Goal: Task Accomplishment & Management: Manage account settings

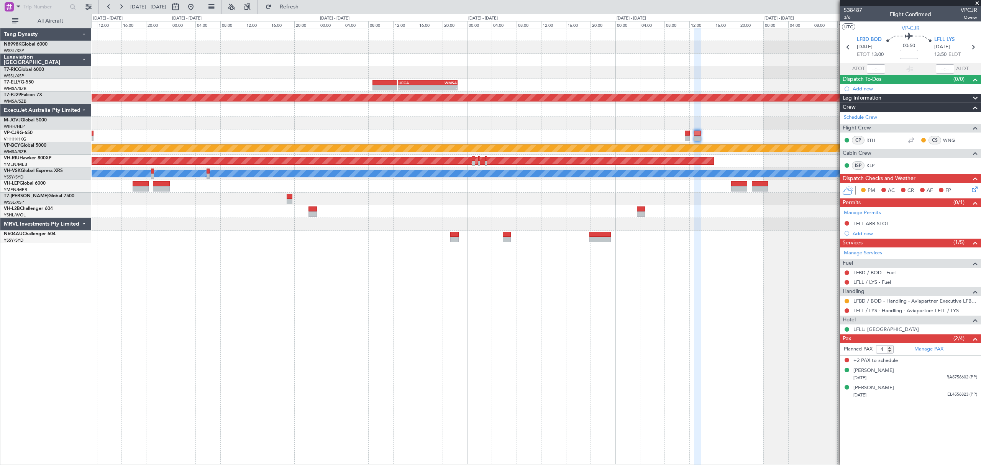
click at [563, 218] on div "- - HECA 12:50 Z WMSA 22:30 Z Planned Maint [GEOGRAPHIC_DATA] (Sultan [PERSON_N…" at bounding box center [536, 135] width 889 height 215
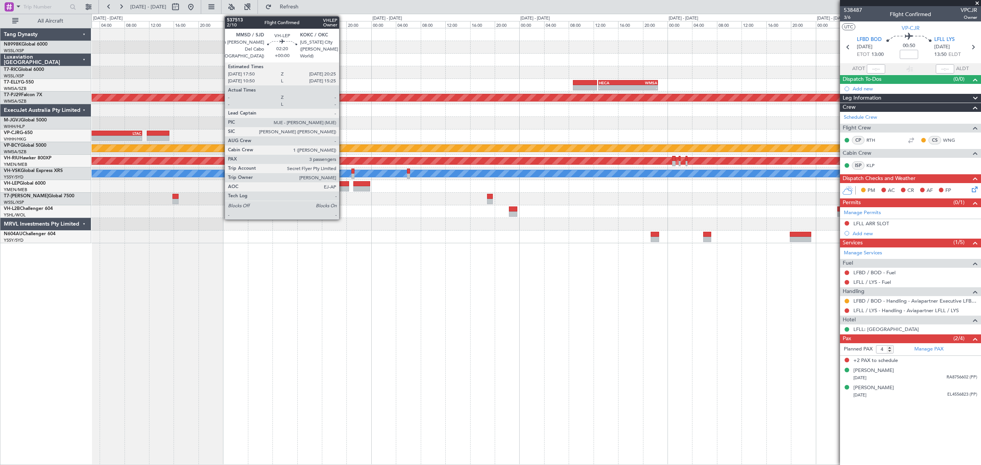
click at [343, 183] on div at bounding box center [341, 183] width 16 height 5
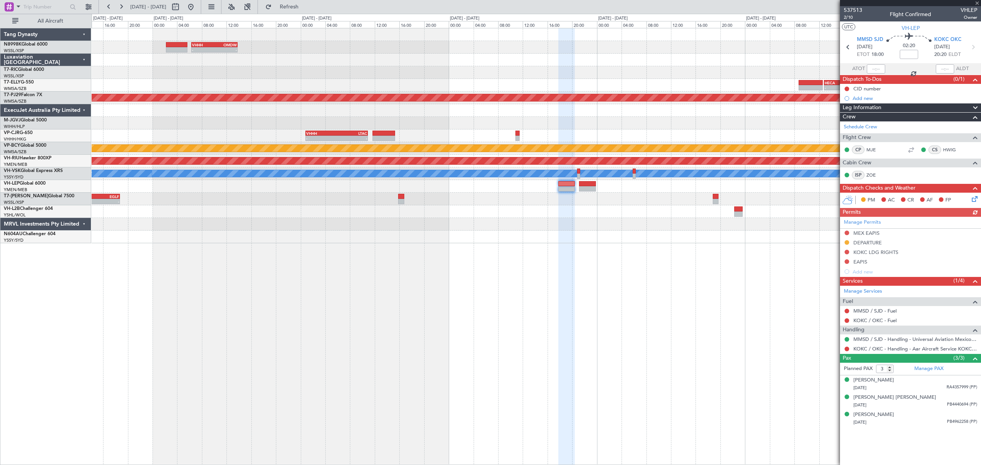
click at [496, 219] on div "- - VHHH 06:20 Z OMDW 13:50 Z - - HECA 12:50 Z WMSA 22:30 Z Planned Maint [GEOG…" at bounding box center [536, 135] width 889 height 215
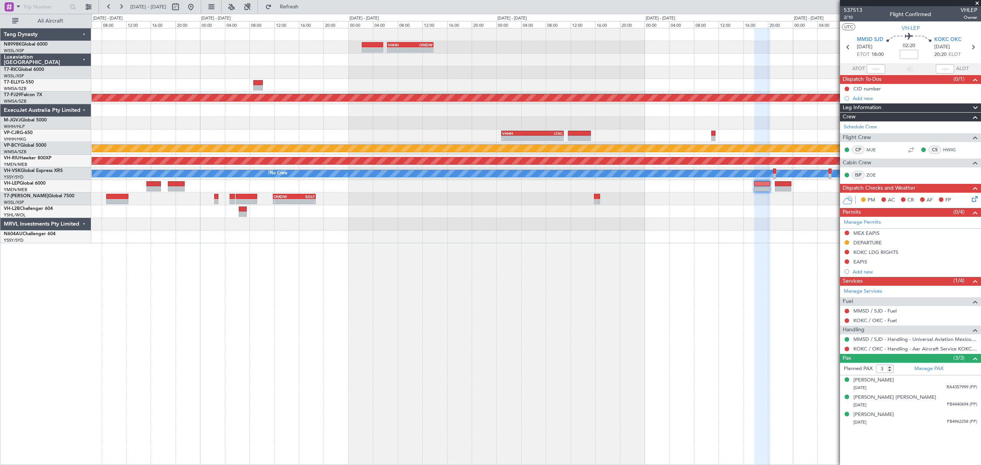
click at [428, 201] on div "- - OMDW 11:50 Z EGLF 18:45 Z" at bounding box center [536, 199] width 889 height 13
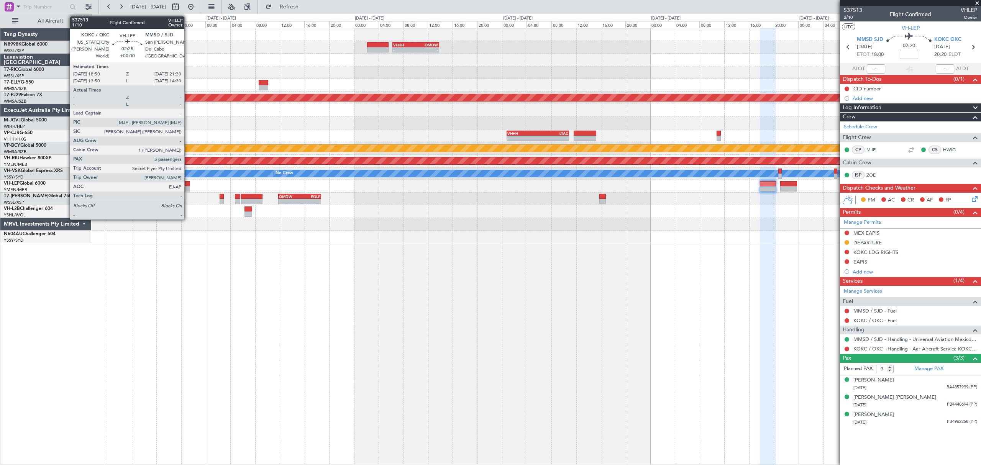
click at [187, 186] on div at bounding box center [181, 188] width 16 height 5
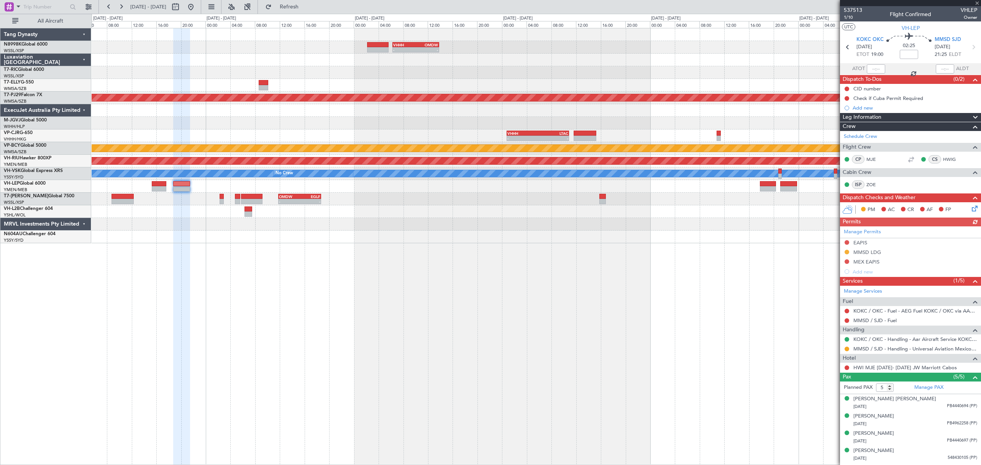
click at [844, 350] on div at bounding box center [847, 349] width 6 height 6
click at [845, 350] on button at bounding box center [847, 349] width 5 height 5
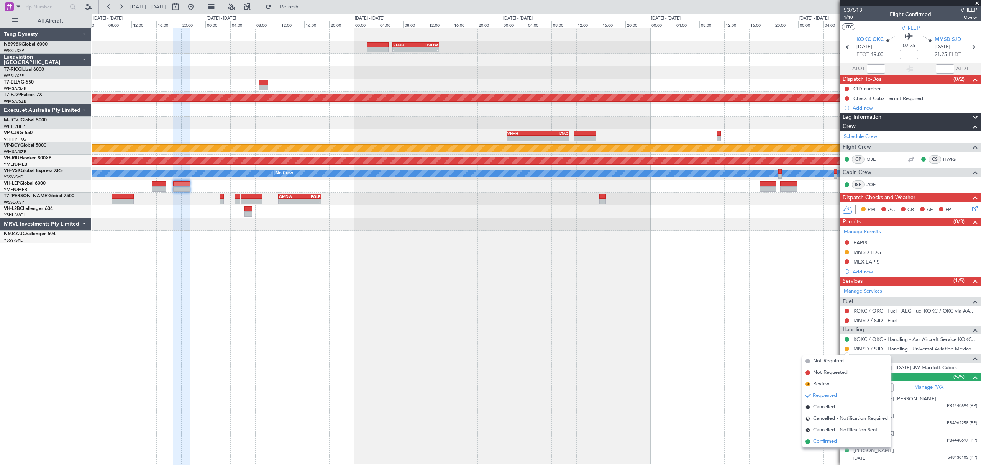
click at [816, 436] on li "Confirmed" at bounding box center [846, 441] width 89 height 11
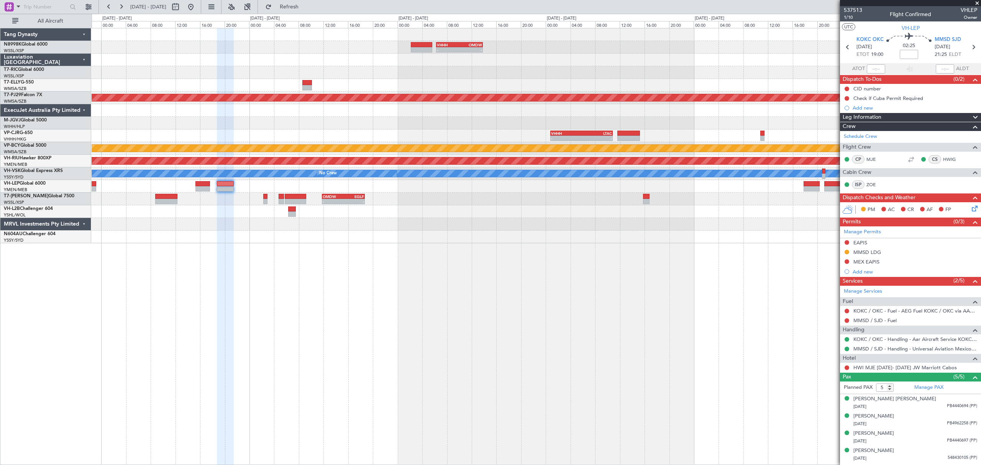
click at [435, 212] on div at bounding box center [536, 211] width 889 height 13
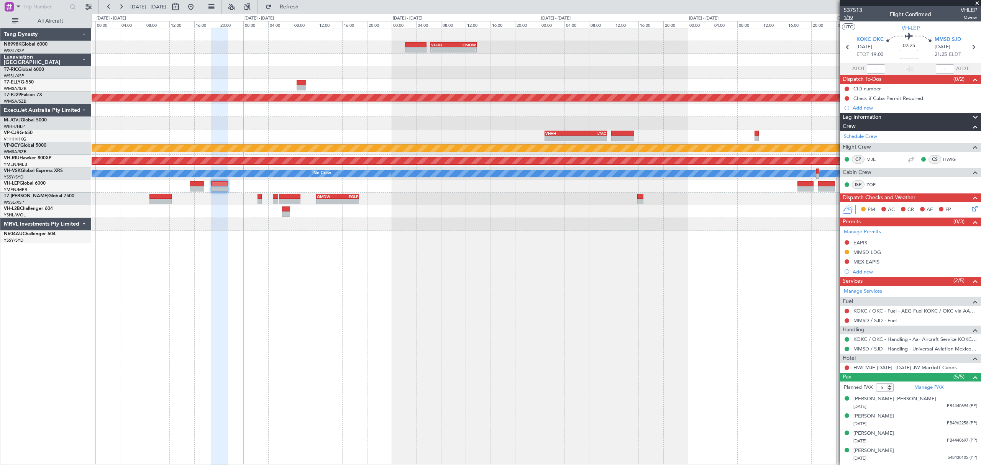
click at [851, 18] on span "1/10" at bounding box center [853, 17] width 18 height 7
click at [847, 263] on button at bounding box center [847, 261] width 5 height 5
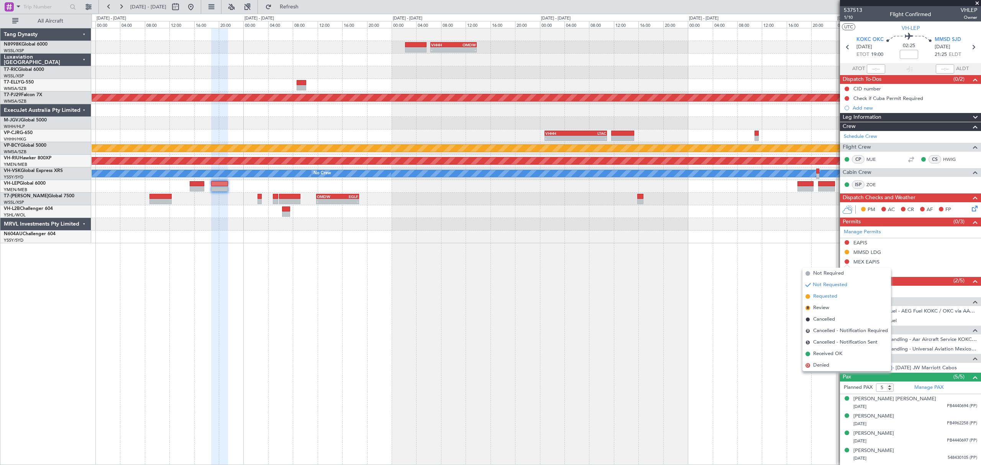
click at [811, 297] on li "Requested" at bounding box center [846, 296] width 89 height 11
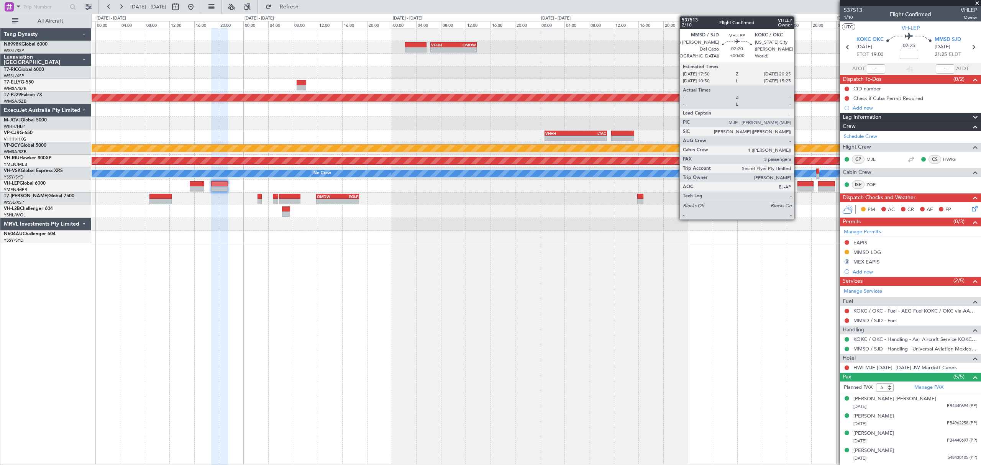
click at [797, 185] on div at bounding box center [805, 183] width 16 height 5
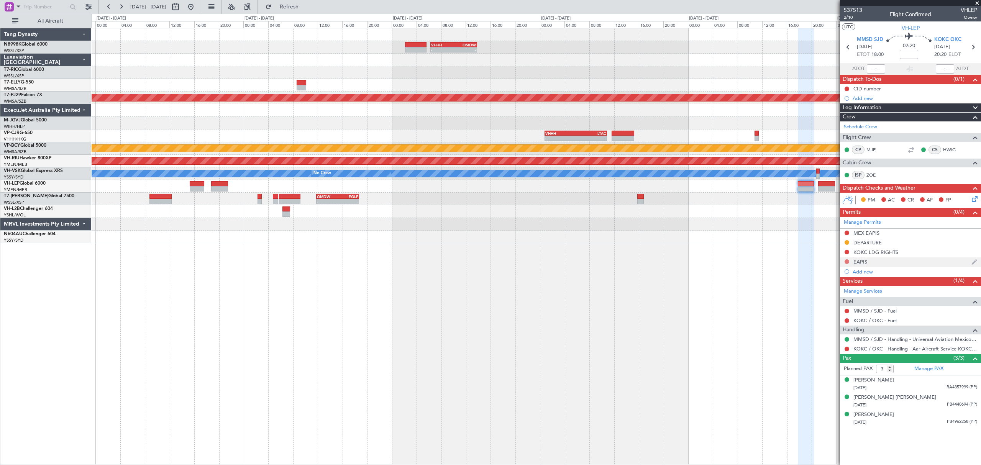
click at [845, 263] on button at bounding box center [847, 261] width 5 height 5
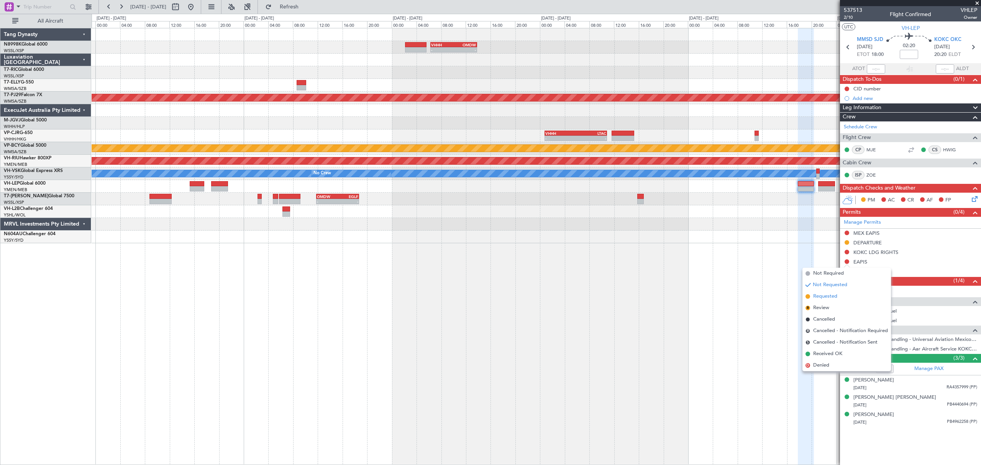
click at [821, 294] on span "Requested" at bounding box center [825, 297] width 24 height 8
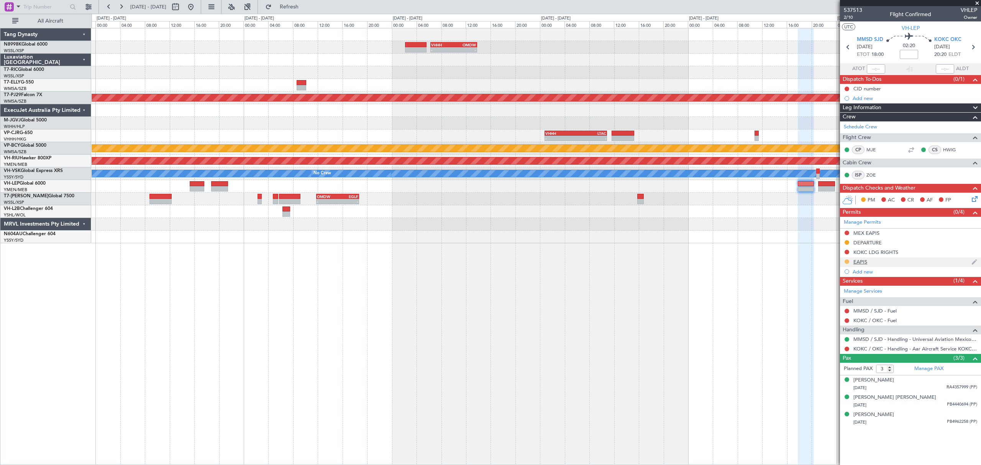
click at [846, 263] on button at bounding box center [847, 261] width 5 height 5
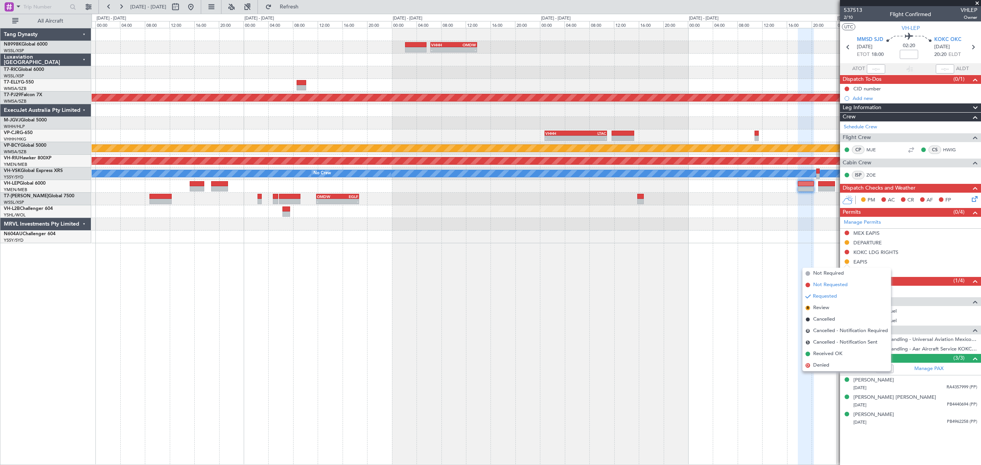
click at [834, 284] on span "Not Requested" at bounding box center [830, 285] width 34 height 8
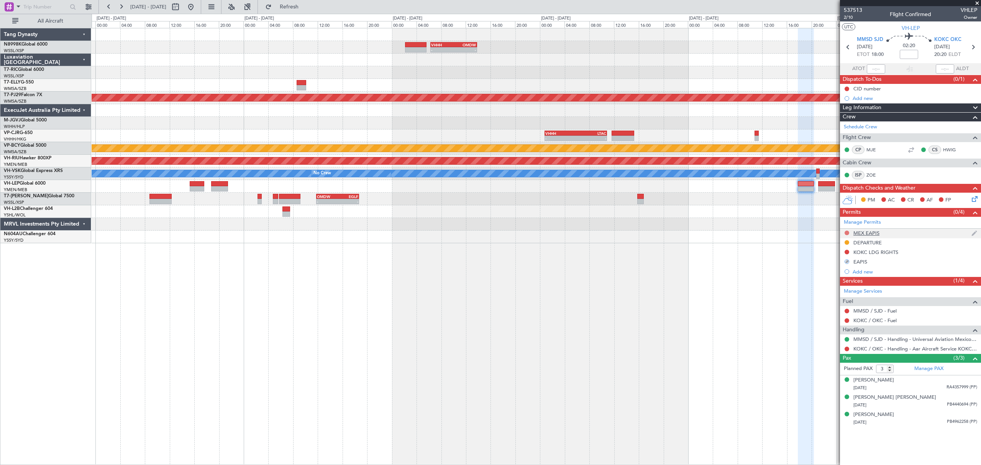
click at [846, 236] on mat-tooltip-component "Not Requested" at bounding box center [846, 246] width 43 height 20
click at [847, 233] on button at bounding box center [847, 233] width 5 height 5
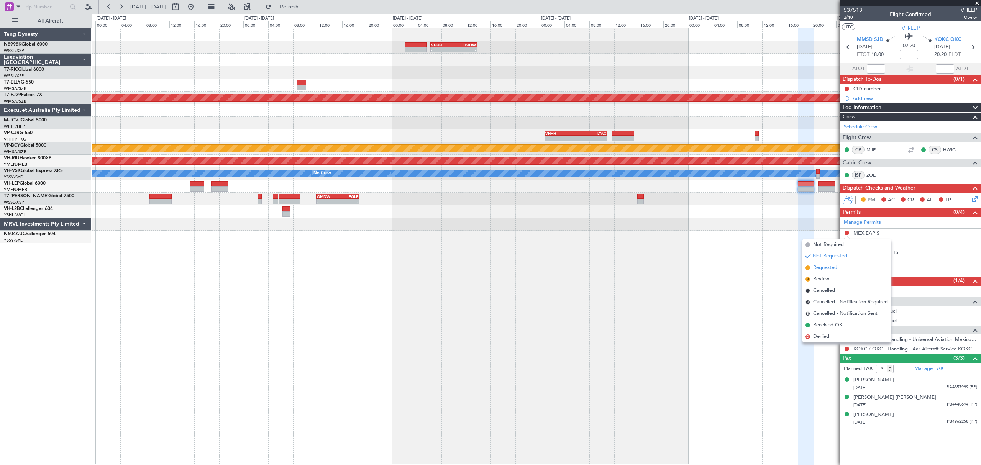
click at [823, 267] on span "Requested" at bounding box center [825, 268] width 24 height 8
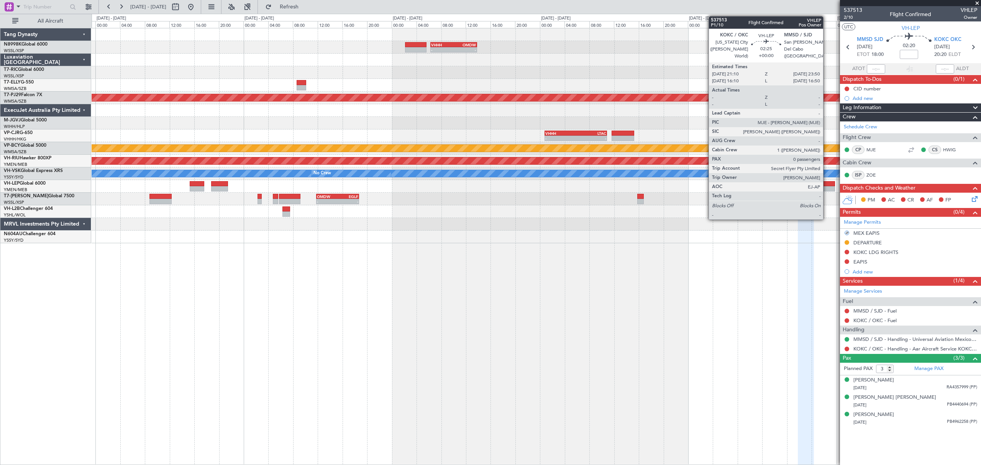
click at [827, 187] on div at bounding box center [826, 188] width 16 height 5
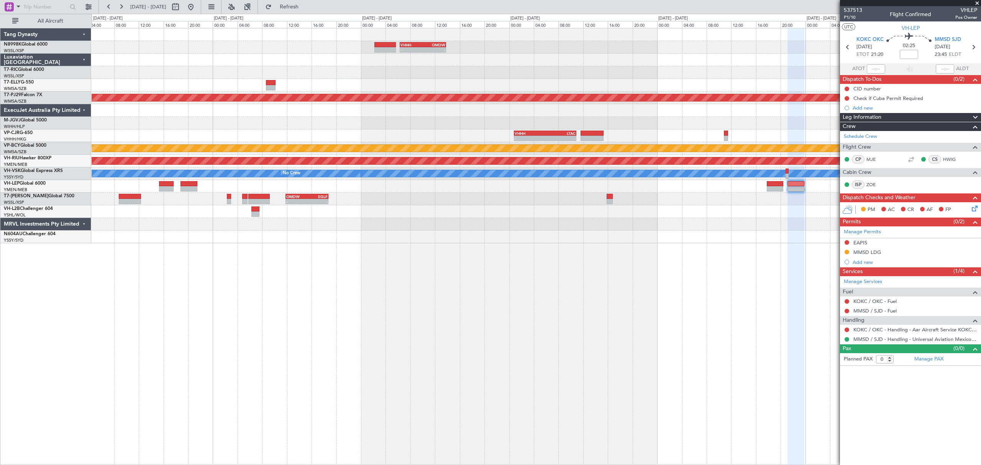
click at [770, 218] on div "- - VHHH 06:20 Z OMDW 13:50 Z - - HECA 12:50 Z WMSA 22:30 Z Planned Maint [GEOG…" at bounding box center [536, 135] width 889 height 215
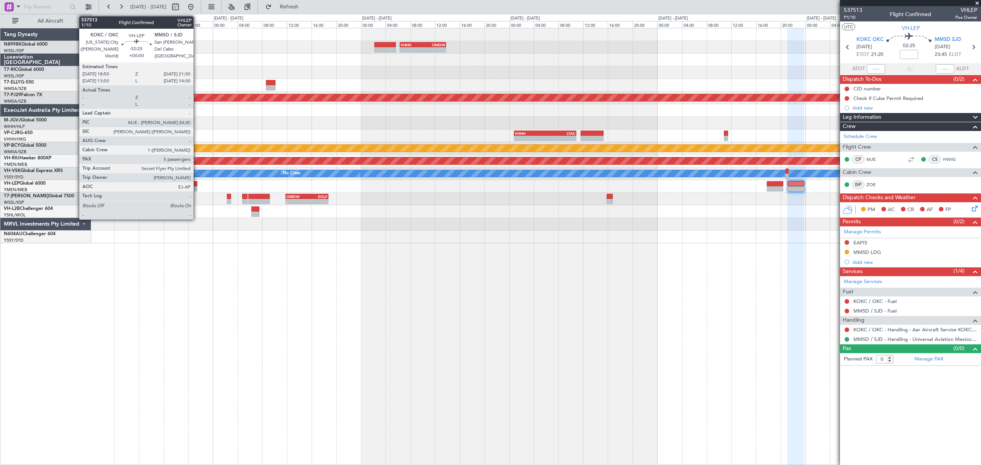
click at [197, 185] on div at bounding box center [188, 183] width 16 height 5
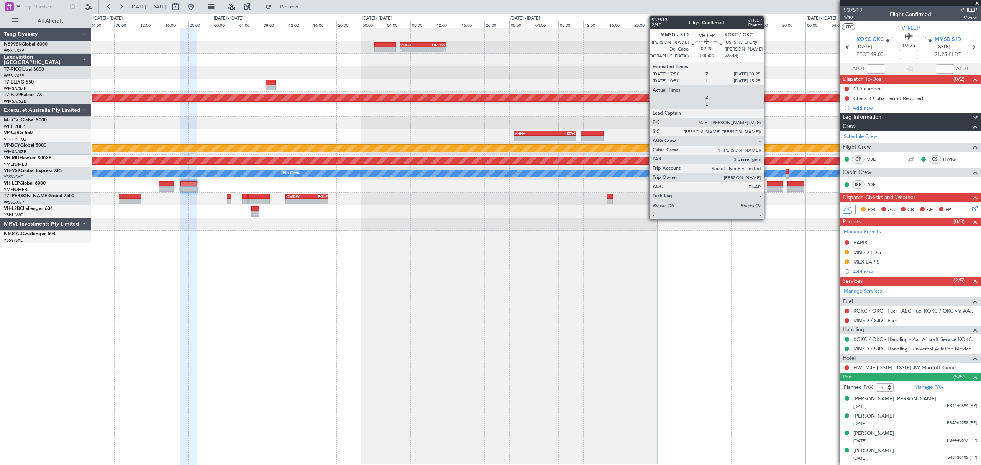
click at [767, 189] on div at bounding box center [775, 188] width 16 height 5
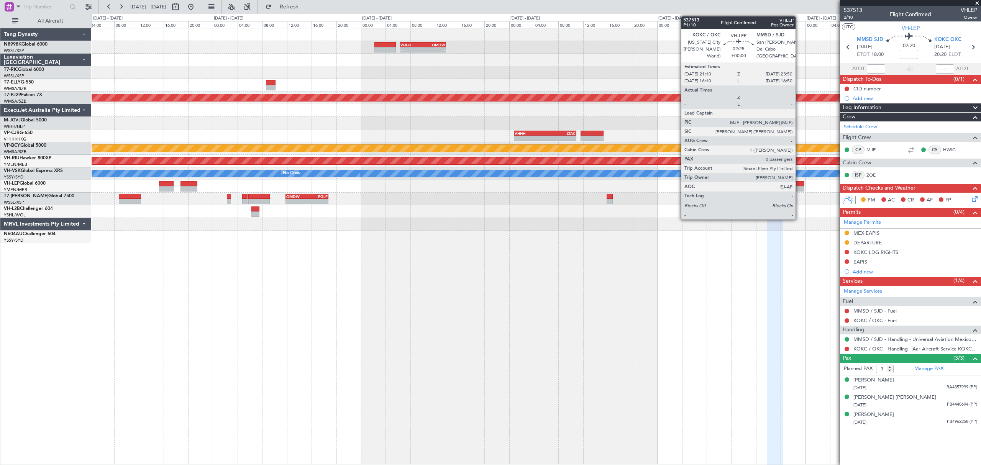
click at [799, 189] on div at bounding box center [796, 188] width 16 height 5
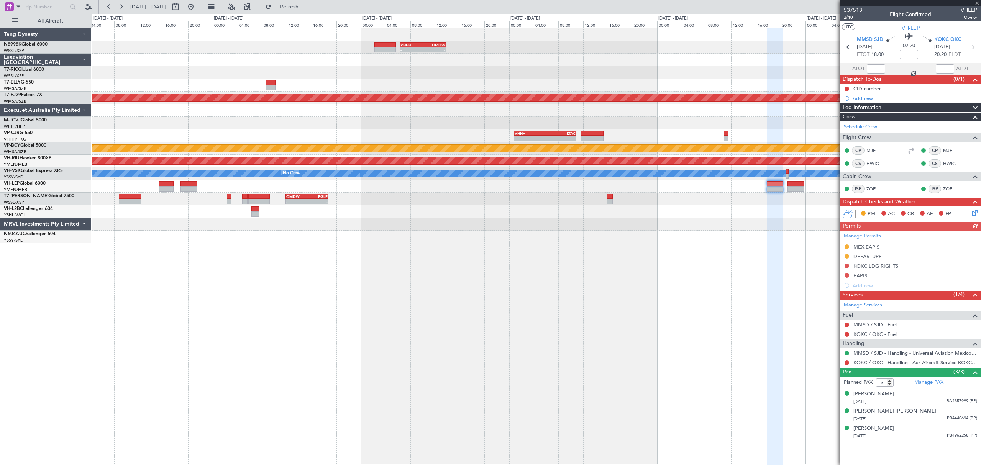
click at [856, 233] on div "Manage Permits MEX EAPIS DEPARTURE KOKC LDG RIGHTS EAPIS Add new" at bounding box center [910, 261] width 141 height 60
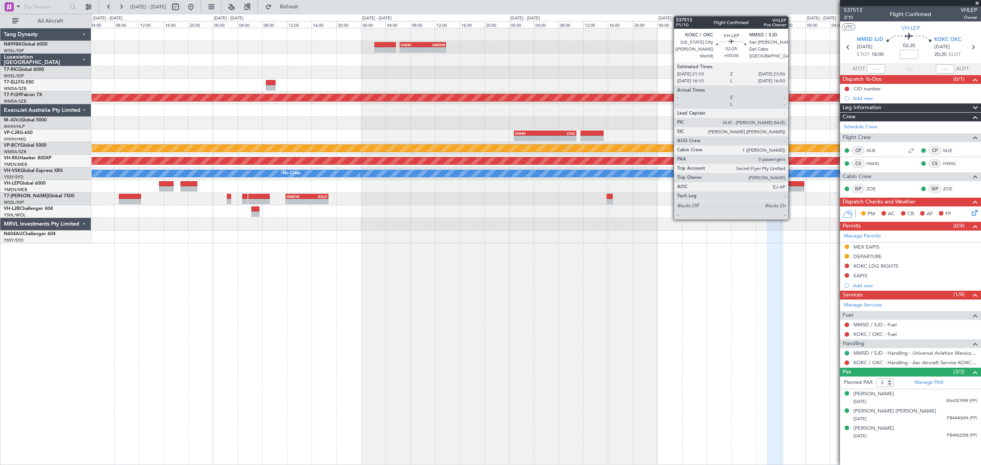
click at [792, 184] on div at bounding box center [796, 183] width 16 height 5
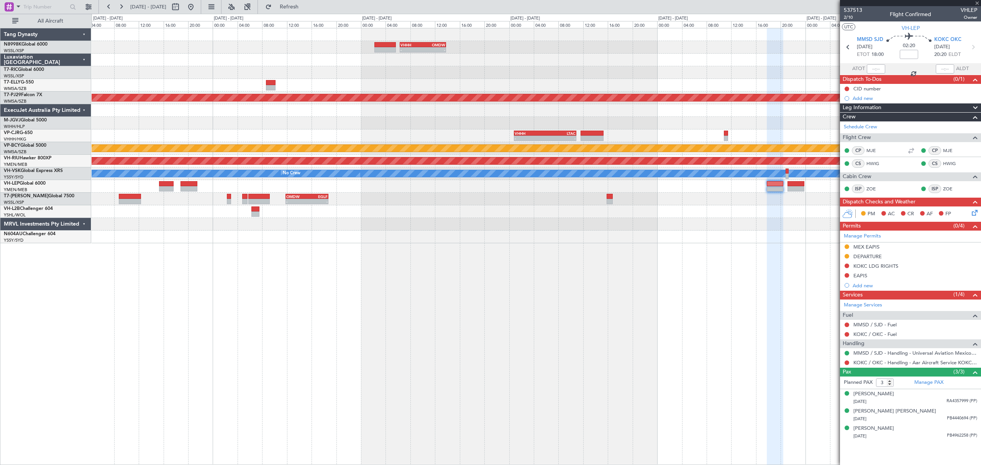
type input "0"
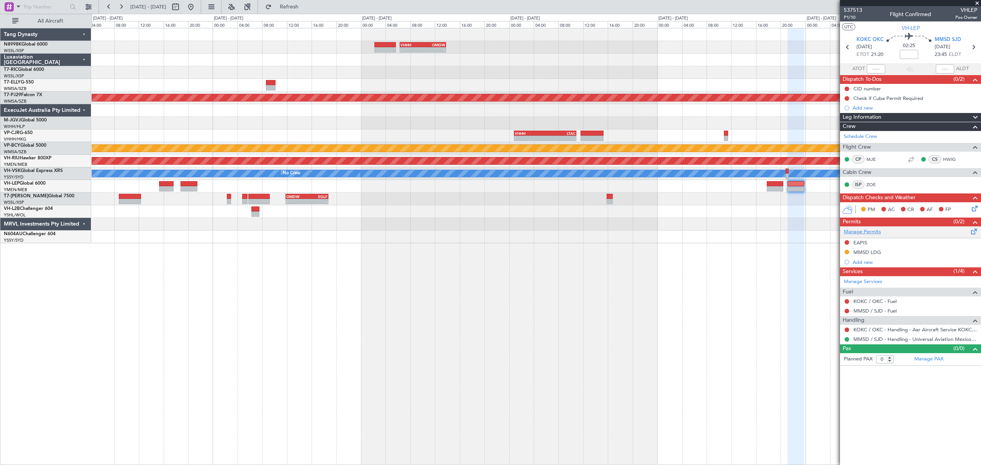
click at [848, 233] on link "Manage Permits" at bounding box center [862, 232] width 37 height 8
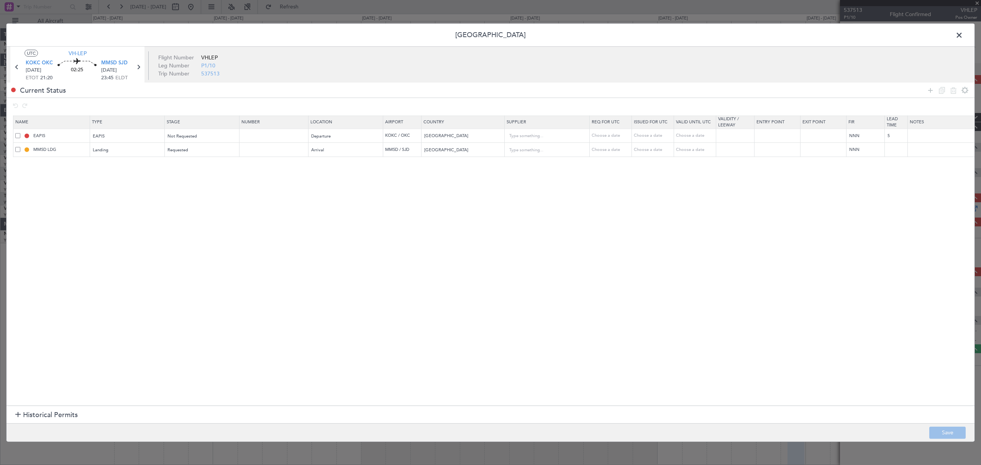
drag, startPoint x: 71, startPoint y: 412, endPoint x: 99, endPoint y: 391, distance: 34.7
click at [71, 412] on span "Historical Permits" at bounding box center [50, 415] width 55 height 10
click at [926, 90] on icon at bounding box center [930, 89] width 9 height 9
click at [125, 164] on div "Type" at bounding box center [126, 164] width 64 height 11
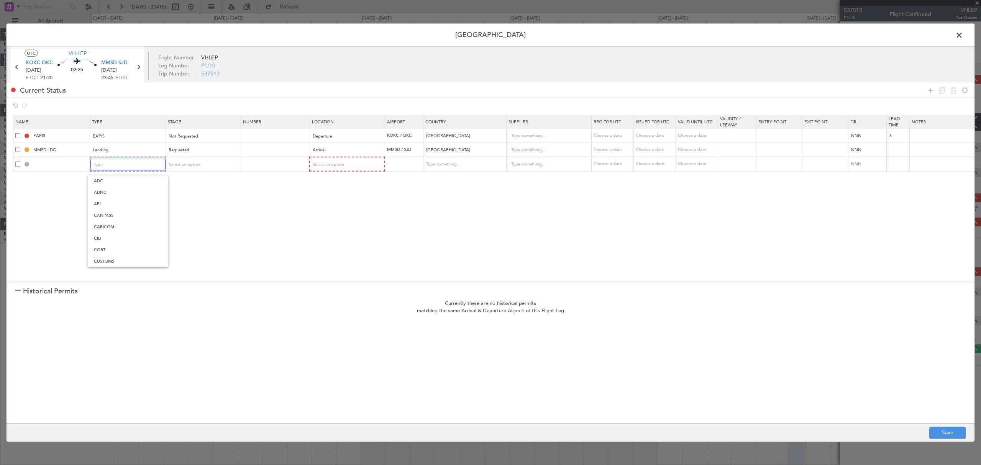
scroll to position [41, 0]
click at [111, 250] on span "EAPIS" at bounding box center [128, 255] width 68 height 11
click at [331, 166] on span "Select an option" at bounding box center [327, 164] width 31 height 6
click at [333, 203] on span "Arrival" at bounding box center [347, 204] width 68 height 11
click at [934, 427] on button "Save" at bounding box center [947, 433] width 36 height 12
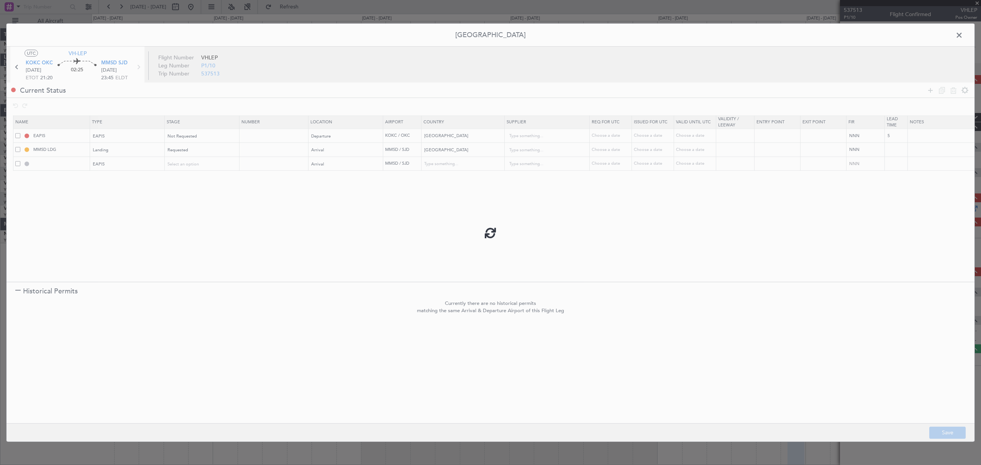
type input "EAPIS"
type input "[GEOGRAPHIC_DATA]"
type input "NNN"
click at [34, 164] on input "EAPIS" at bounding box center [60, 164] width 57 height 7
type input "MEX EAPIS"
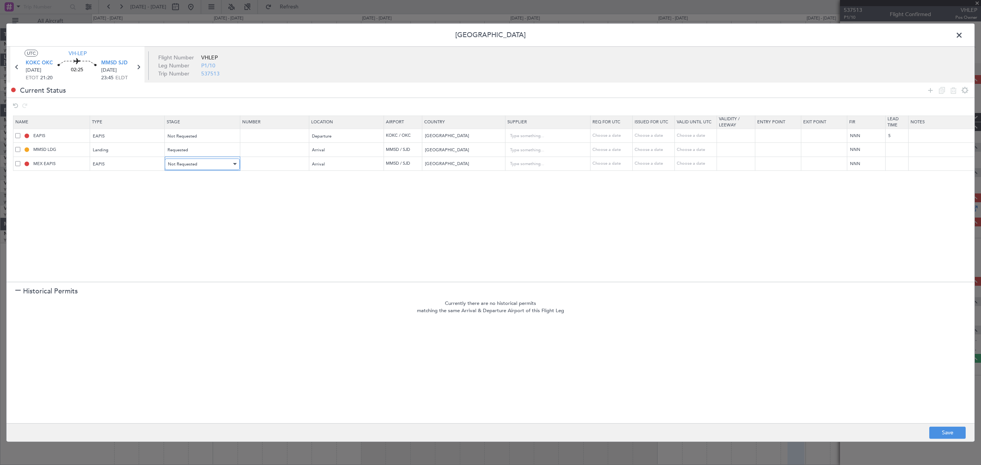
click at [202, 159] on div "Not Requested" at bounding box center [200, 163] width 64 height 11
click at [193, 213] on span "Requested" at bounding box center [203, 215] width 68 height 11
click at [948, 435] on button "Save" at bounding box center [947, 433] width 36 height 12
click at [963, 33] on span at bounding box center [963, 37] width 0 height 15
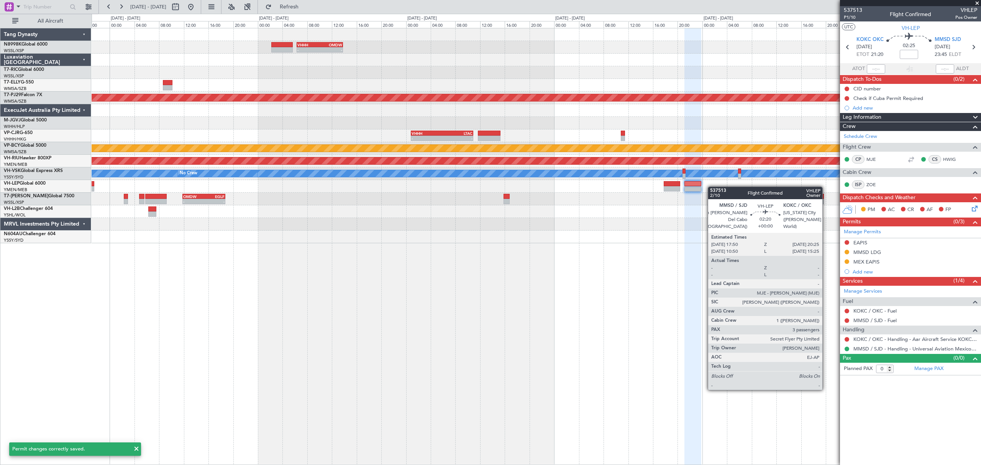
click at [632, 191] on div at bounding box center [536, 186] width 889 height 13
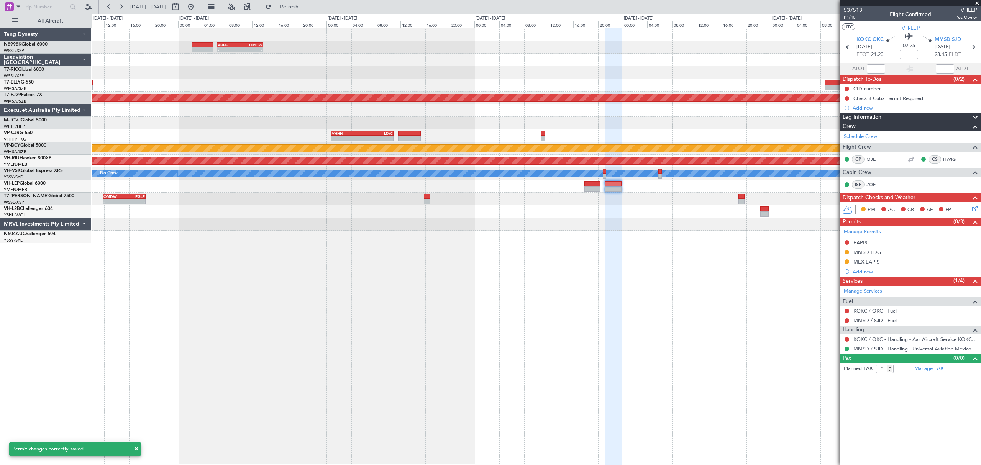
click at [558, 189] on div at bounding box center [536, 186] width 889 height 13
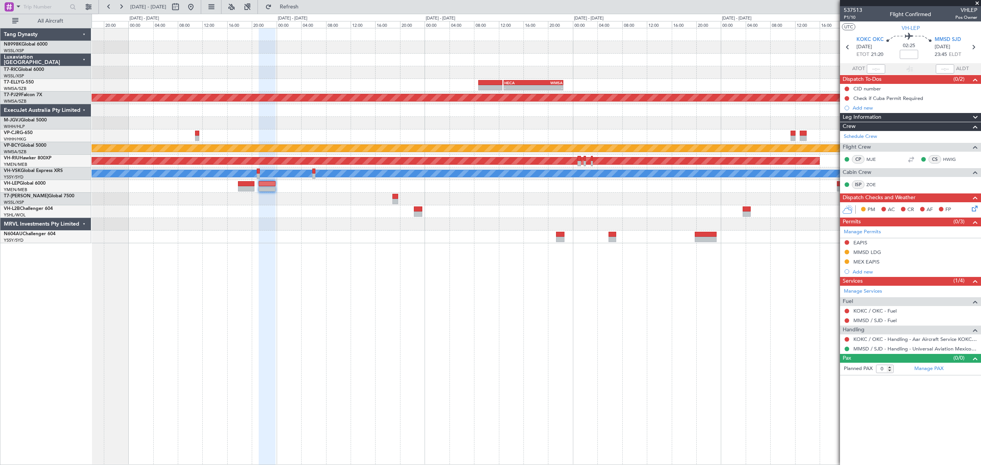
click at [577, 190] on div "- - MMSD 00:50 Z SBGR 11:15 Z" at bounding box center [536, 186] width 889 height 13
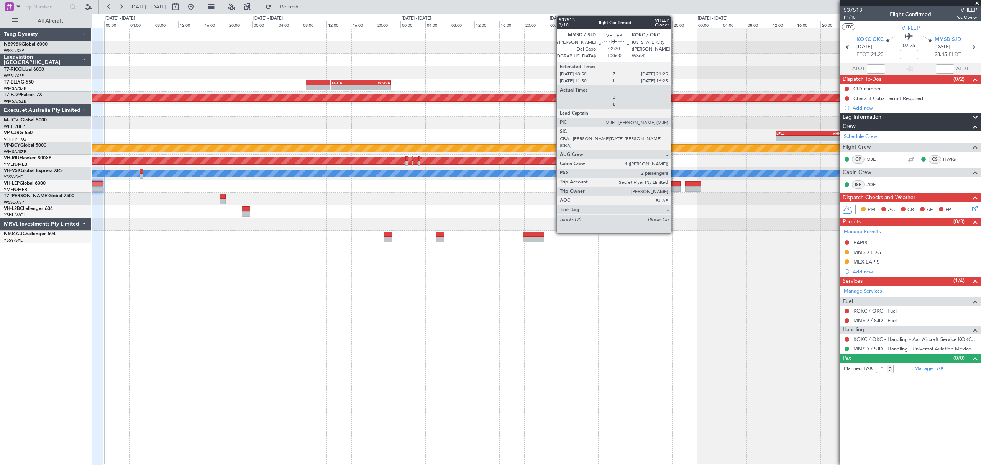
click at [673, 189] on div at bounding box center [673, 188] width 16 height 5
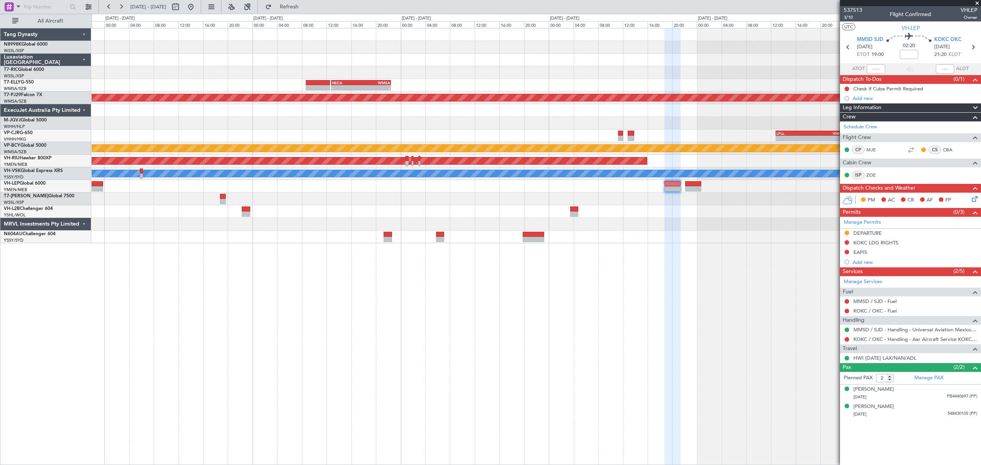
click at [740, 190] on div "- - MMSD 00:50 Z SBGR 11:15 Z" at bounding box center [536, 186] width 889 height 13
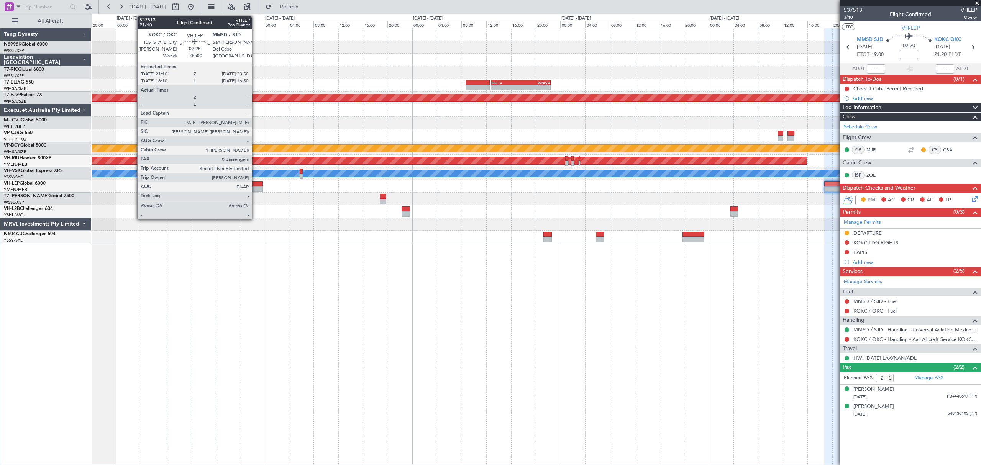
click at [255, 184] on div at bounding box center [254, 183] width 16 height 5
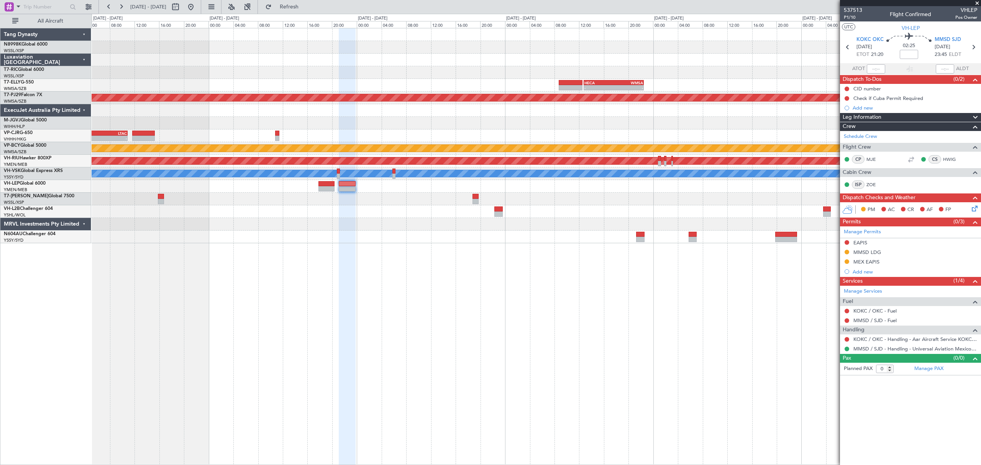
click at [362, 195] on div "- - VHHH 06:20 Z OMDW 13:50 Z - - HECA 12:50 Z WMSA 22:30 Z Planned Maint [GEOG…" at bounding box center [536, 135] width 889 height 215
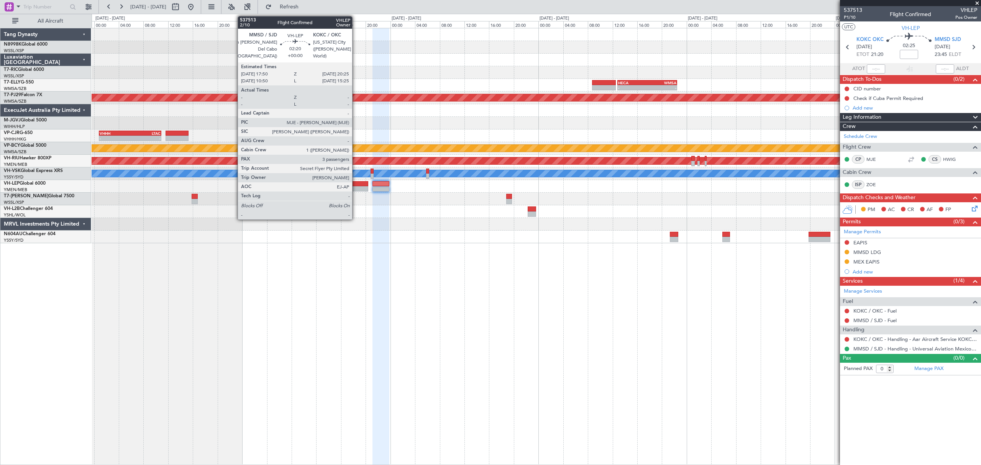
click at [356, 186] on div at bounding box center [360, 183] width 16 height 5
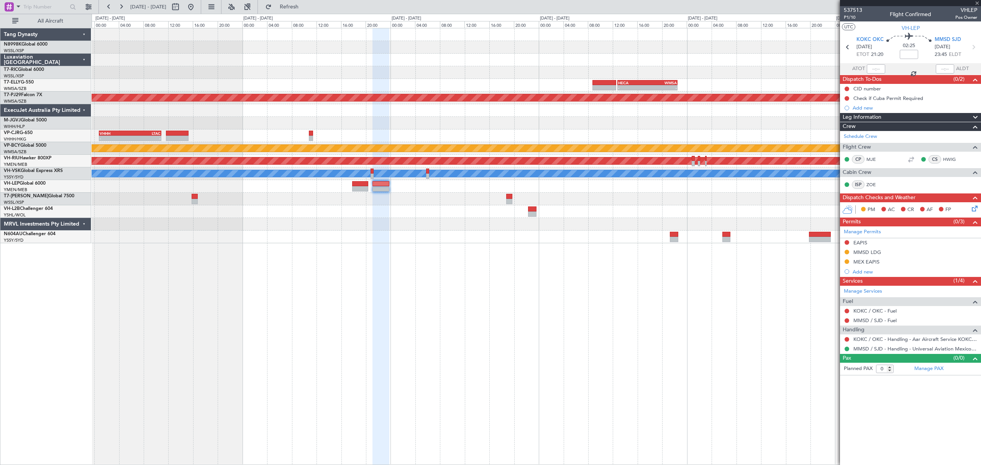
type input "3"
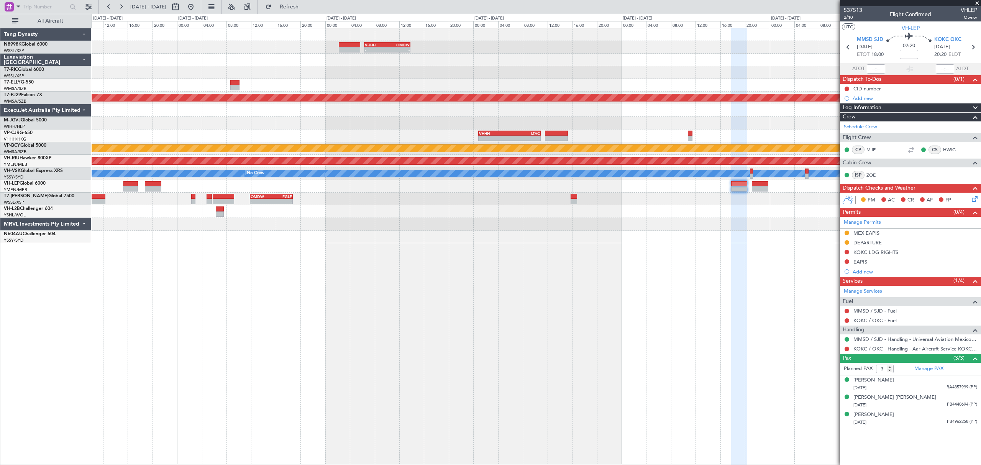
click at [654, 199] on div "- - VHHH 06:20 Z OMDW 13:50 Z - - HECA 12:50 Z WMSA 22:30 Z Planned Maint [GEOG…" at bounding box center [536, 135] width 889 height 215
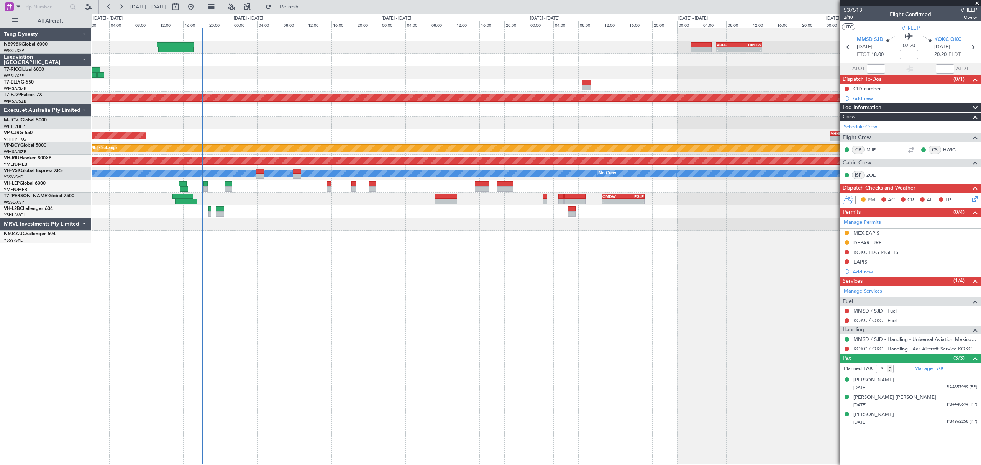
click at [717, 200] on div "- - OMDW 11:50 Z EGLF 18:45 Z" at bounding box center [536, 199] width 889 height 13
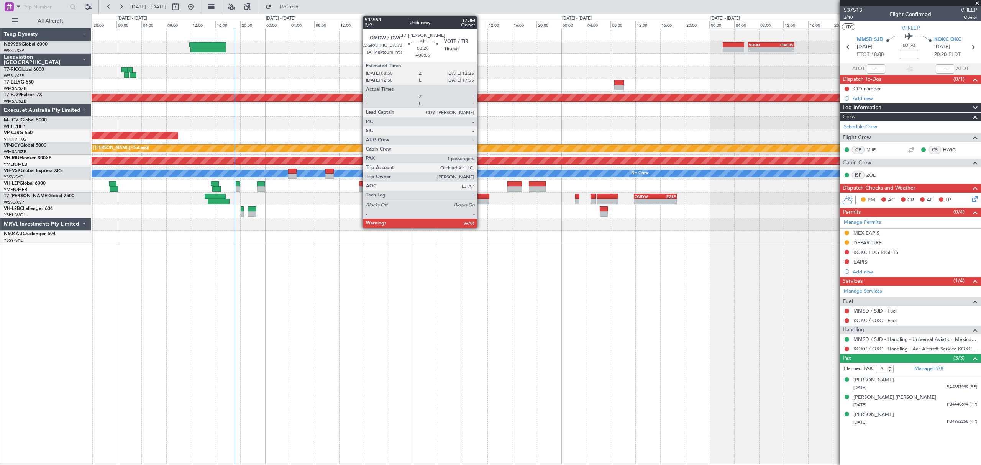
click at [481, 199] on div at bounding box center [478, 201] width 22 height 5
type input "+00:05"
type input "1"
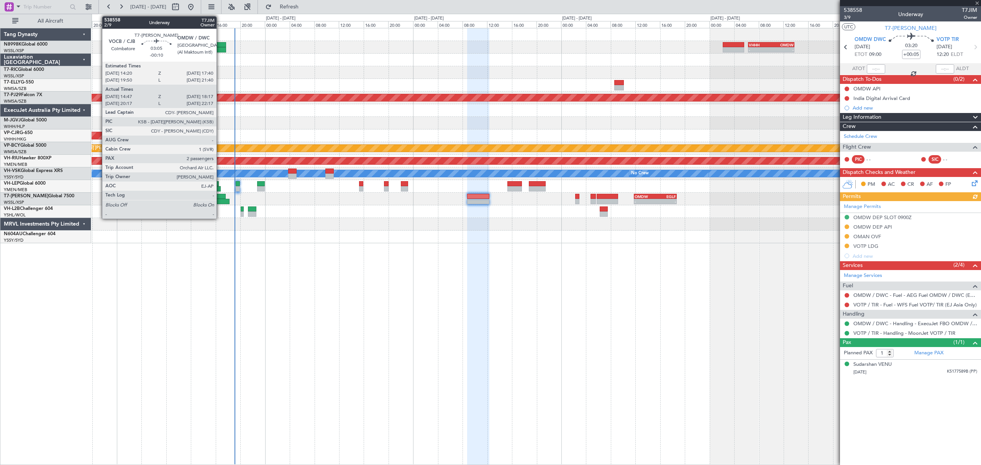
click at [220, 200] on div at bounding box center [219, 201] width 22 height 5
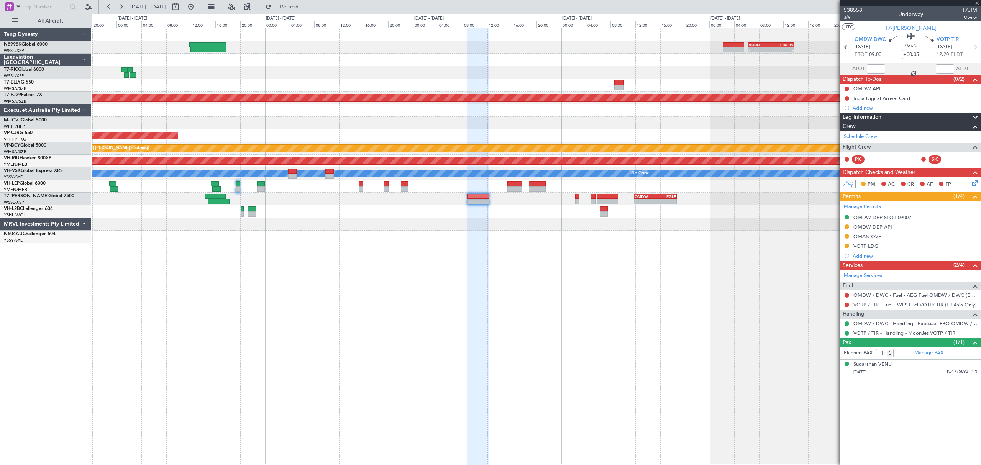
type input "-00:10"
type input "14:57"
type input "18:12"
type input "2"
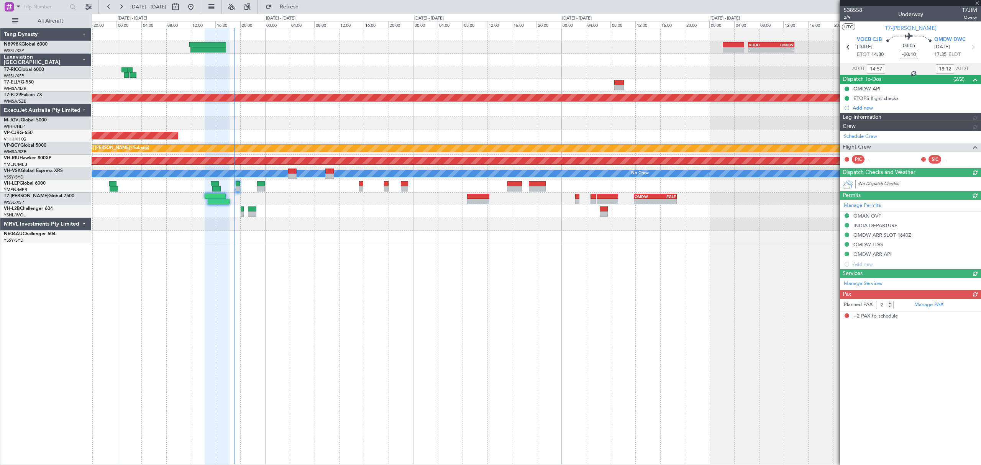
type input "[PERSON_NAME] (LEU)"
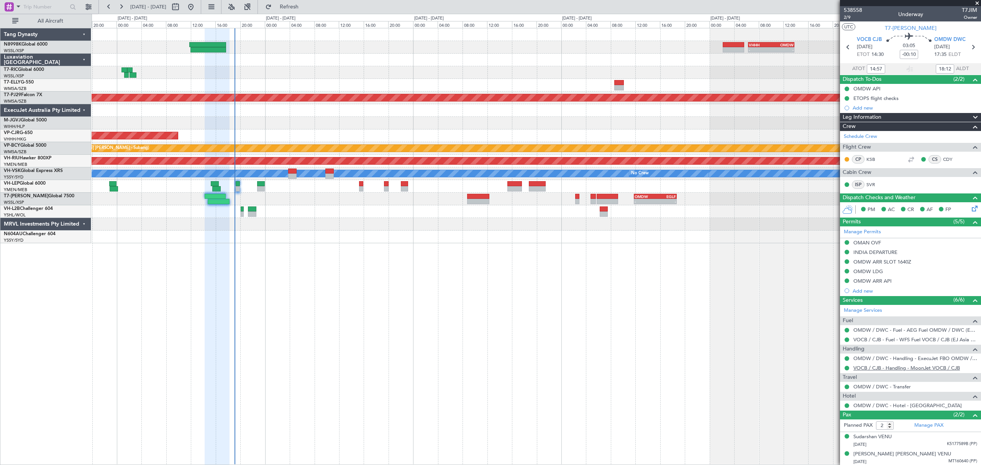
click at [871, 371] on link "VOCB / CJB - Handling - MoonJet VOCB / CJB" at bounding box center [906, 368] width 107 height 7
type input "[PERSON_NAME] (LEU)"
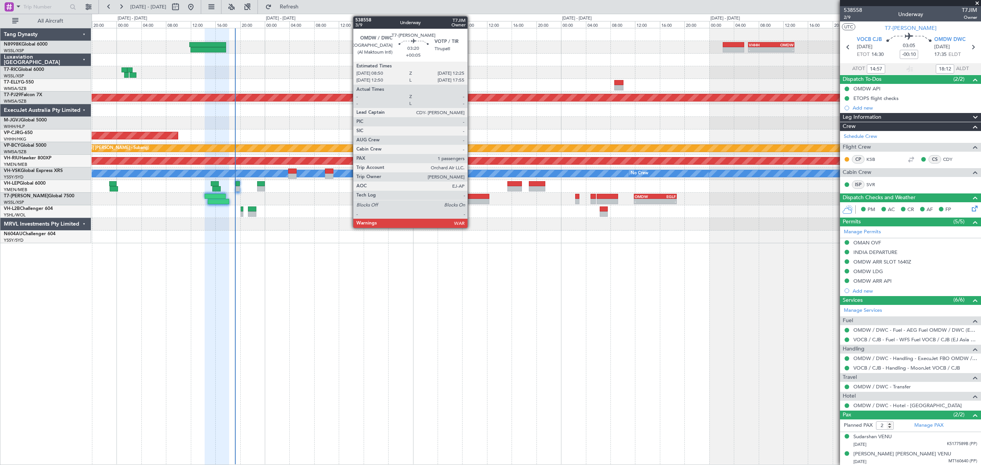
click at [471, 200] on div at bounding box center [478, 201] width 22 height 5
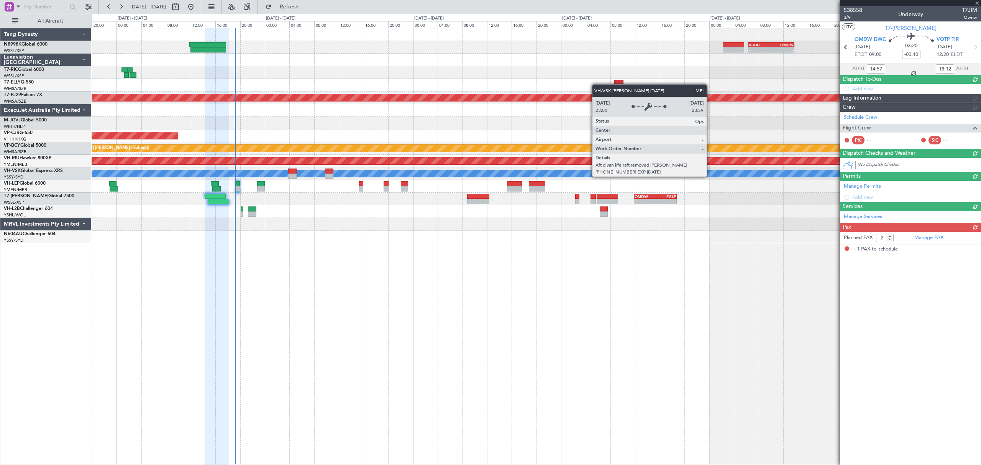
type input "+00:05"
type input "1"
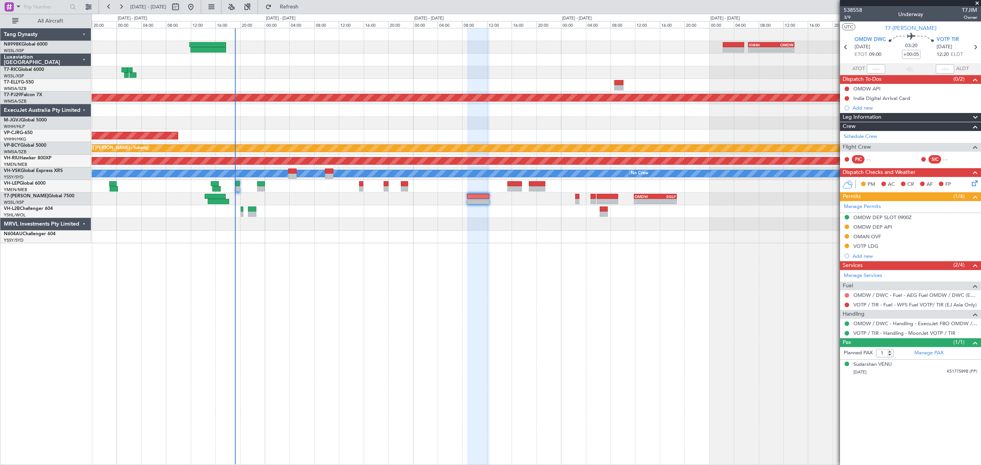
click at [845, 295] on button at bounding box center [847, 295] width 5 height 5
click at [822, 385] on span "Confirmed" at bounding box center [825, 388] width 24 height 8
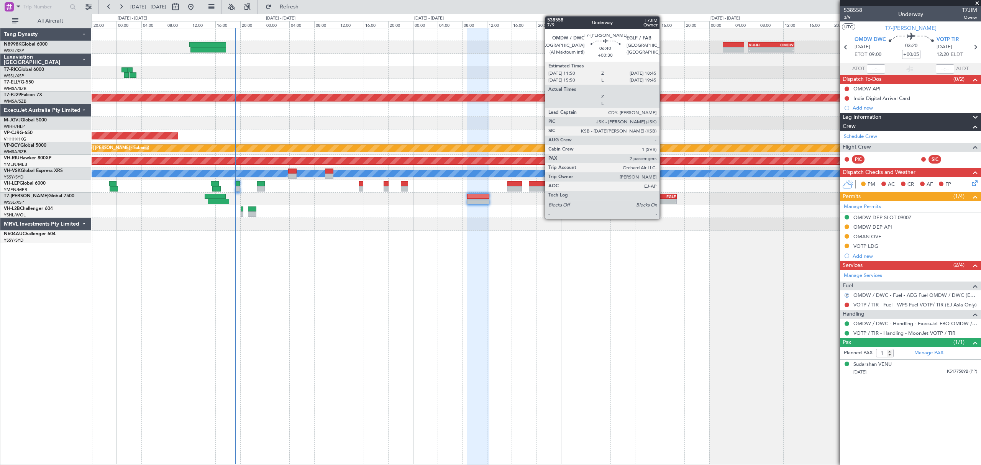
click at [663, 198] on div "EGLF" at bounding box center [665, 196] width 21 height 5
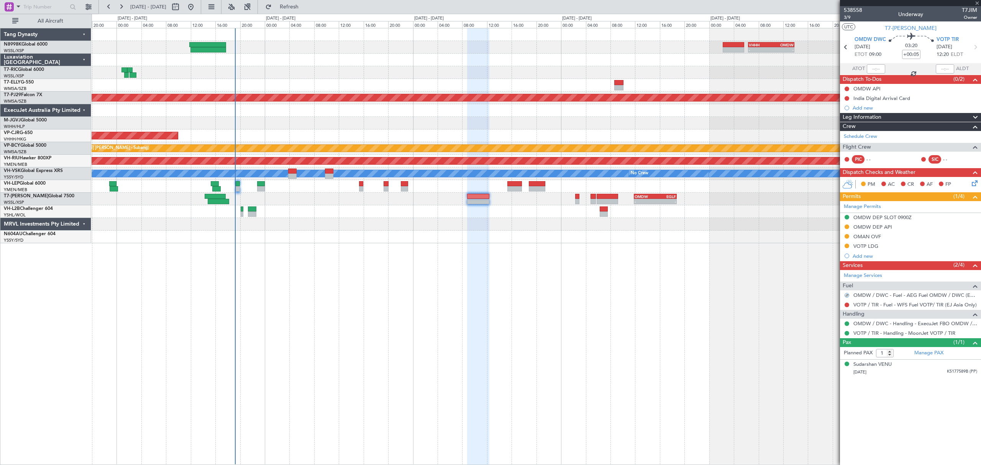
type input "+00:30"
type input "2"
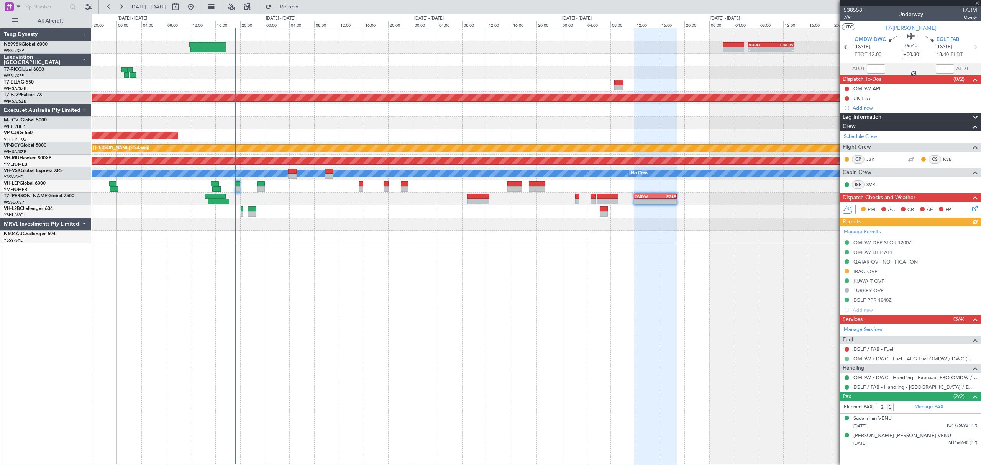
click at [848, 360] on button at bounding box center [847, 359] width 5 height 5
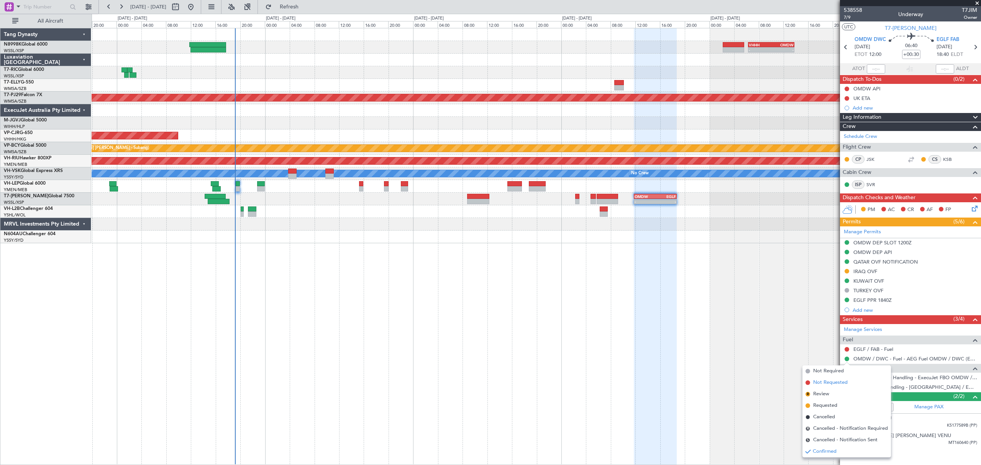
click at [831, 379] on span "Not Requested" at bounding box center [830, 383] width 34 height 8
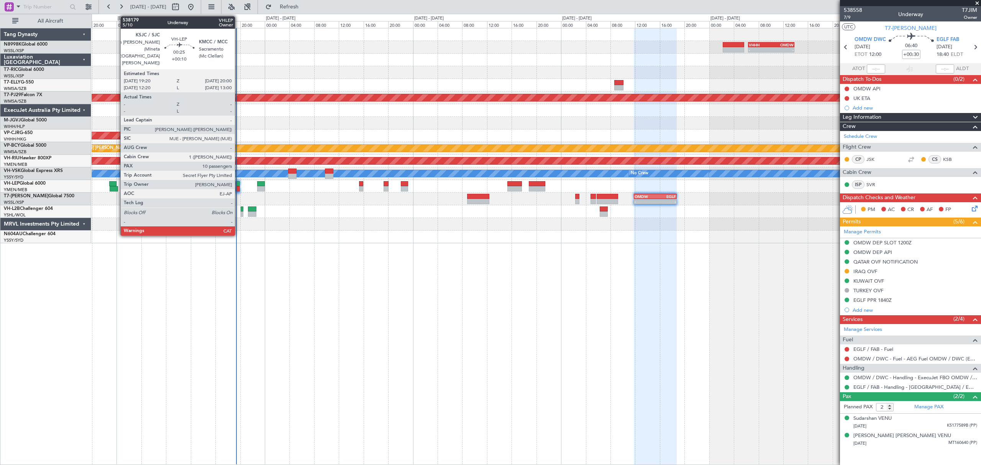
click at [238, 183] on div at bounding box center [238, 183] width 4 height 5
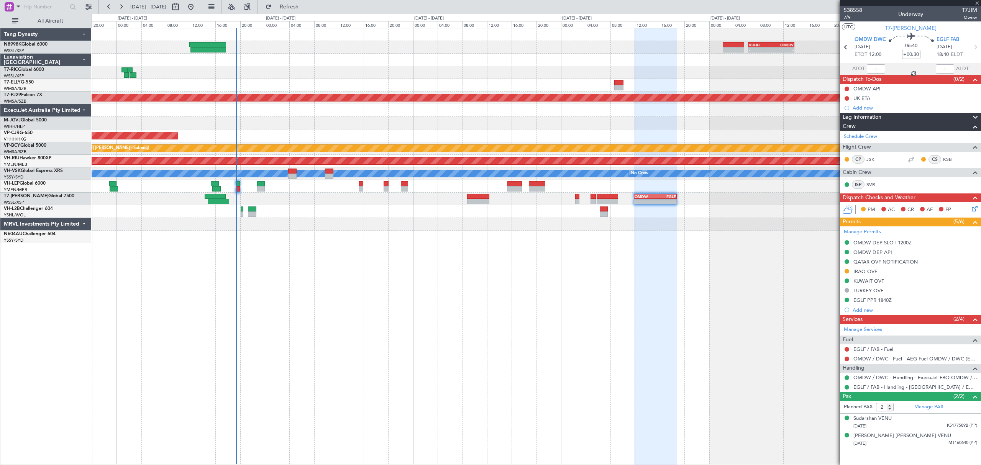
type input "+00:10"
type input "10"
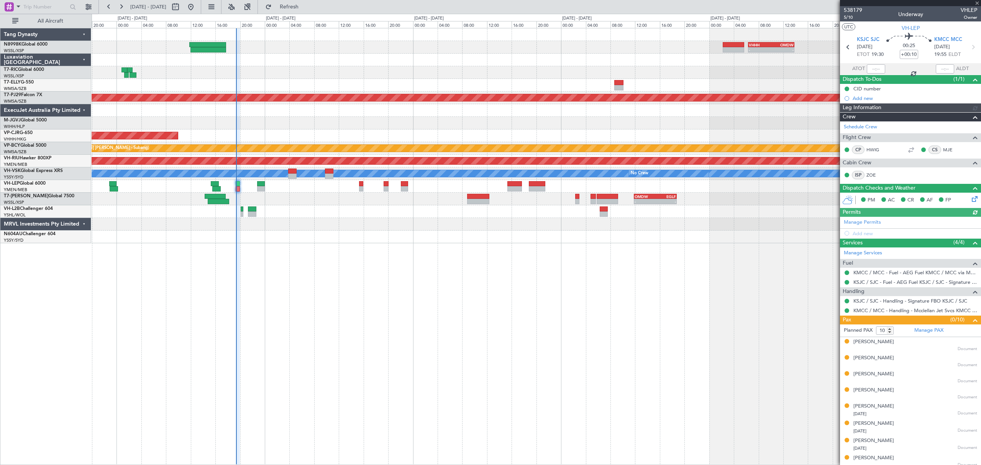
type input "[PERSON_NAME] (LEU)"
click at [907, 151] on div at bounding box center [910, 149] width 9 height 9
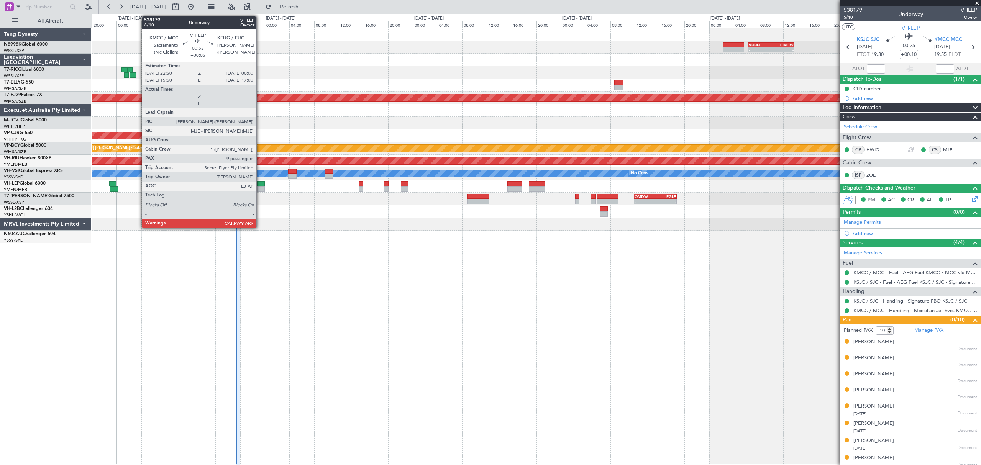
click at [260, 185] on div at bounding box center [260, 183] width 7 height 5
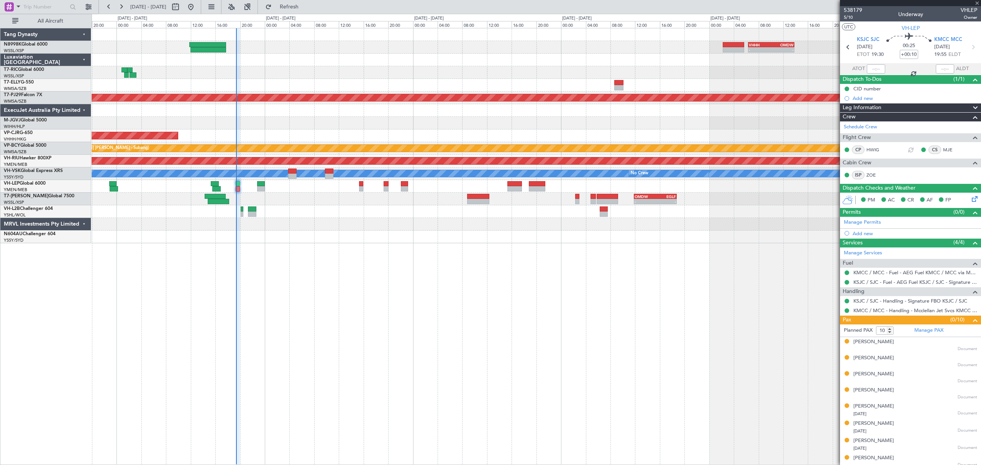
type input "+00:05"
type input "9"
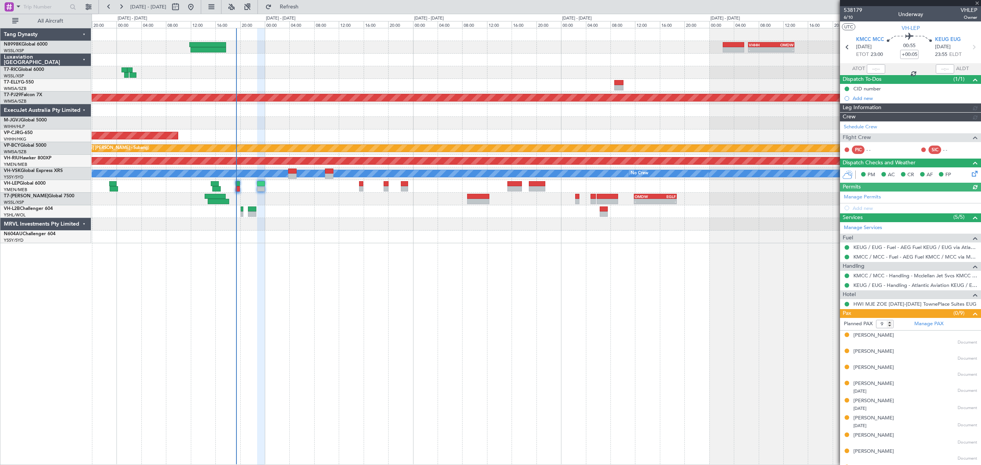
type input "[PERSON_NAME] (LEU)"
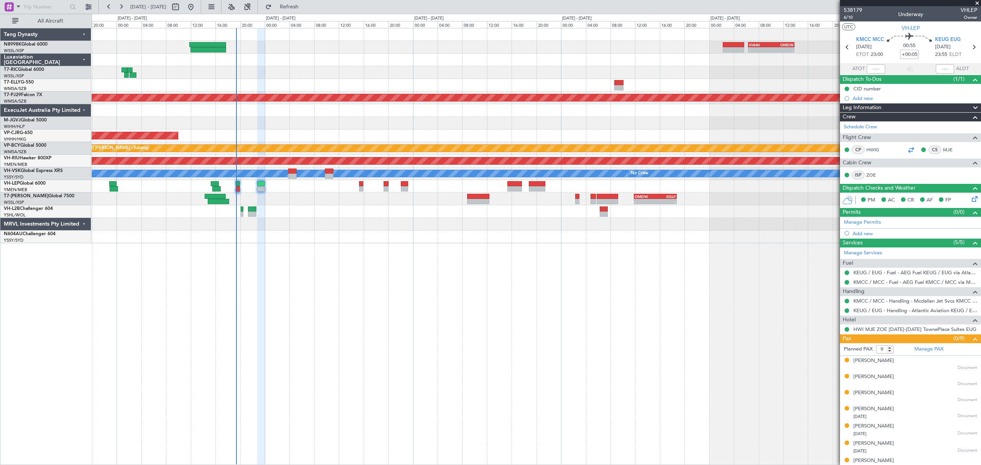
click at [906, 150] on div at bounding box center [910, 149] width 9 height 9
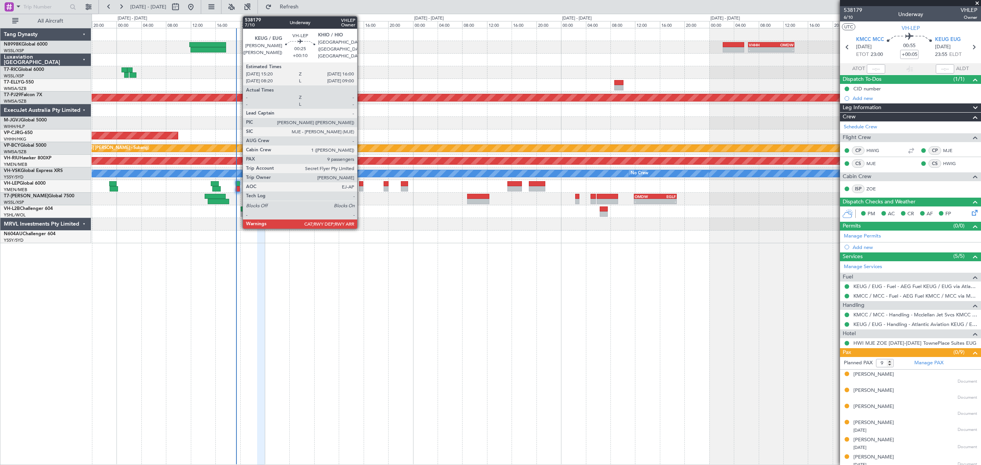
click at [361, 187] on div at bounding box center [361, 188] width 4 height 5
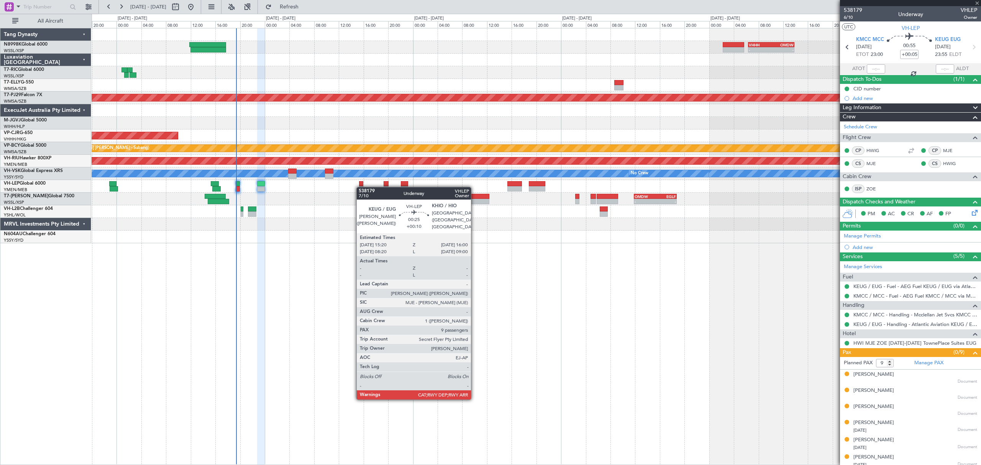
type input "+00:10"
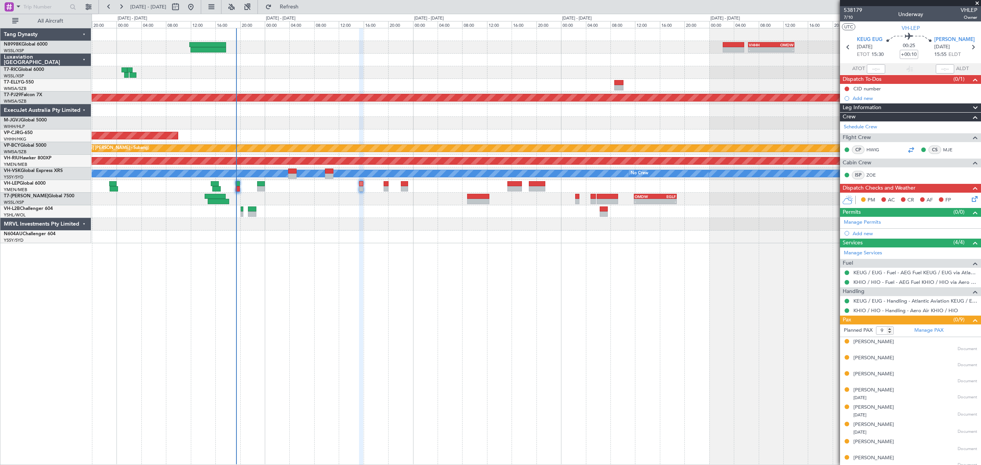
click at [906, 149] on div at bounding box center [910, 149] width 9 height 9
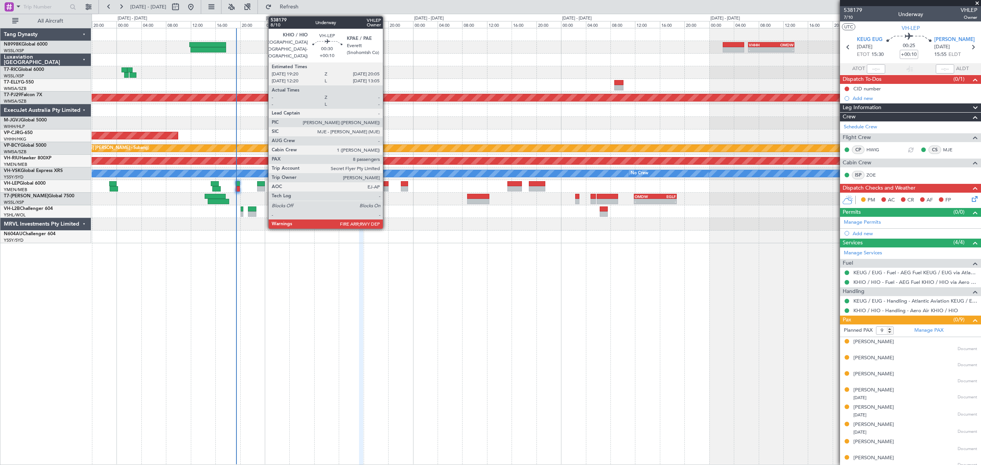
click at [386, 187] on div at bounding box center [386, 188] width 5 height 5
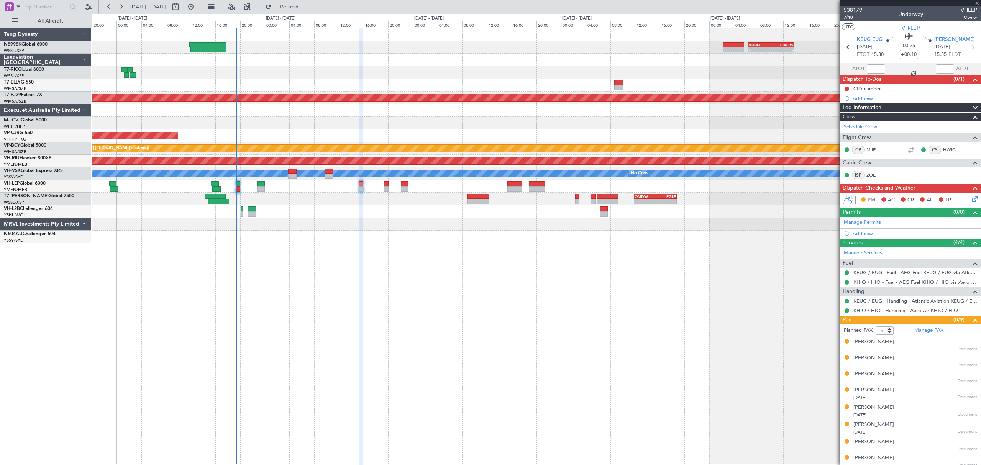
type input "8"
click at [906, 147] on div at bounding box center [910, 149] width 9 height 9
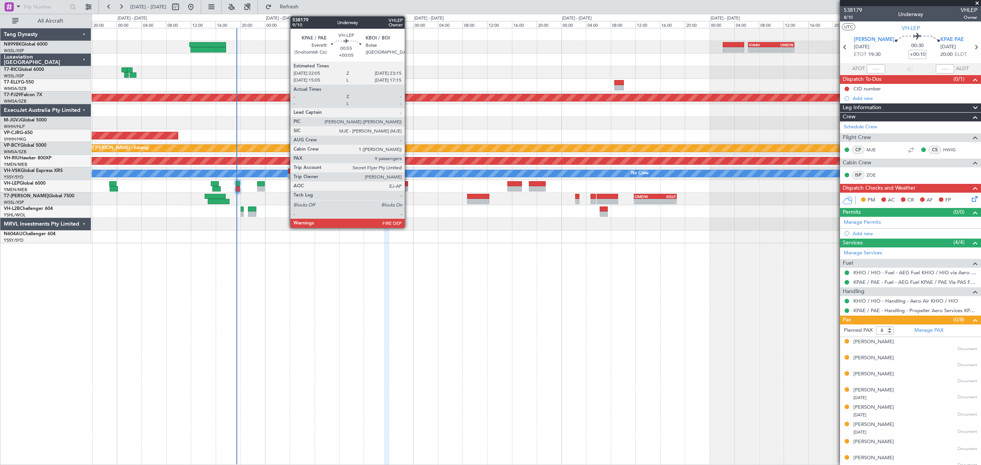
click at [408, 185] on div at bounding box center [404, 183] width 7 height 5
type input "+00:05"
type input "9"
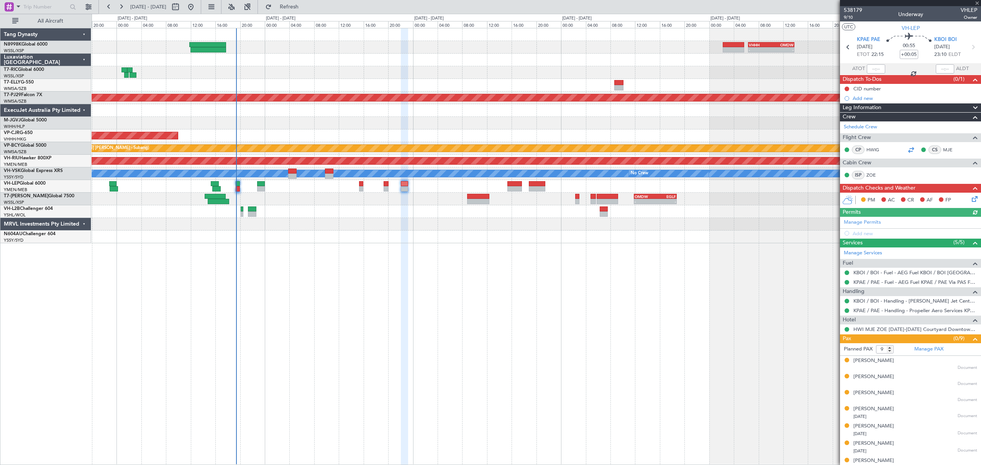
click at [908, 146] on div at bounding box center [910, 149] width 9 height 9
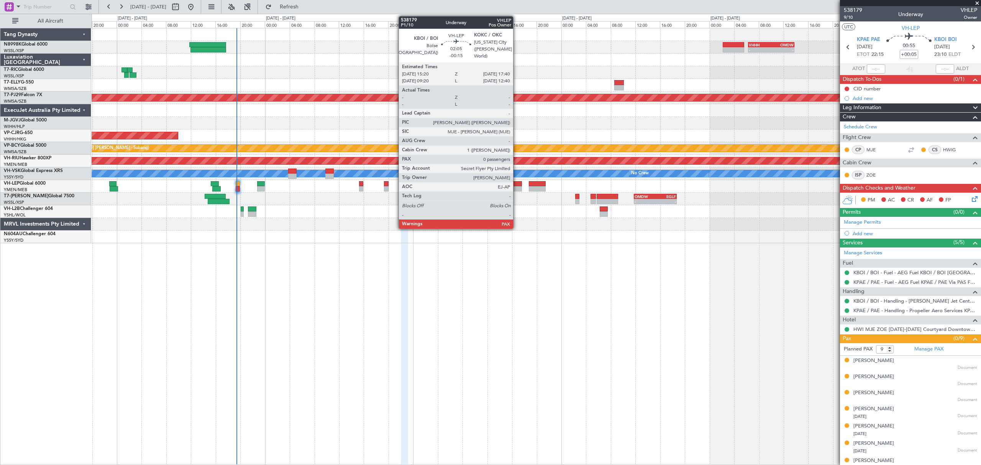
click at [517, 184] on div at bounding box center [514, 183] width 15 height 5
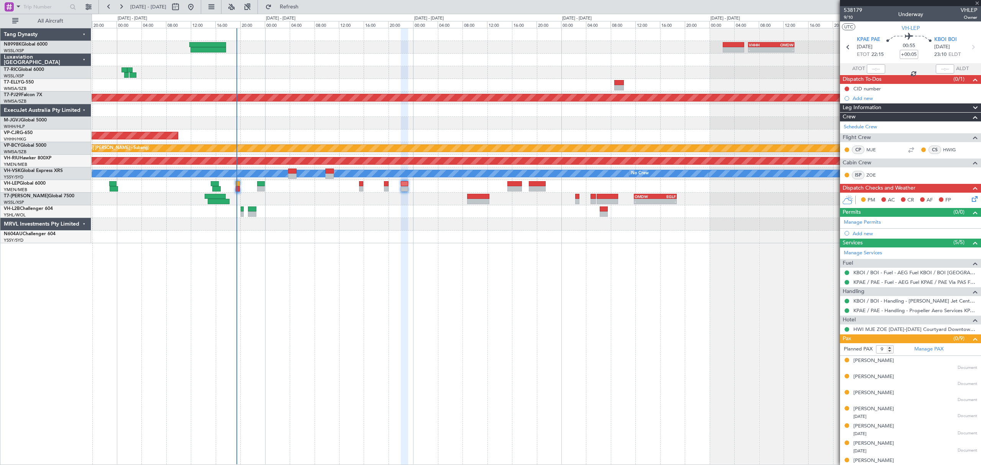
type input "-00:15"
type input "0"
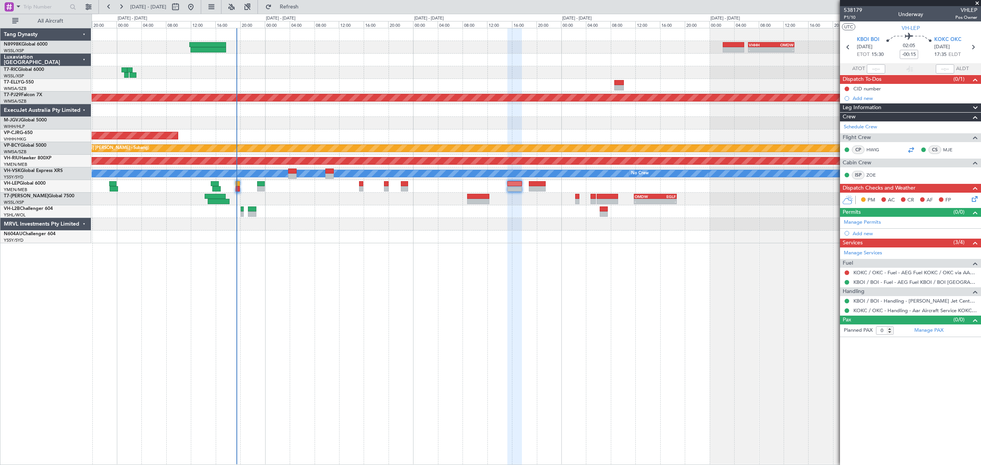
click at [911, 147] on div at bounding box center [910, 149] width 9 height 9
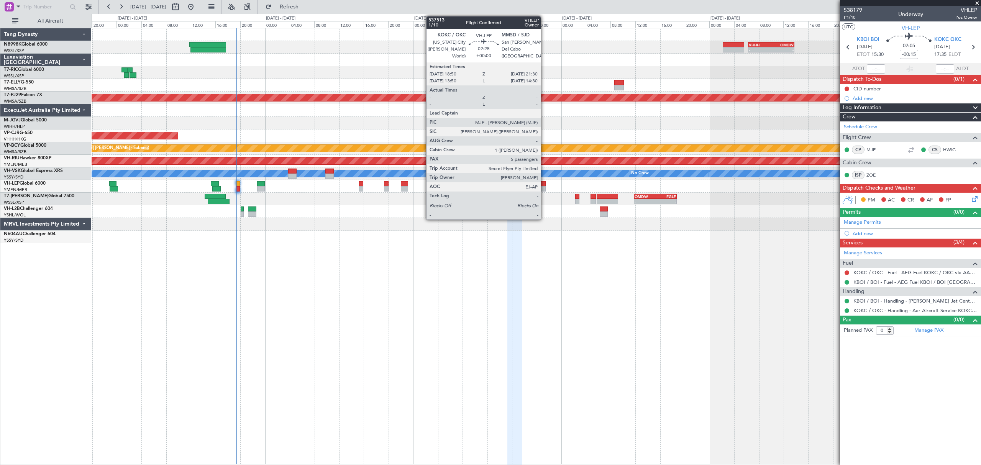
click at [544, 185] on div at bounding box center [537, 183] width 16 height 5
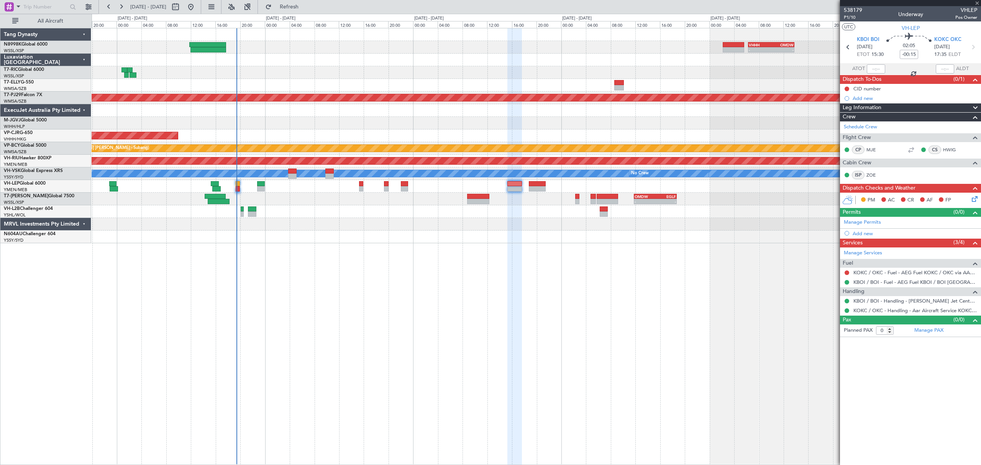
type input "5"
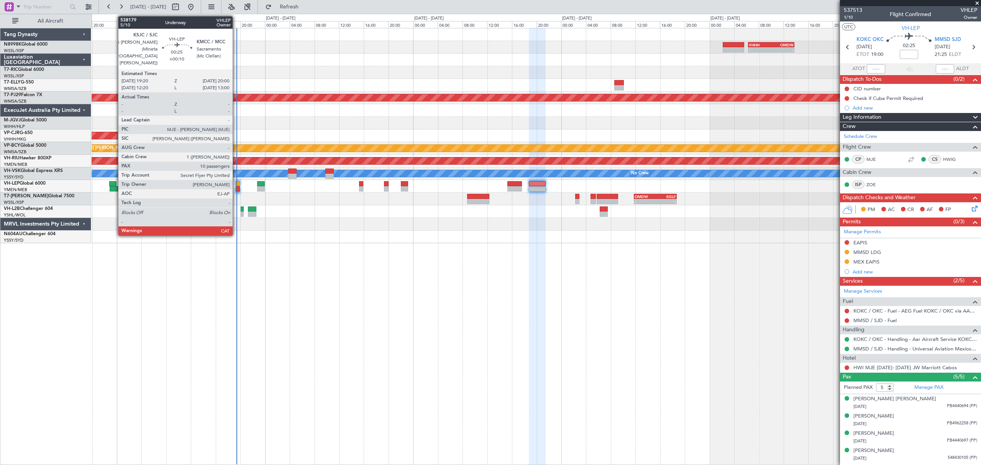
click at [236, 183] on div at bounding box center [238, 183] width 4 height 5
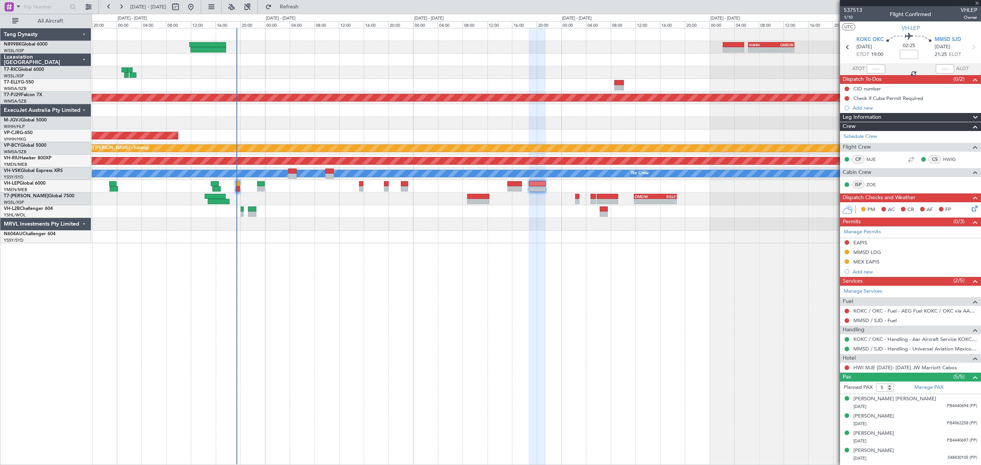
type input "+00:10"
type input "10"
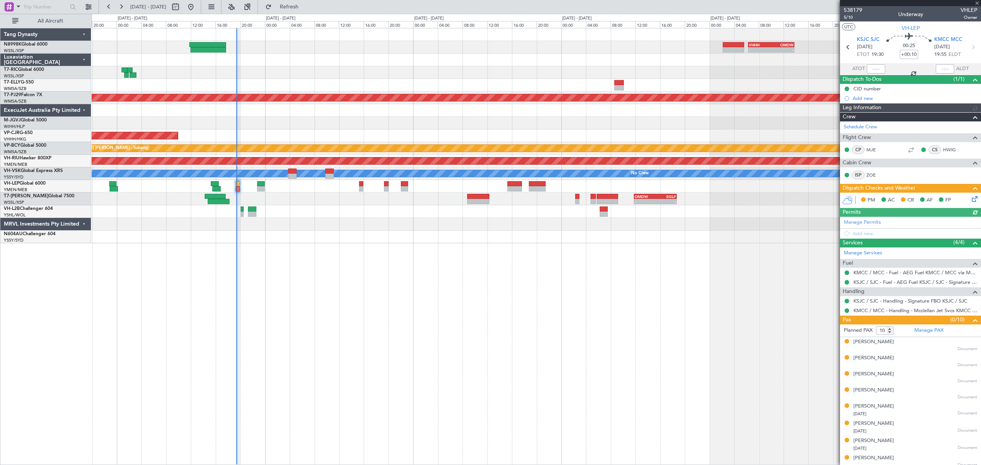
type input "[PERSON_NAME] (LEU)"
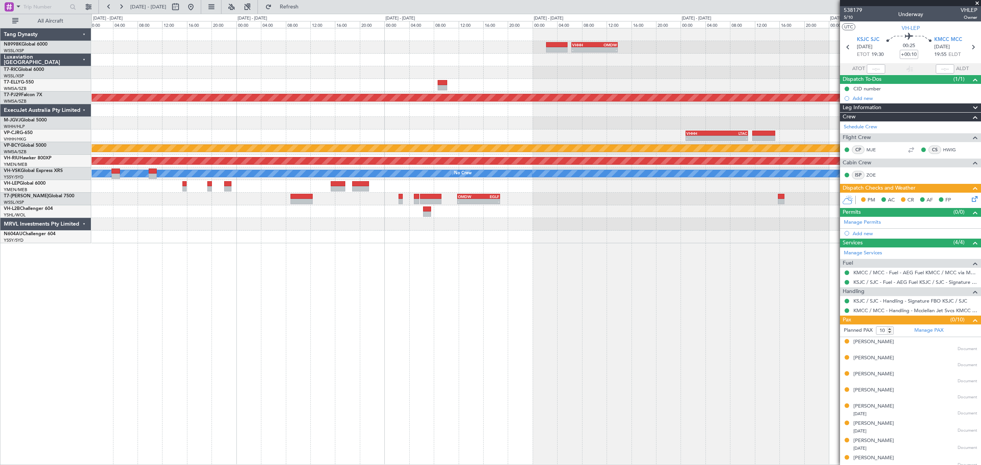
click at [319, 194] on div "- - VHHH 06:20 Z OMDW 13:50 Z 08:00 Z 16:03 Z OMDB 07:45 Z LEMD 15:45 Z Planned…" at bounding box center [536, 135] width 889 height 215
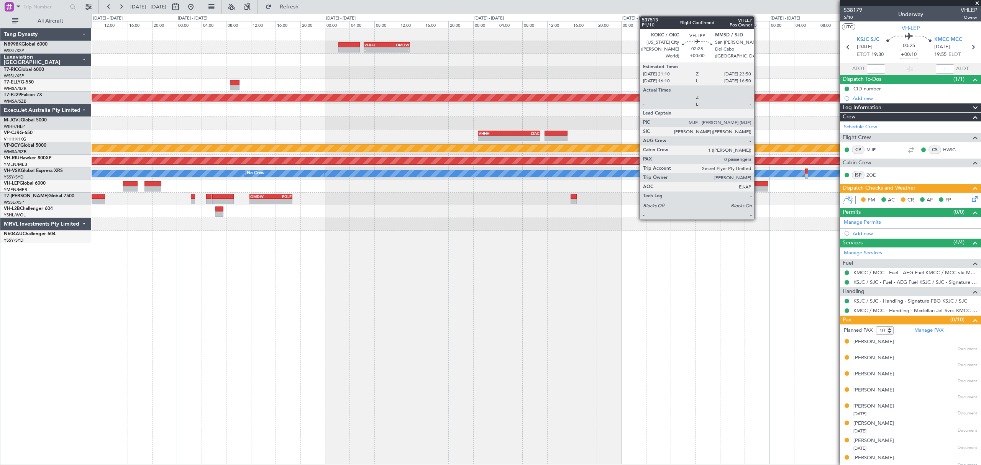
click at [758, 187] on div at bounding box center [759, 188] width 16 height 5
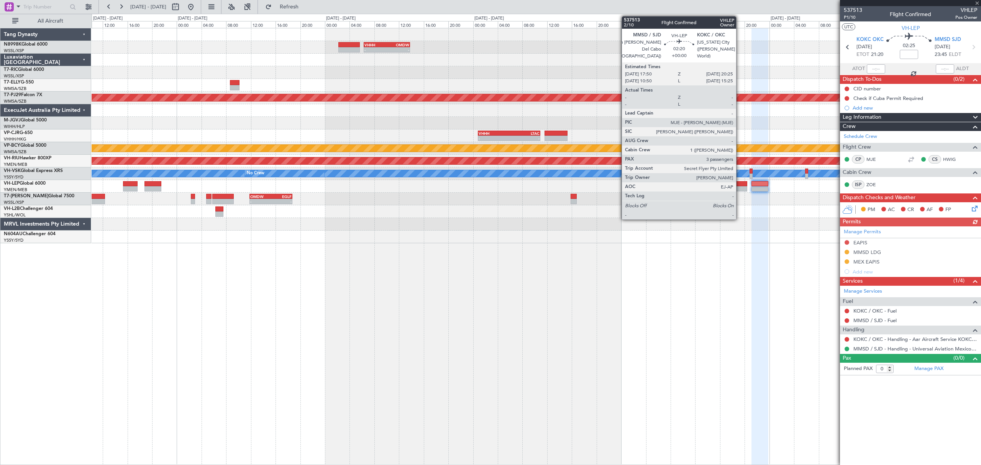
click at [740, 188] on div at bounding box center [739, 188] width 16 height 5
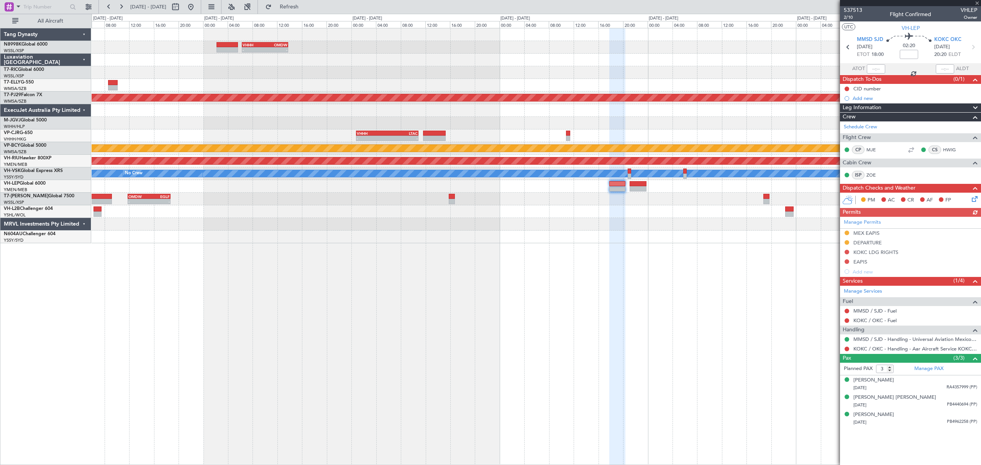
click at [530, 190] on div at bounding box center [536, 186] width 889 height 13
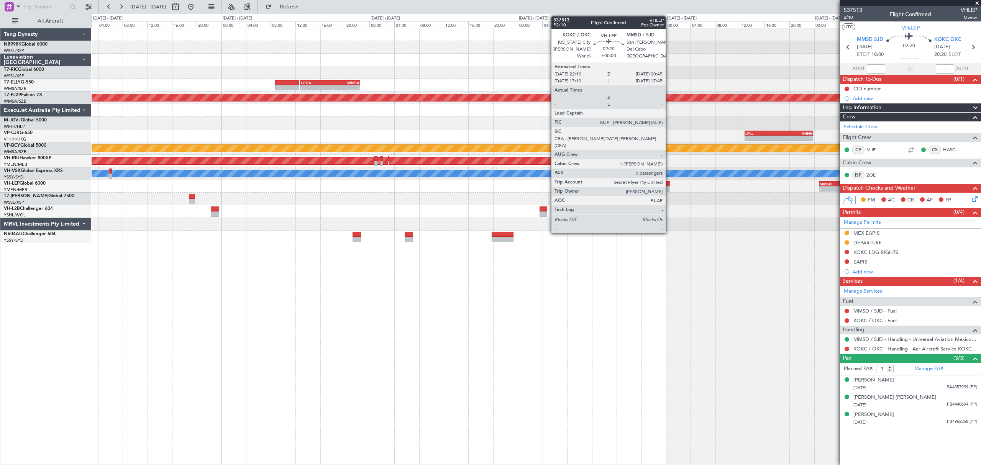
click at [665, 185] on div at bounding box center [662, 183] width 16 height 5
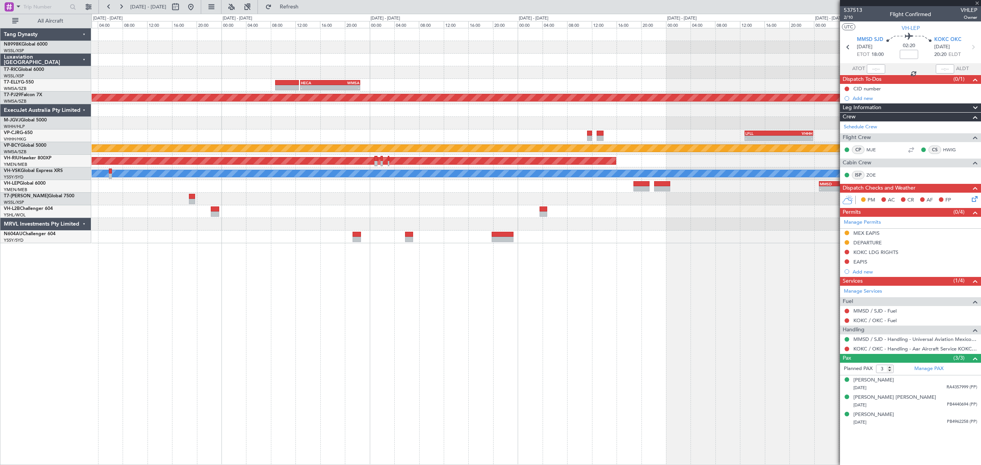
type input "0"
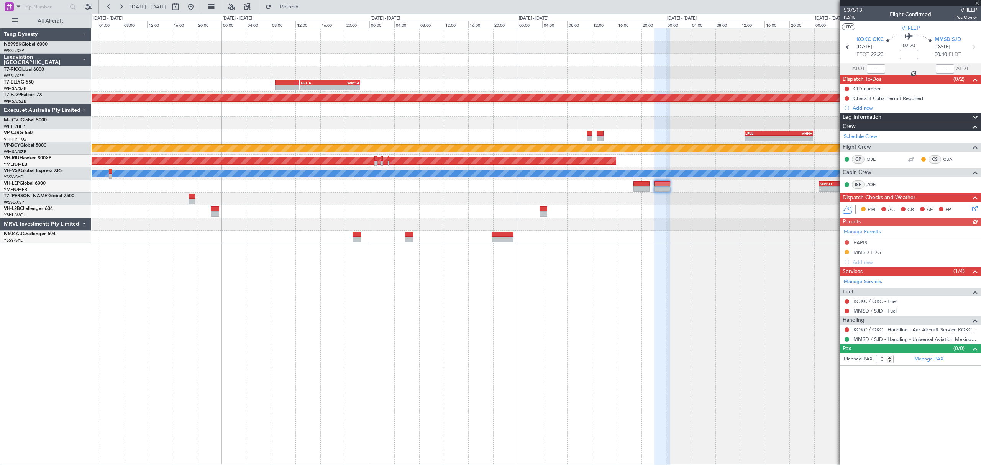
click at [538, 189] on div "- - MMSD 00:50 Z SBGR 11:15 Z" at bounding box center [536, 186] width 889 height 13
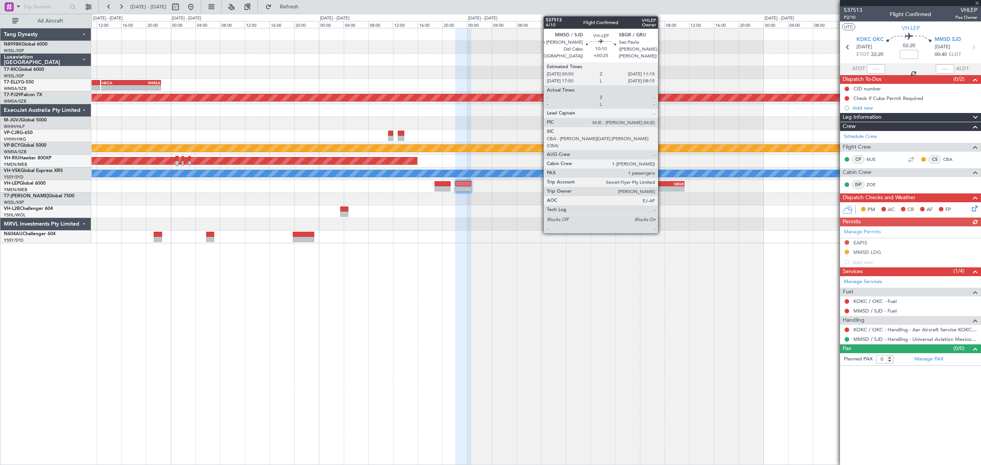
click at [661, 186] on div "MMSD 00:50 Z SBGR 11:15 Z" at bounding box center [652, 183] width 64 height 5
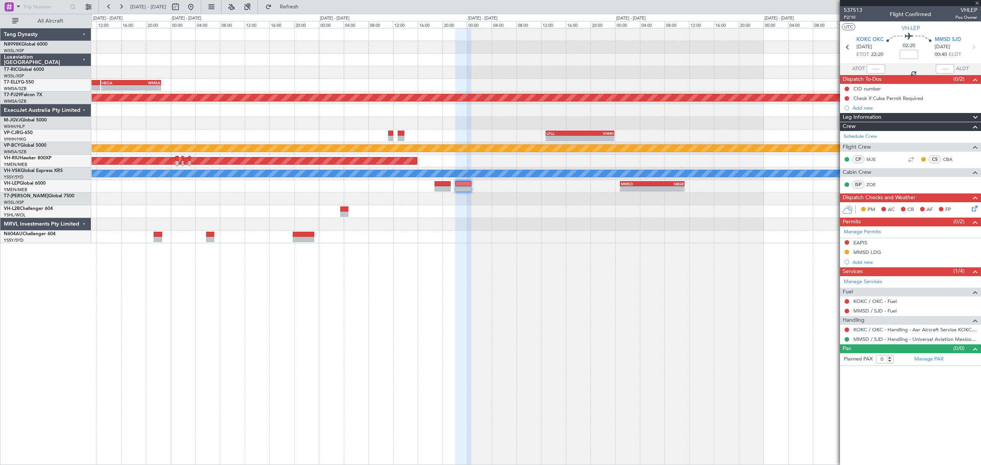
type input "+00:25"
type input "1"
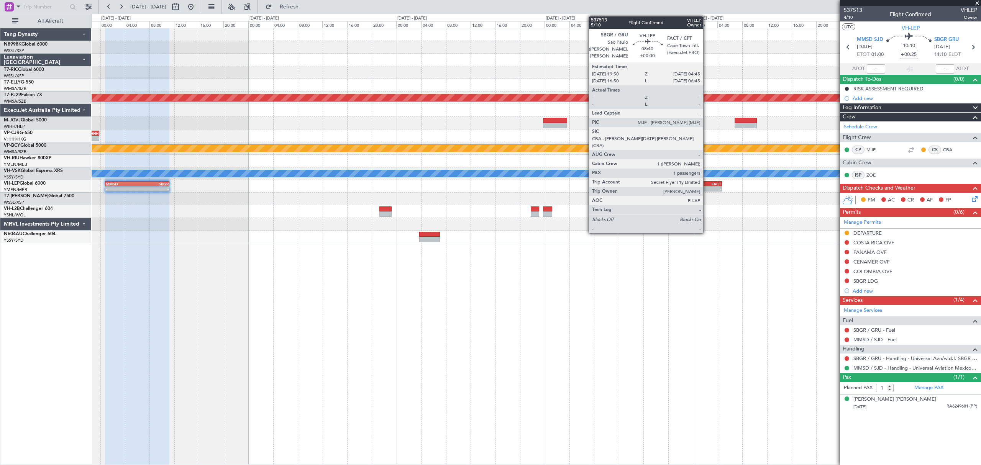
click at [707, 185] on div "FACT" at bounding box center [707, 184] width 27 height 5
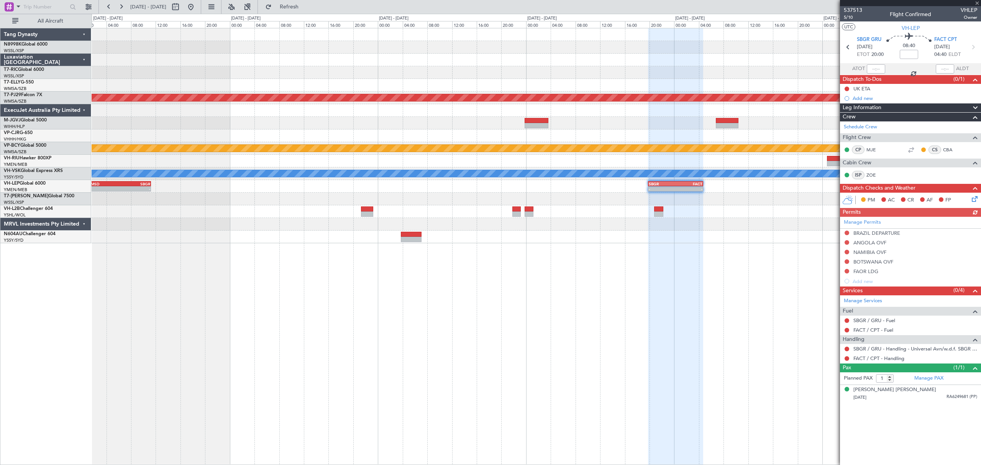
click at [475, 191] on div "- - MMSD 00:50 Z SBGR 11:15 Z - - SBGR 19:50 Z FACT 04:45 Z - - FIMP 13:15 Z YM…" at bounding box center [536, 186] width 889 height 13
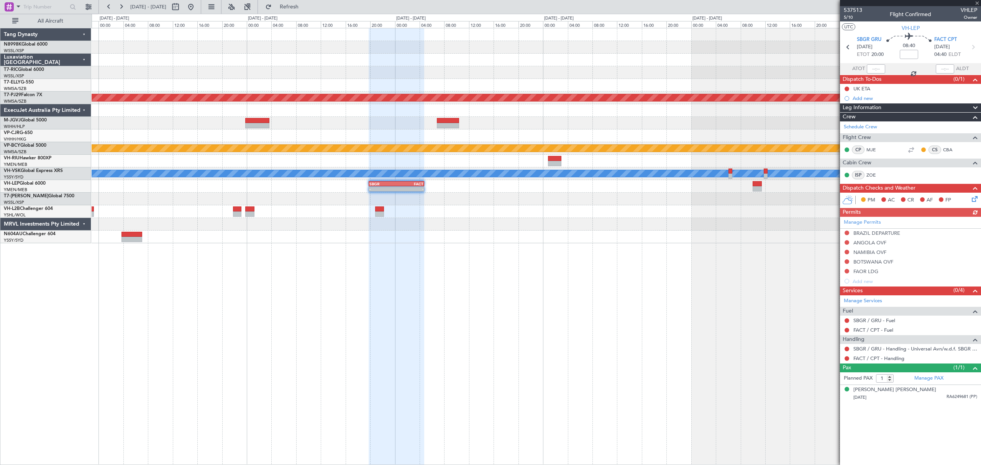
click at [552, 190] on div "Planned Maint [GEOGRAPHIC_DATA] (Sultan [PERSON_NAME] [PERSON_NAME] - Subang) P…" at bounding box center [536, 135] width 889 height 215
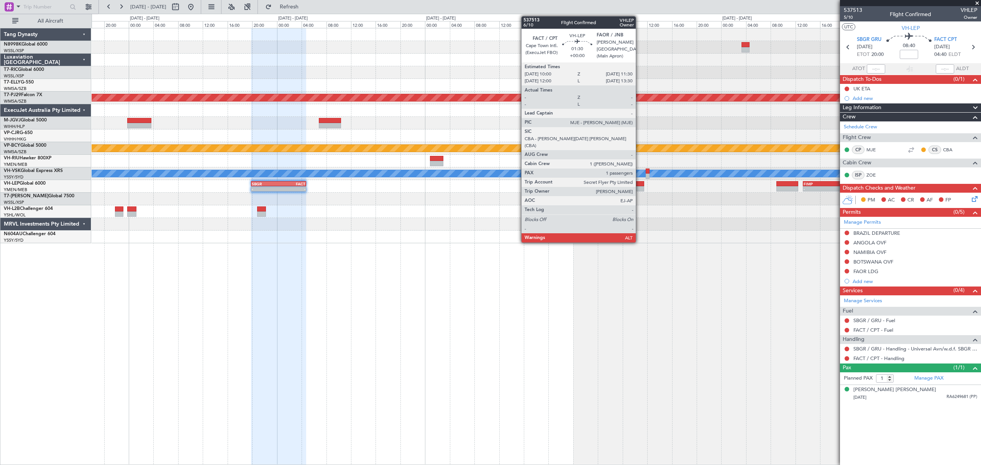
click at [639, 186] on div at bounding box center [640, 188] width 10 height 5
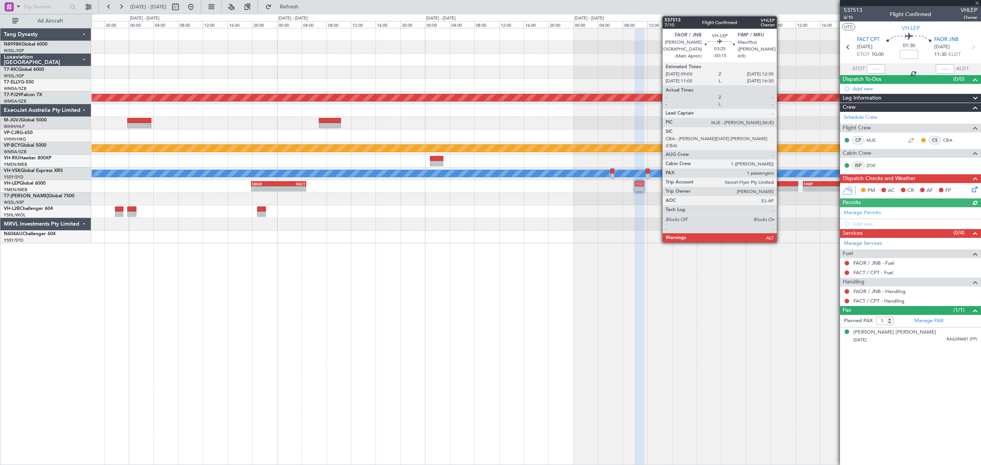
click at [787, 185] on div at bounding box center [787, 183] width 22 height 5
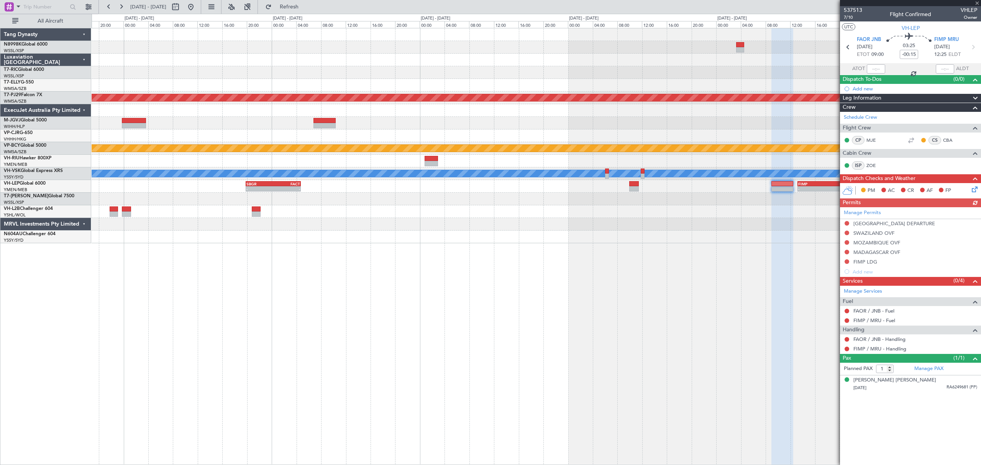
click at [648, 214] on div at bounding box center [536, 211] width 889 height 13
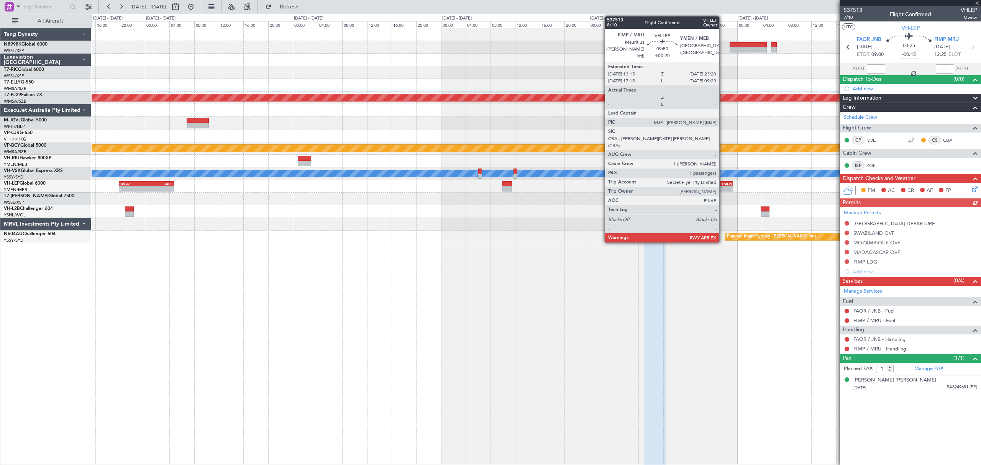
click at [723, 186] on div "- -" at bounding box center [702, 188] width 62 height 5
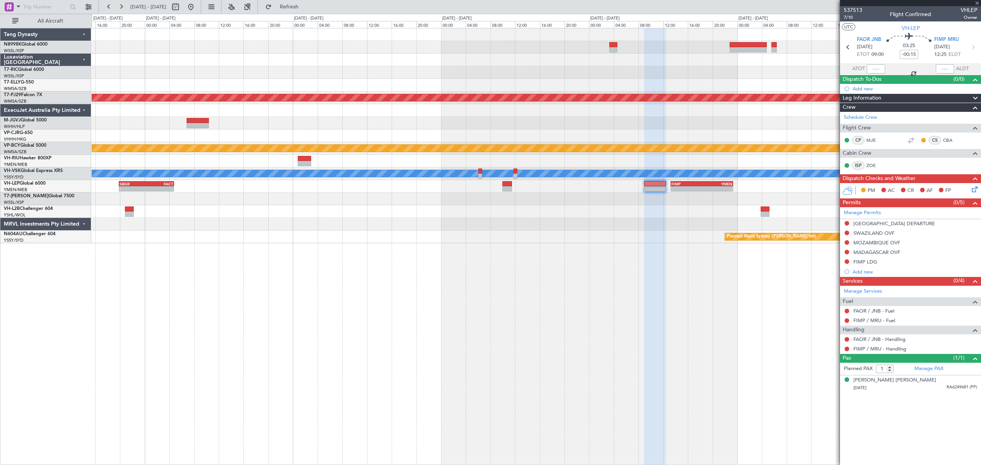
type input "+00:20"
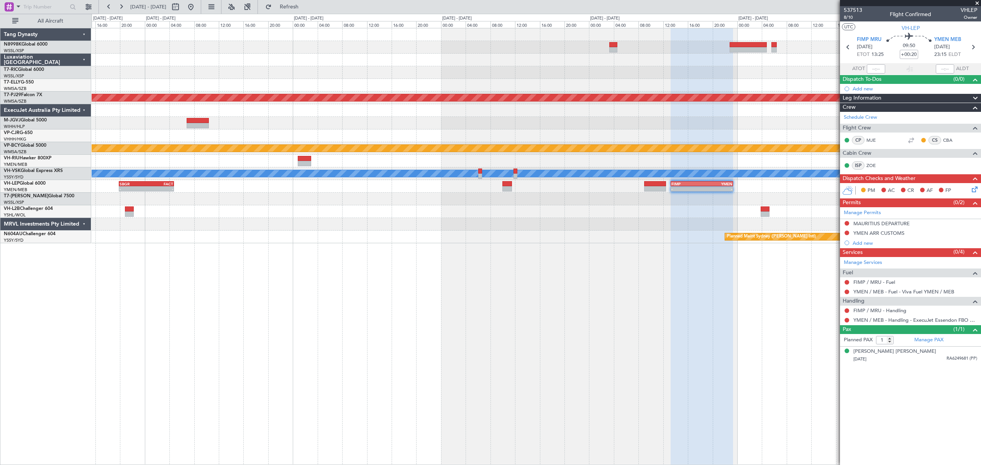
click at [557, 182] on div "- - SBGR 19:50 Z FACT 04:45 Z - - FIMP 13:15 Z YMEN 23:20 Z" at bounding box center [536, 186] width 889 height 13
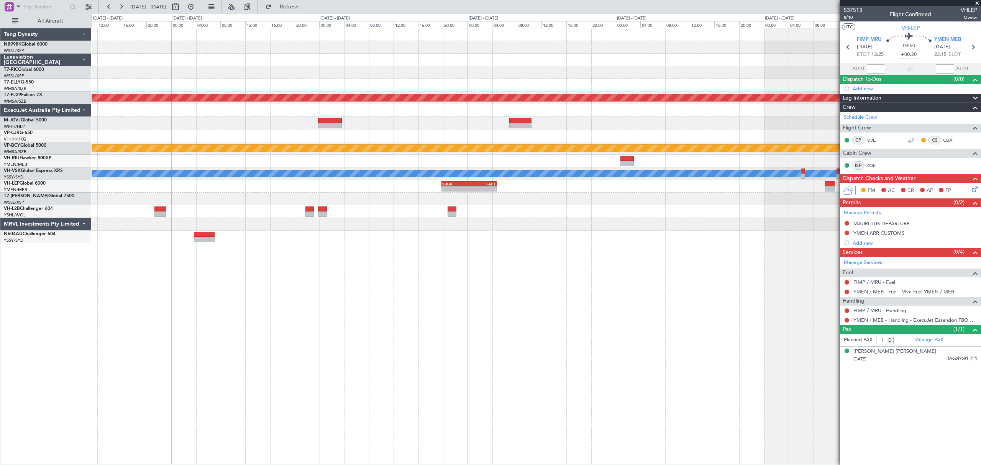
click at [621, 171] on div "Planned Maint [GEOGRAPHIC_DATA] (Sultan [PERSON_NAME] [PERSON_NAME] - Subang) -…" at bounding box center [536, 135] width 889 height 215
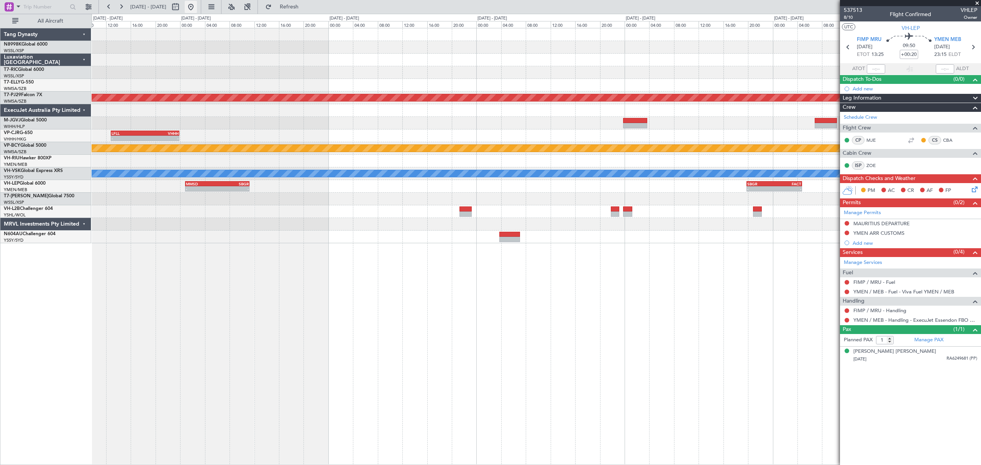
click at [197, 9] on button at bounding box center [191, 7] width 12 height 12
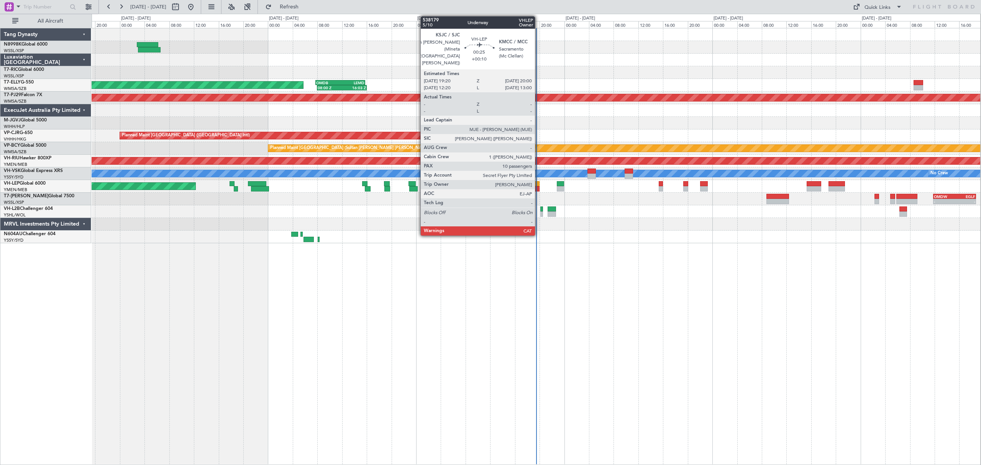
click at [538, 187] on div at bounding box center [537, 188] width 4 height 5
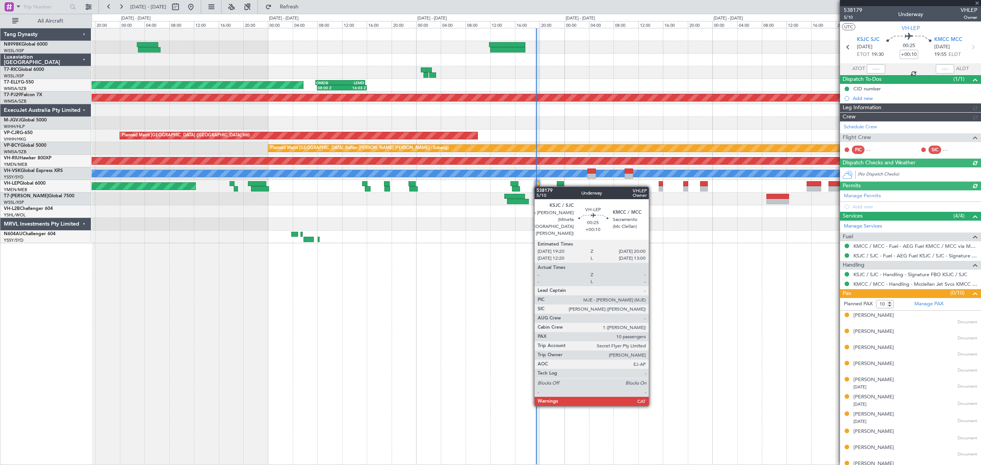
type input "[PERSON_NAME] (LEU)"
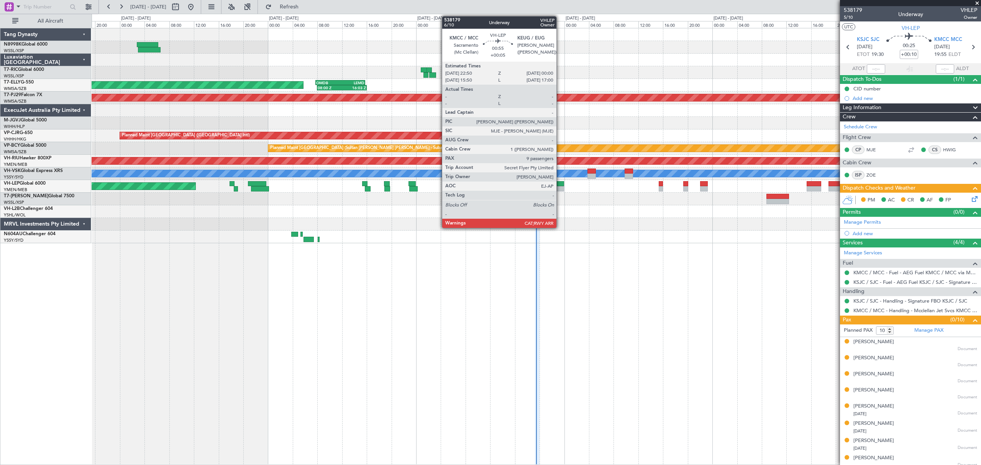
click at [560, 188] on div at bounding box center [560, 188] width 7 height 5
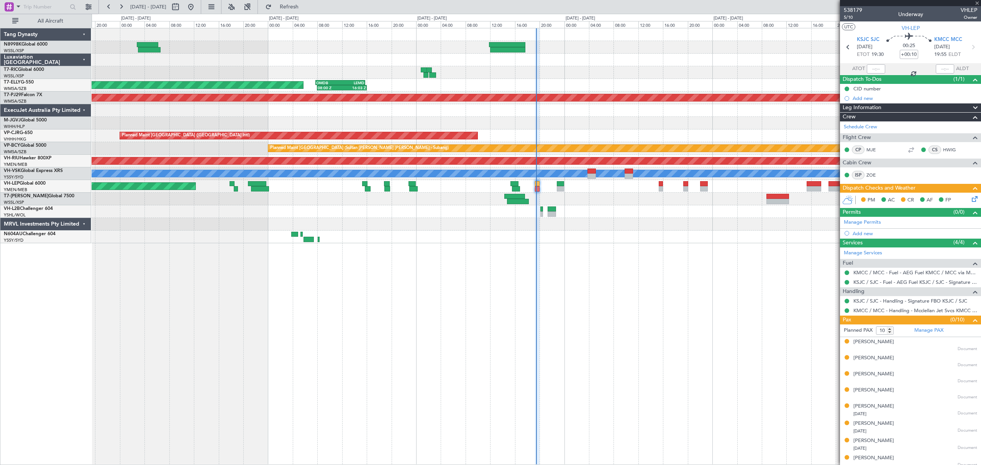
type input "+00:05"
type input "9"
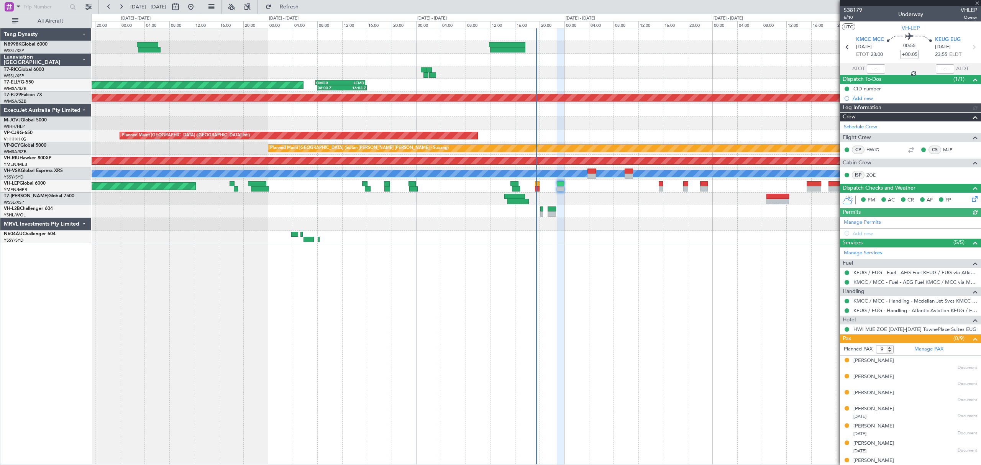
type input "[PERSON_NAME] (LEU)"
click at [870, 152] on link "HWIG" at bounding box center [874, 149] width 17 height 7
type input "[PERSON_NAME] (LEU)"
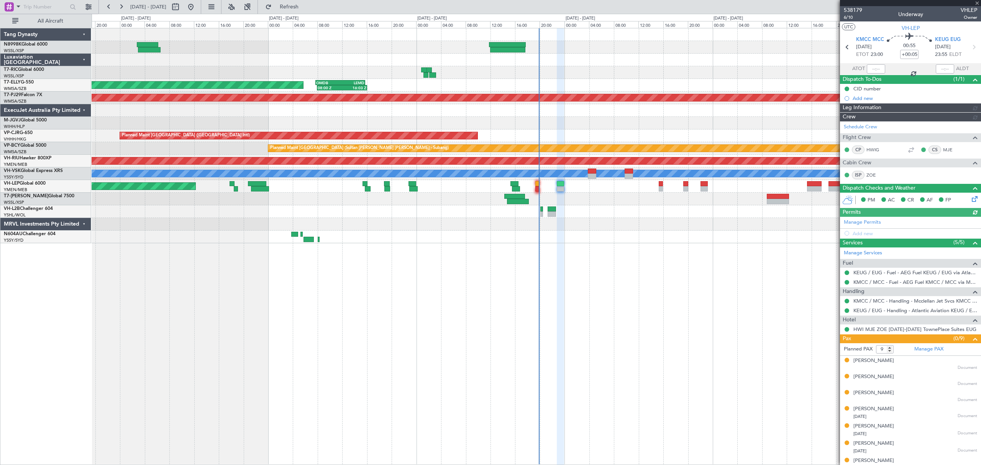
type input "[PERSON_NAME] (LEU)"
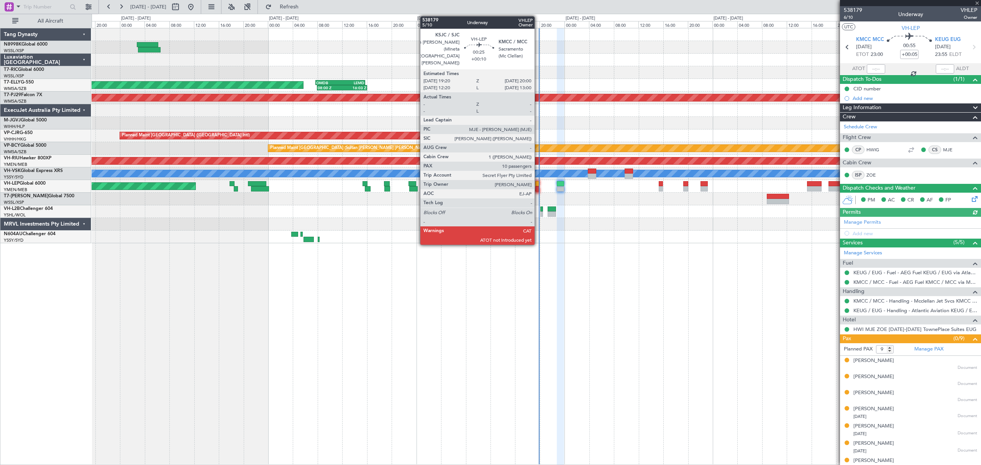
click at [538, 187] on div at bounding box center [537, 188] width 4 height 5
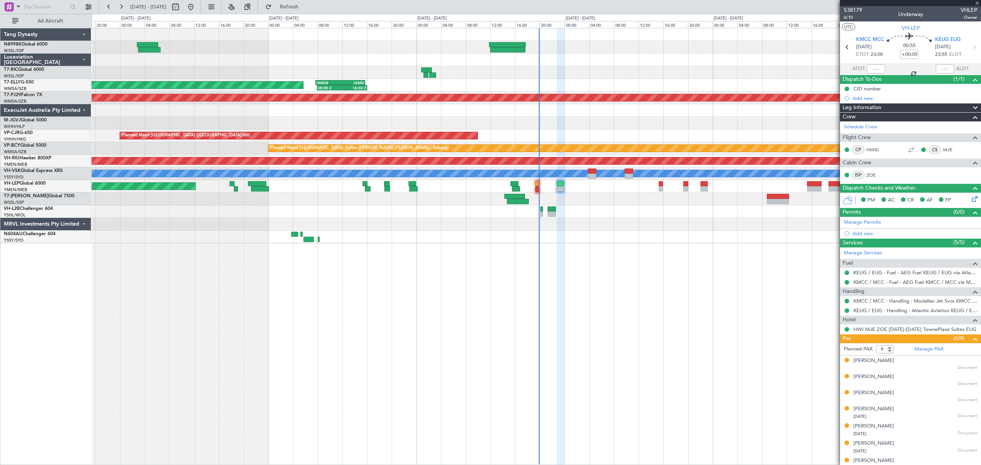
type input "+00:10"
type input "10"
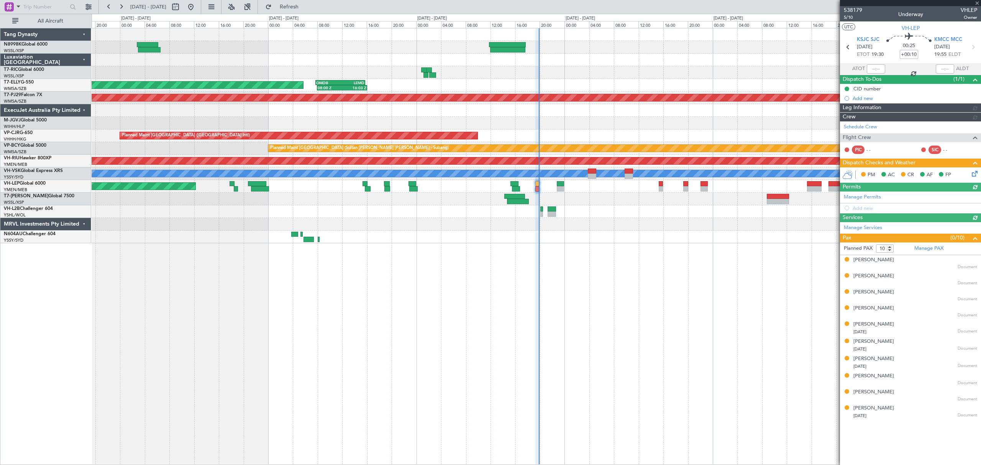
type input "[PERSON_NAME] (LEU)"
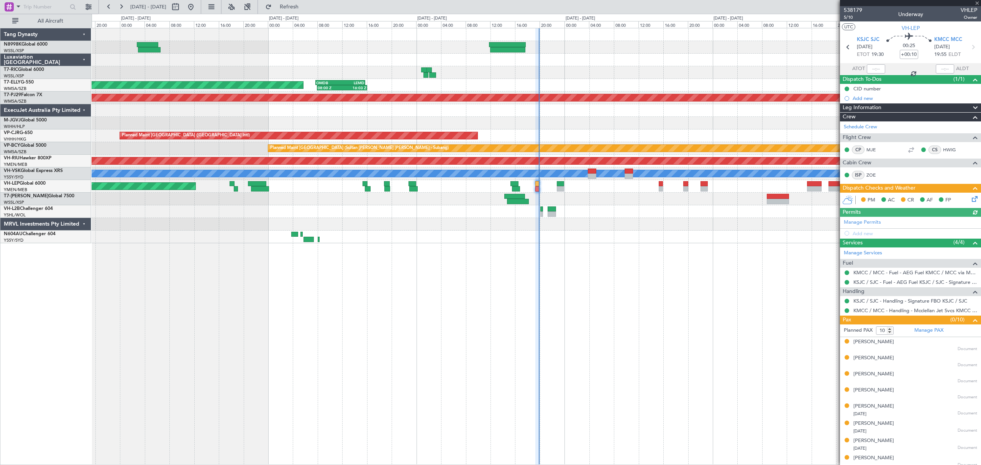
click at [871, 68] on div at bounding box center [876, 68] width 18 height 9
click at [873, 71] on div at bounding box center [876, 68] width 18 height 9
click at [873, 71] on input "text" at bounding box center [876, 68] width 18 height 9
type input "19:50"
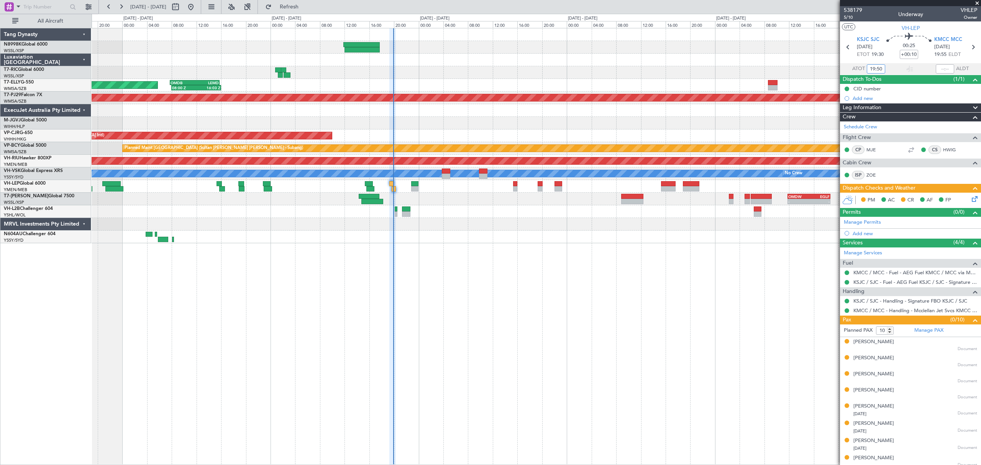
click at [621, 203] on div at bounding box center [632, 201] width 22 height 5
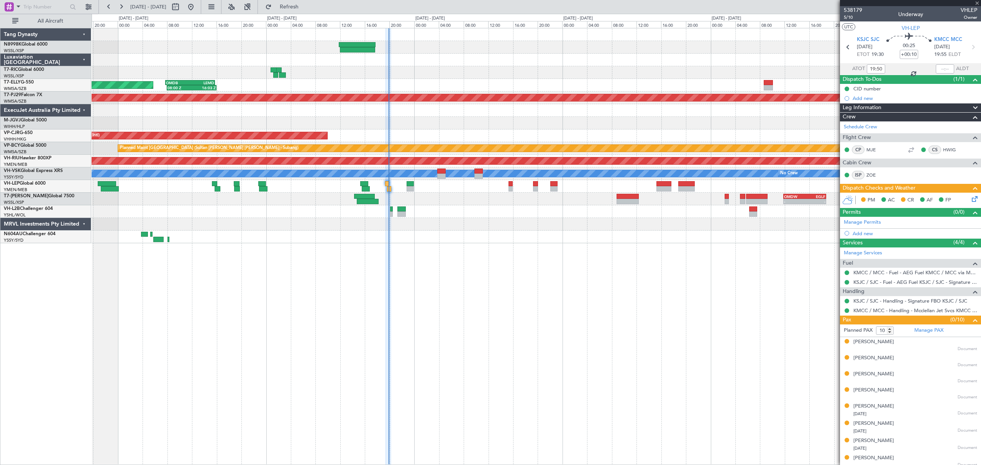
type input "+00:05"
type input "1"
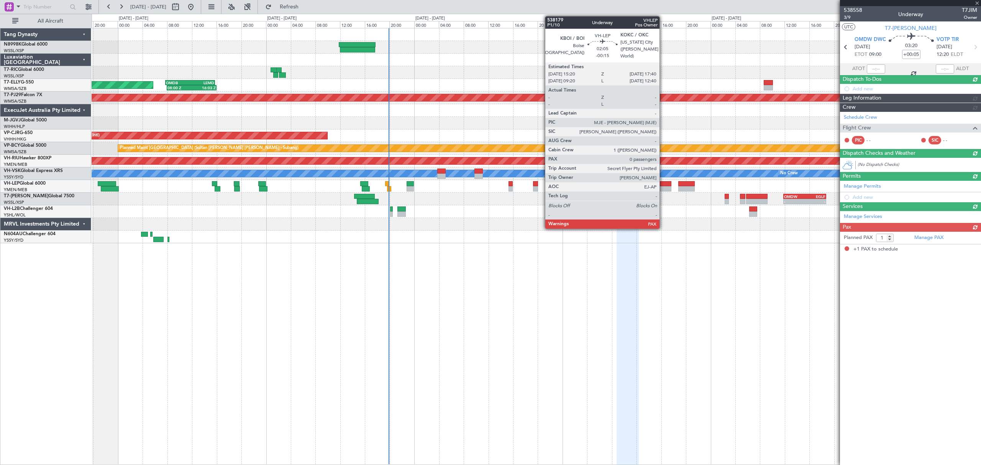
click at [663, 183] on div at bounding box center [663, 183] width 15 height 5
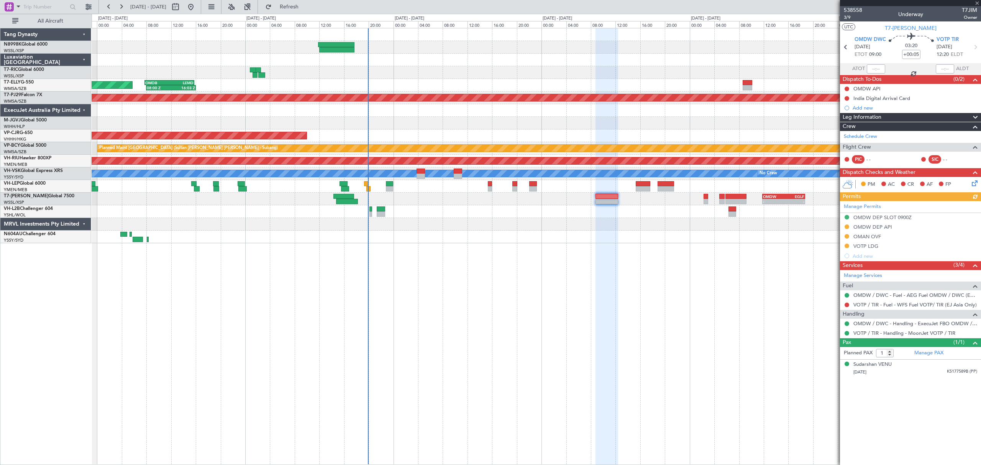
click at [684, 192] on div "Unplanned Maint Wichita (Wichita Mid-continent)" at bounding box center [536, 186] width 889 height 13
type input "-00:15"
type input "0"
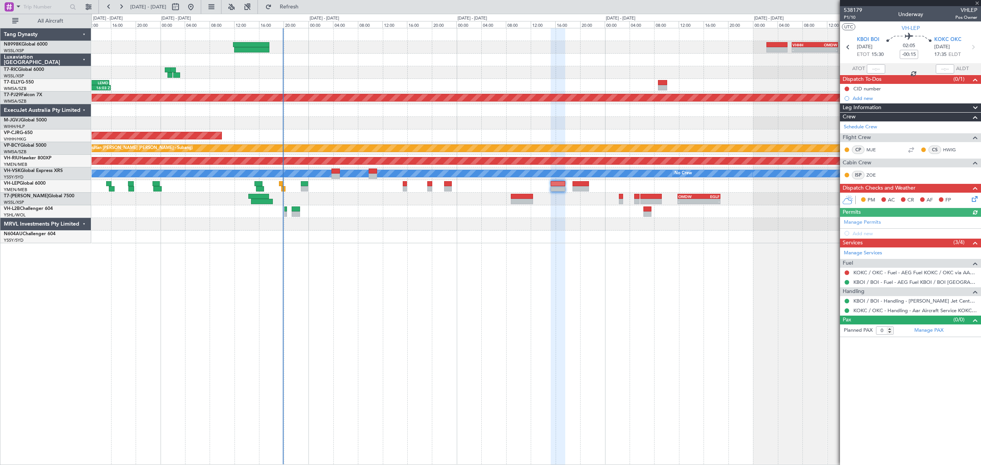
click at [645, 189] on div "Unplanned Maint Wichita (Wichita Mid-continent)" at bounding box center [536, 186] width 889 height 13
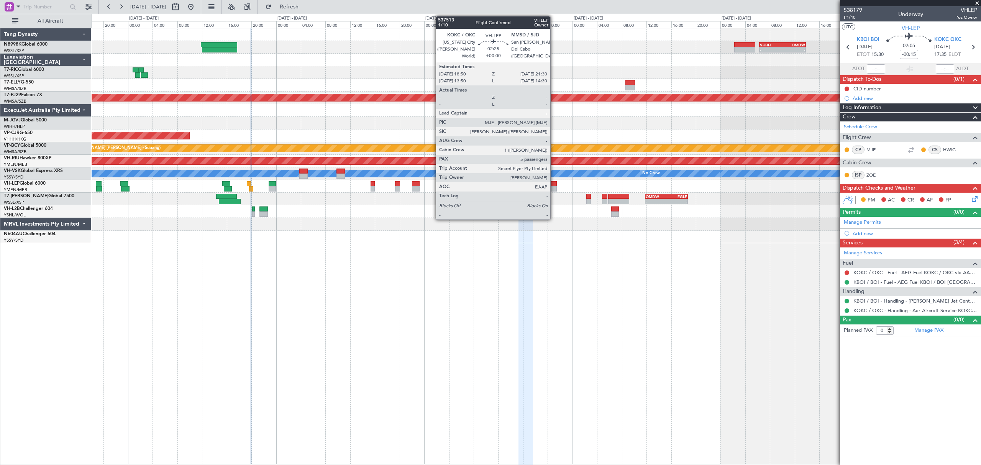
click at [552, 187] on div at bounding box center [548, 188] width 16 height 5
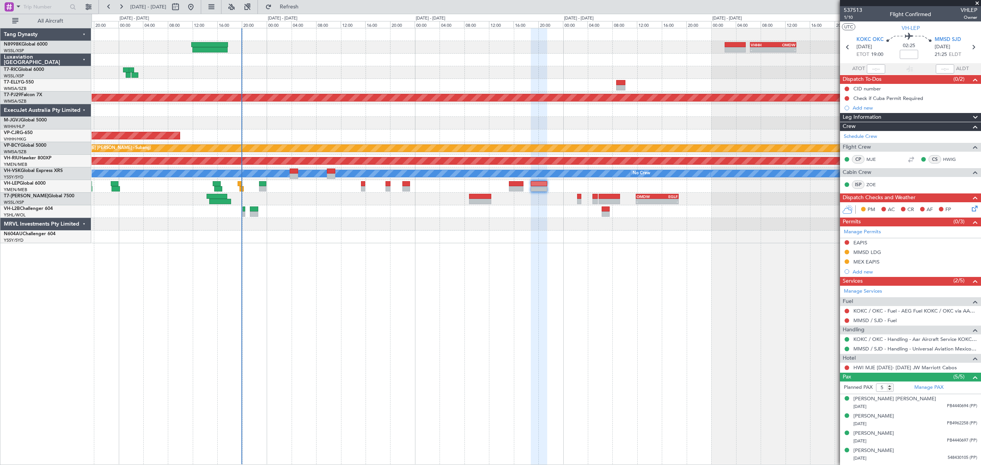
click at [750, 193] on div "- - VHHH 06:20 Z OMDW 13:50 Z 08:00 Z 16:03 Z OMDB 07:45 Z LEMD 15:45 Z Planned…" at bounding box center [536, 135] width 889 height 215
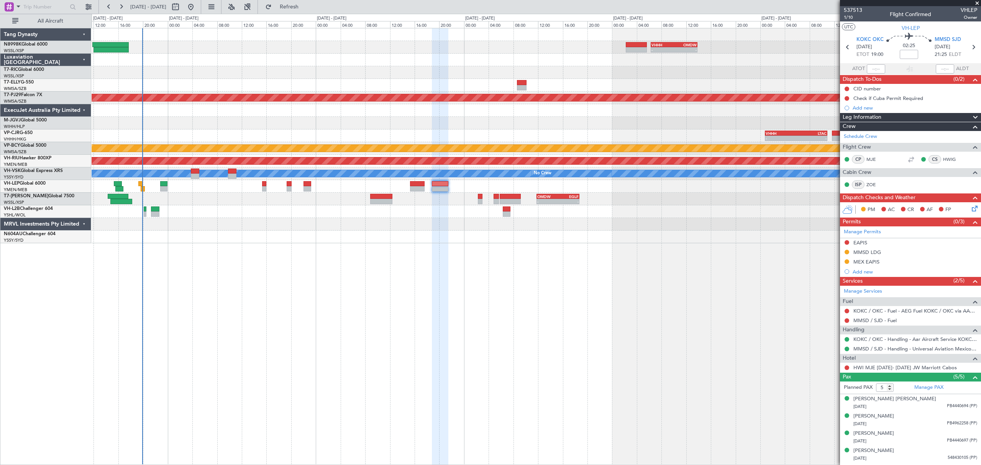
click at [636, 208] on div "- - VHHH 06:20 Z OMDW 13:50 Z 08:00 Z 16:03 Z OMDB 07:45 Z LEMD 15:45 Z Planned…" at bounding box center [536, 135] width 889 height 215
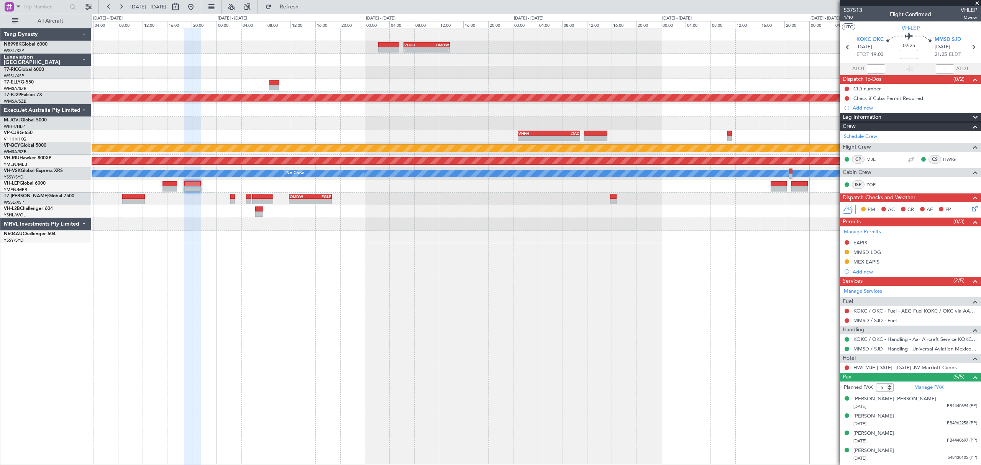
click at [568, 205] on div "- - VHHH 06:20 Z OMDW 13:50 Z - - HECA 12:50 Z WMSA 22:30 Z Planned Maint [GEOG…" at bounding box center [536, 135] width 889 height 215
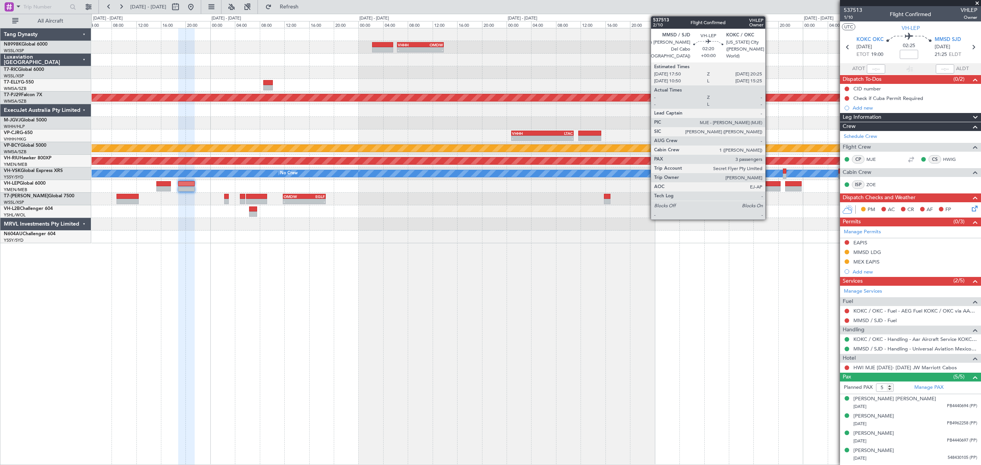
click at [769, 187] on div at bounding box center [773, 188] width 16 height 5
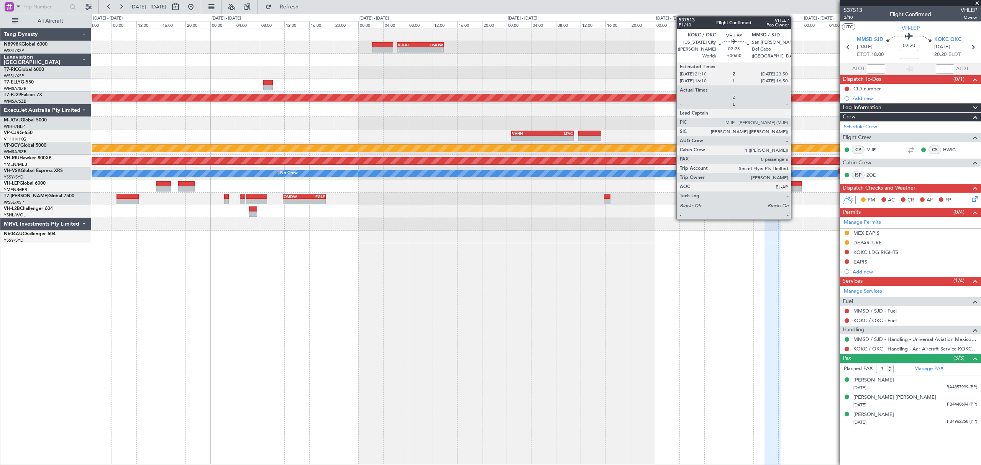
click at [794, 187] on div at bounding box center [793, 188] width 16 height 5
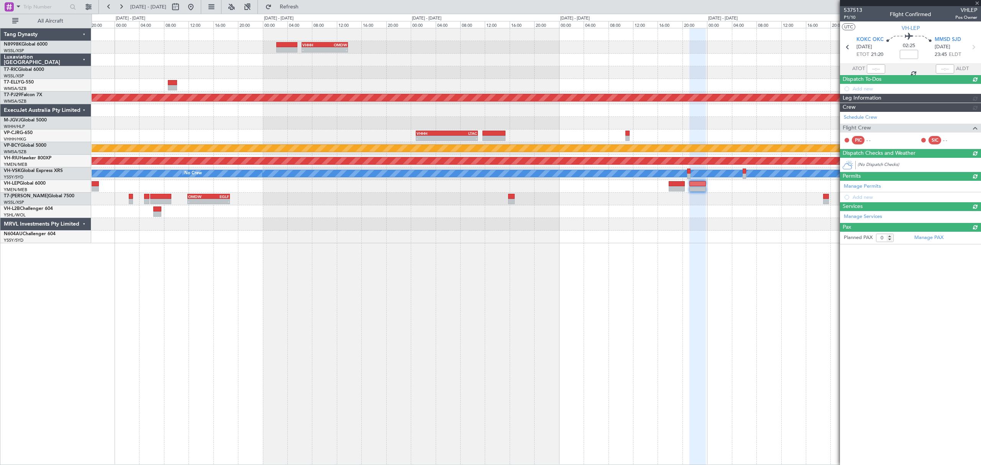
click at [715, 211] on div "- - VHHH 06:20 Z OMDW 13:50 Z - - HECA 12:50 Z WMSA 22:30 Z Planned Maint [GEOG…" at bounding box center [536, 135] width 889 height 215
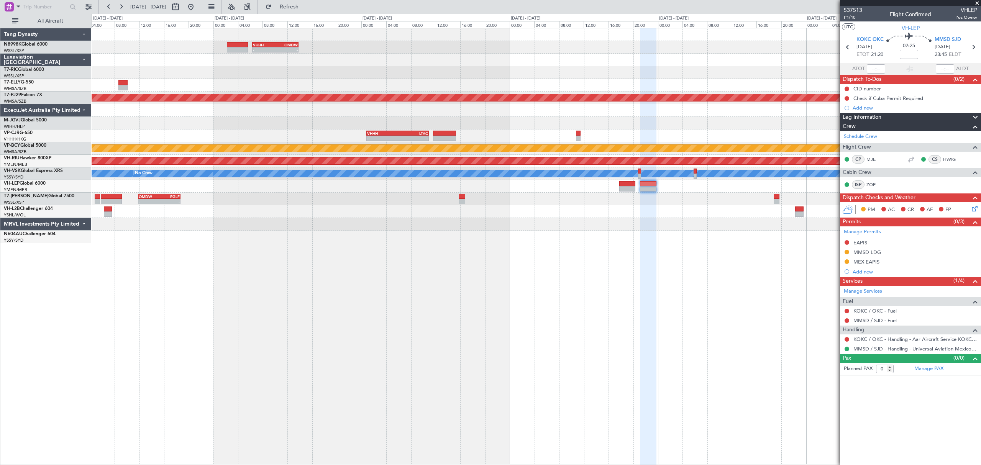
click at [651, 212] on div "- - VHHH 06:20 Z OMDW 13:50 Z - - HECA 12:50 Z WMSA 22:30 Z Planned Maint [GEOG…" at bounding box center [536, 135] width 889 height 215
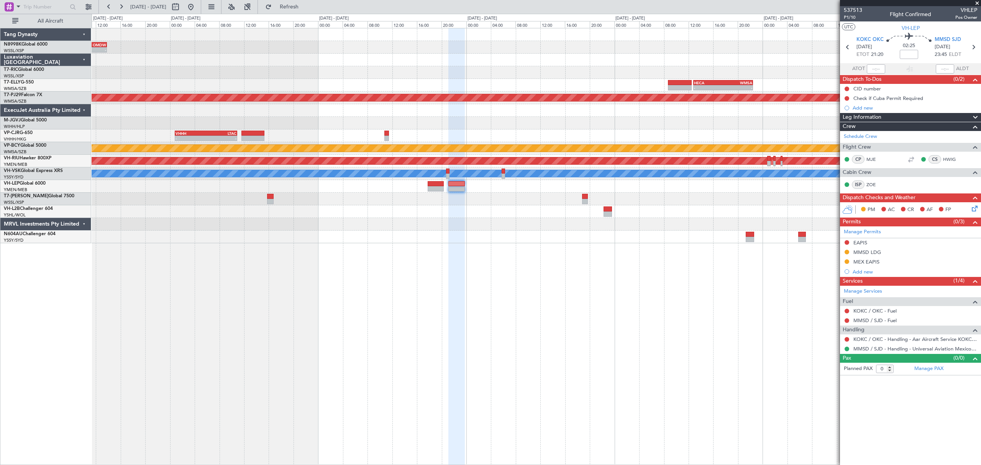
click at [601, 200] on div "- - VHHH 06:20 Z OMDW 13:50 Z - - HECA 12:50 Z WMSA 22:30 Z Planned Maint [GEOG…" at bounding box center [536, 135] width 889 height 215
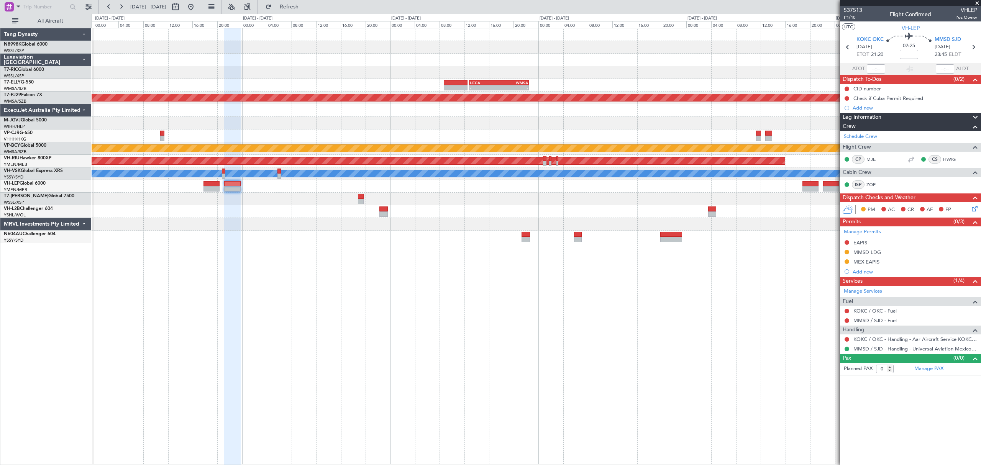
click at [550, 207] on div "- - VHHH 06:20 Z OMDW 13:50 Z - - HECA 12:50 Z WMSA 22:30 Z Planned Maint [GEOG…" at bounding box center [536, 135] width 889 height 215
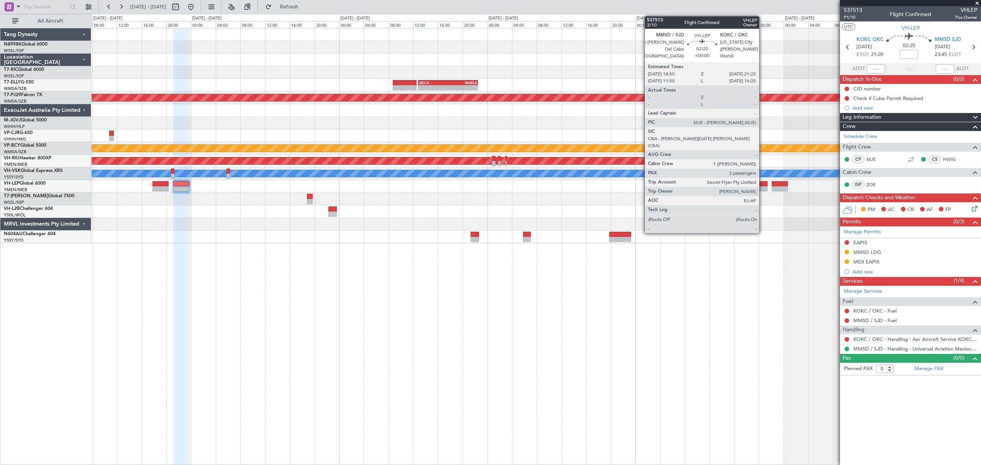
click at [763, 187] on div at bounding box center [759, 188] width 16 height 5
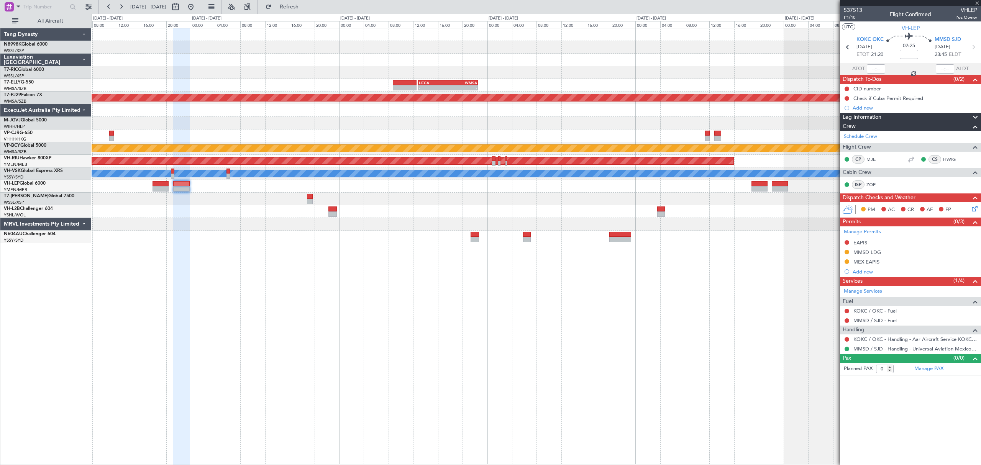
type input "2"
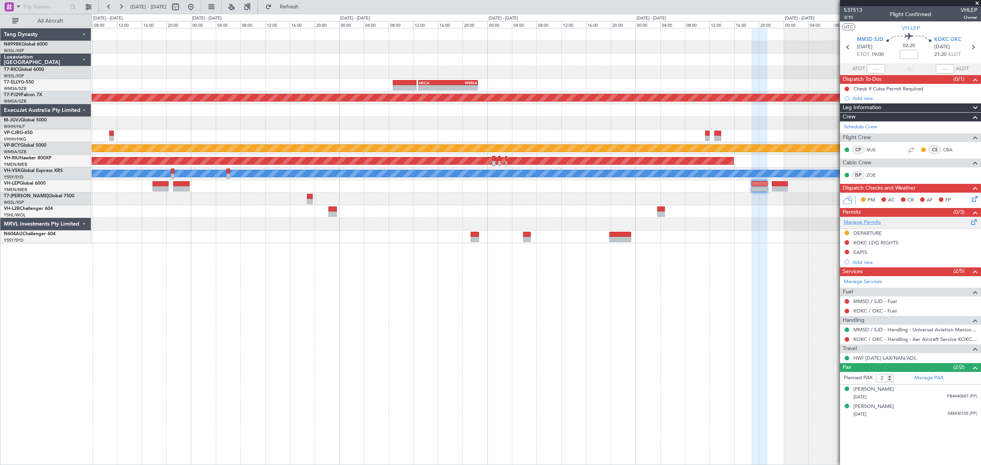
click at [875, 222] on link "Manage Permits" at bounding box center [862, 223] width 37 height 8
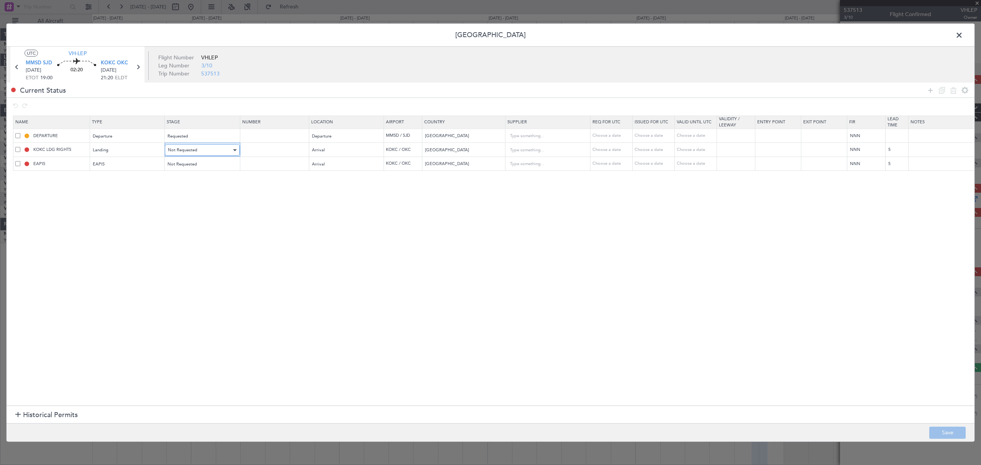
click at [213, 153] on div "Not Requested" at bounding box center [200, 149] width 64 height 11
click at [468, 241] on div at bounding box center [490, 232] width 981 height 465
click at [929, 89] on icon at bounding box center [930, 89] width 9 height 9
click at [122, 180] on div "Type" at bounding box center [126, 178] width 64 height 11
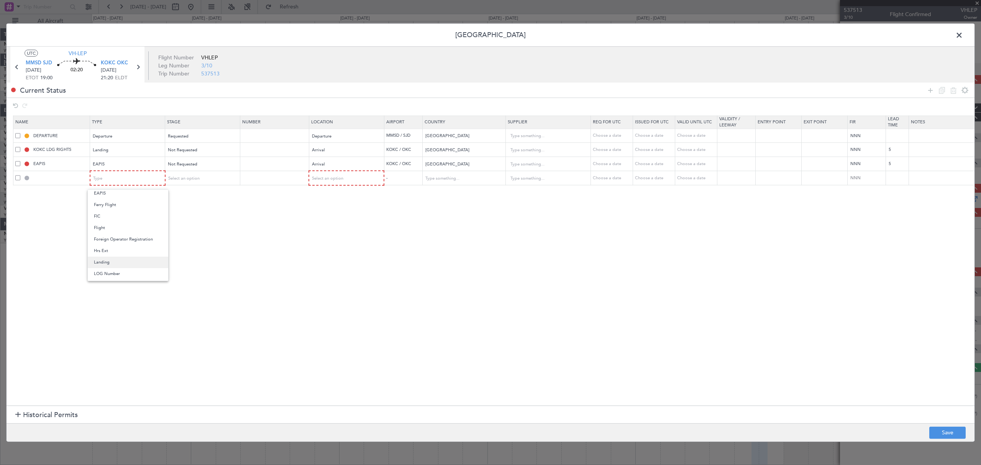
click at [99, 263] on span "Landing" at bounding box center [128, 262] width 68 height 11
click at [945, 429] on button "Save" at bounding box center [947, 433] width 36 height 12
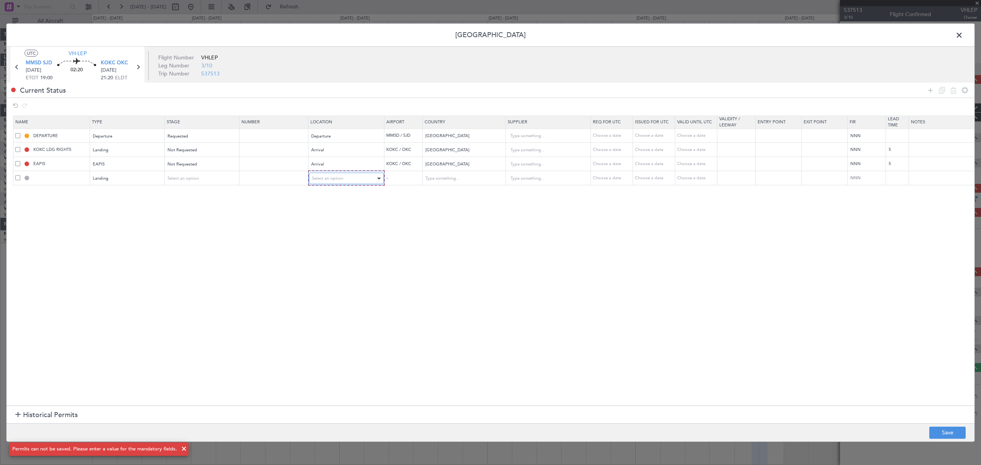
click at [335, 181] on span "Select an option" at bounding box center [327, 179] width 31 height 6
click at [336, 213] on span "Arrival" at bounding box center [347, 218] width 68 height 11
click at [940, 428] on footer "Save" at bounding box center [491, 432] width 968 height 18
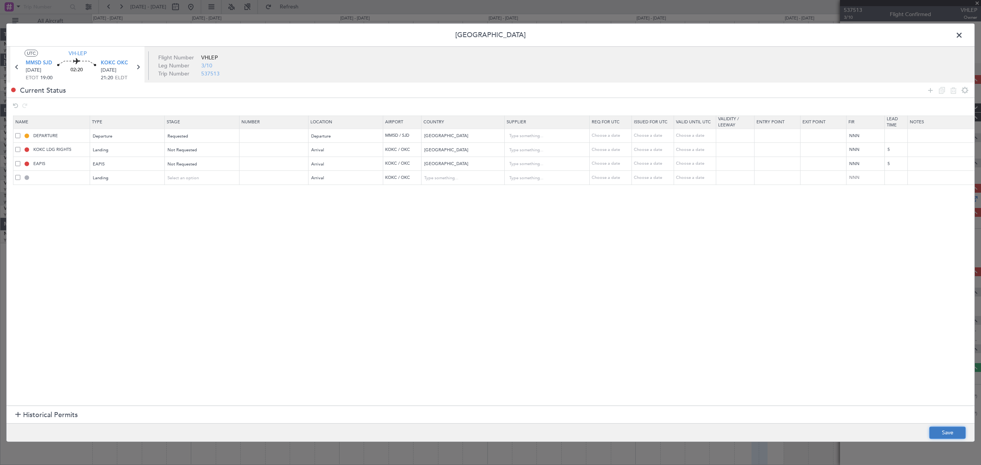
click at [950, 432] on button "Save" at bounding box center [947, 433] width 36 height 12
type input "KOKC LDG"
type input "[GEOGRAPHIC_DATA]"
type input "NNN"
type input "5"
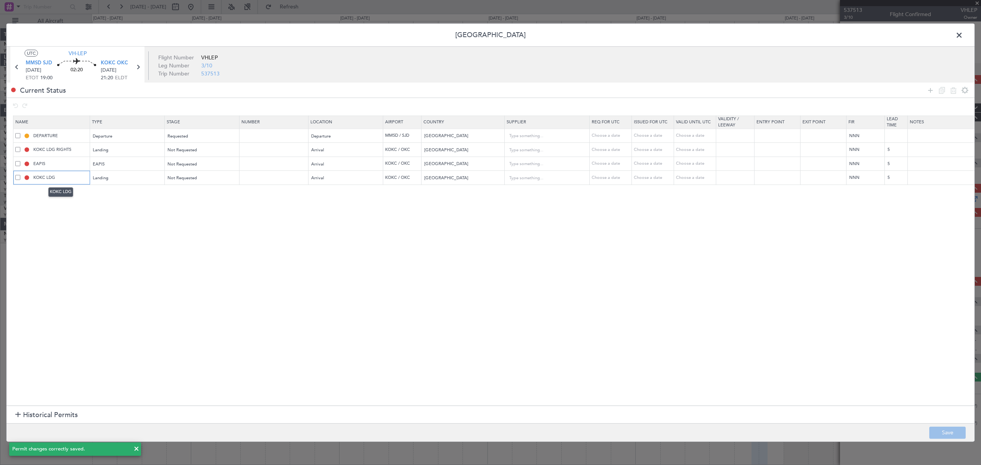
click at [57, 178] on input "KOKC LDG" at bounding box center [60, 177] width 57 height 7
type input "KOKC LDG RIGHTS"
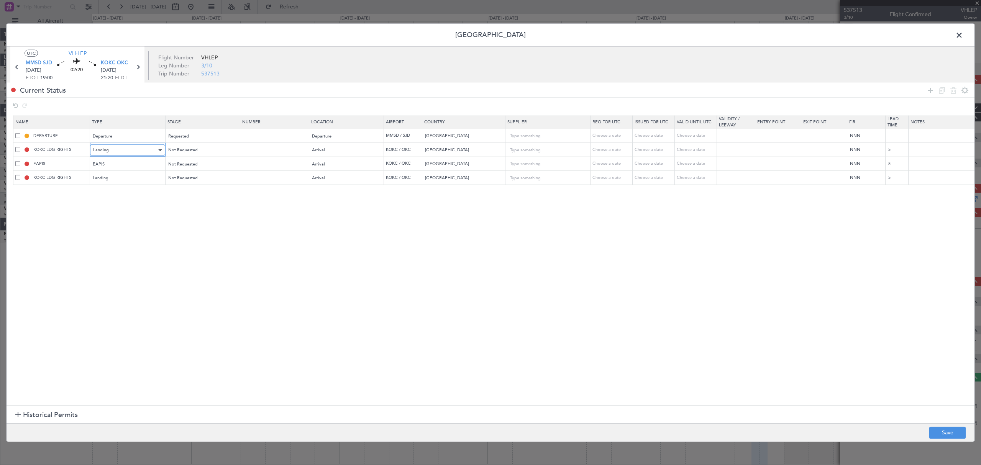
click at [126, 149] on div "Landing" at bounding box center [125, 149] width 64 height 11
click at [126, 183] on span "EAPIS" at bounding box center [128, 179] width 68 height 11
click at [352, 149] on div "Arrival" at bounding box center [344, 149] width 64 height 11
click at [338, 166] on span "Departure" at bounding box center [347, 166] width 68 height 11
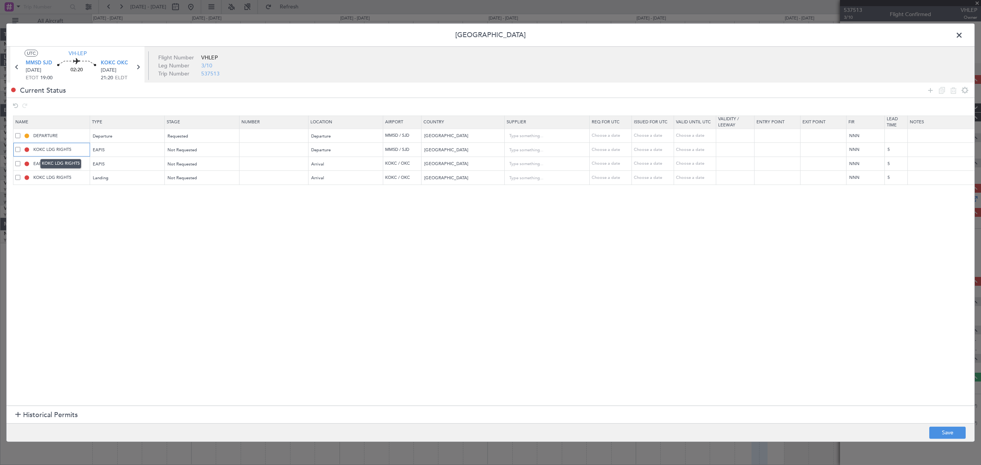
drag, startPoint x: 76, startPoint y: 149, endPoint x: 25, endPoint y: 149, distance: 51.4
click at [25, 149] on div "KOKC LDG RIGHTS" at bounding box center [52, 149] width 74 height 7
type input "MEX EAPIS"
click at [192, 152] on span "Not Requested" at bounding box center [183, 150] width 30 height 6
click at [200, 196] on span "Requested" at bounding box center [203, 201] width 68 height 11
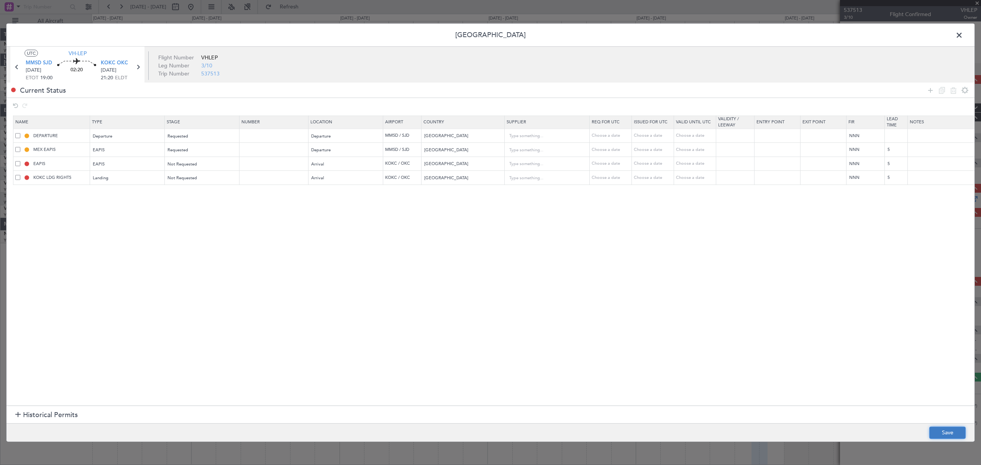
click at [940, 431] on button "Save" at bounding box center [947, 433] width 36 height 12
type input "[GEOGRAPHIC_DATA]"
click at [963, 37] on span at bounding box center [963, 37] width 0 height 15
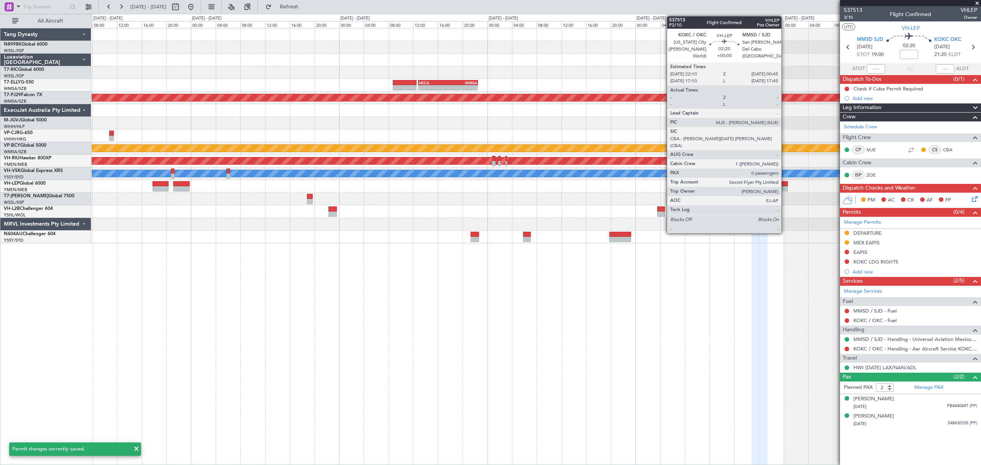
click at [784, 186] on div at bounding box center [780, 183] width 16 height 5
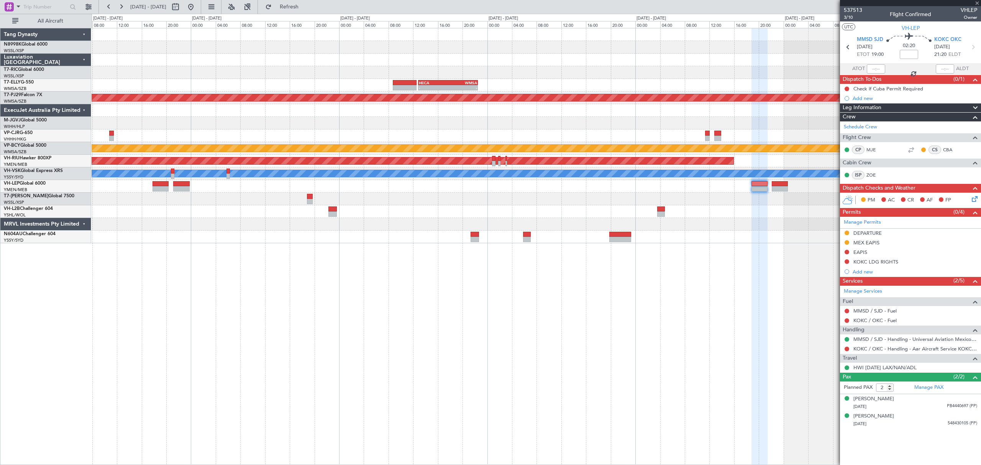
type input "0"
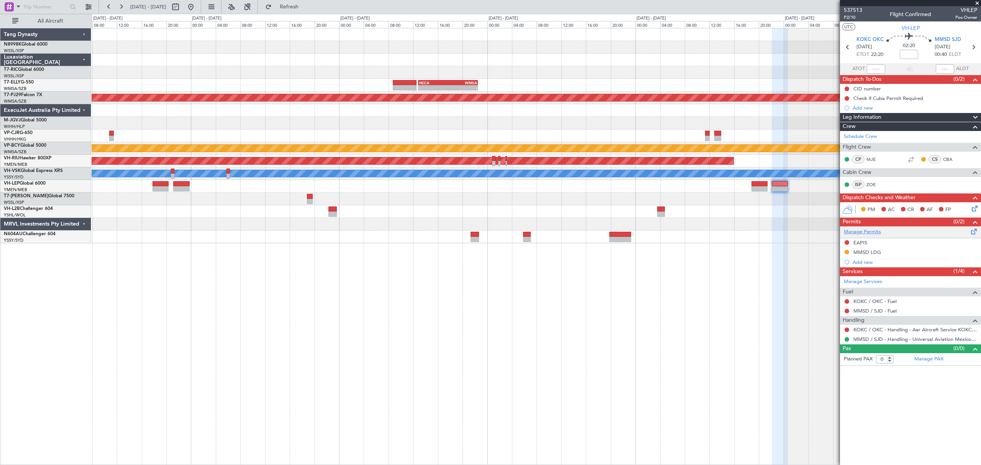
click at [873, 230] on link "Manage Permits" at bounding box center [862, 232] width 37 height 8
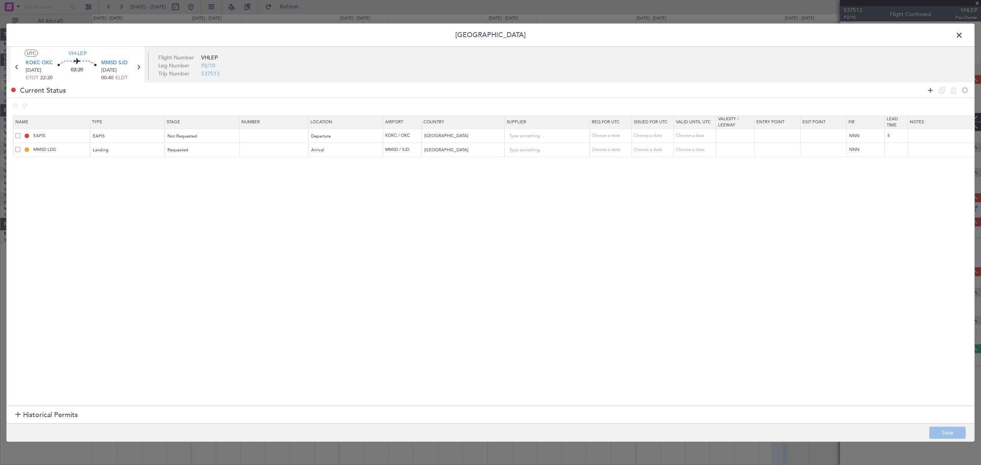
click at [928, 88] on icon at bounding box center [930, 89] width 9 height 9
click at [133, 160] on div "Type" at bounding box center [126, 164] width 64 height 11
click at [115, 193] on span "EAPIS" at bounding box center [128, 194] width 68 height 11
click at [206, 162] on div "Select an option" at bounding box center [200, 164] width 64 height 11
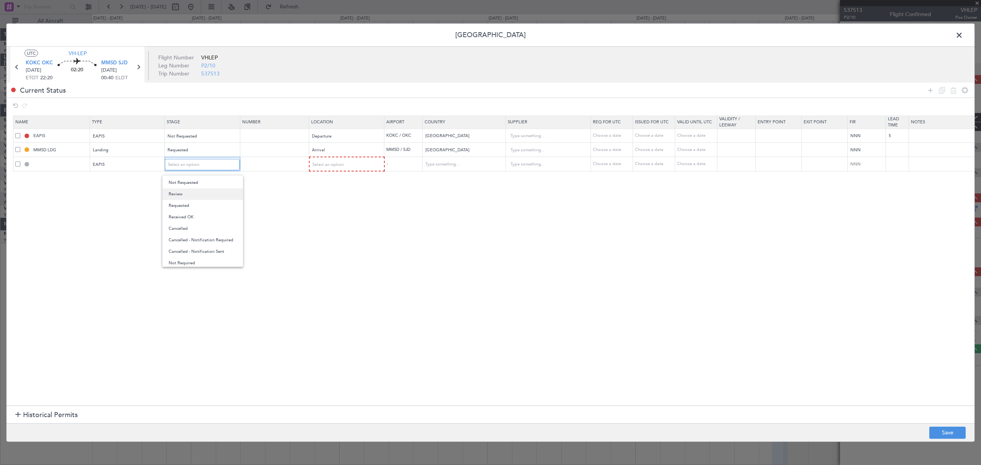
scroll to position [12, 0]
click at [201, 204] on span "Requested" at bounding box center [203, 203] width 68 height 11
click at [350, 158] on div "Select an option" at bounding box center [346, 163] width 74 height 11
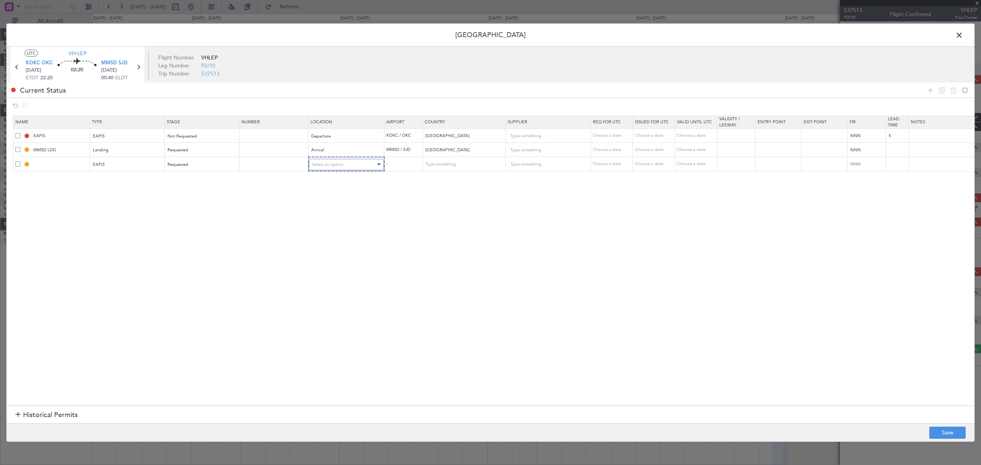
click at [347, 162] on div "Select an option" at bounding box center [344, 164] width 64 height 11
click at [342, 201] on span "Arrival" at bounding box center [347, 204] width 68 height 11
click at [942, 430] on button "Save" at bounding box center [947, 433] width 36 height 12
type input "EAPIS"
type input "[GEOGRAPHIC_DATA]"
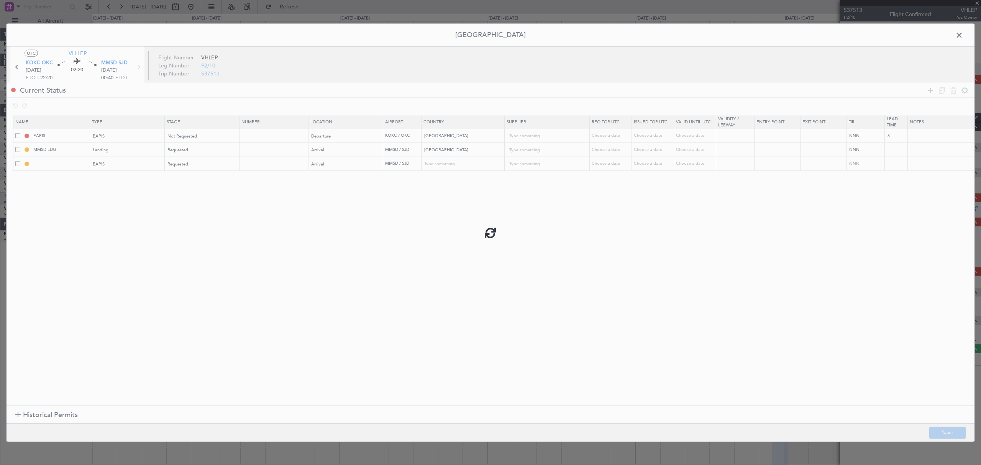
type input "NNN"
click at [36, 164] on input "EAPIS" at bounding box center [60, 164] width 57 height 7
click at [34, 164] on input "EAPIS" at bounding box center [60, 164] width 57 height 7
type input "MEX EAPIS"
click at [955, 429] on button "Save" at bounding box center [947, 433] width 36 height 12
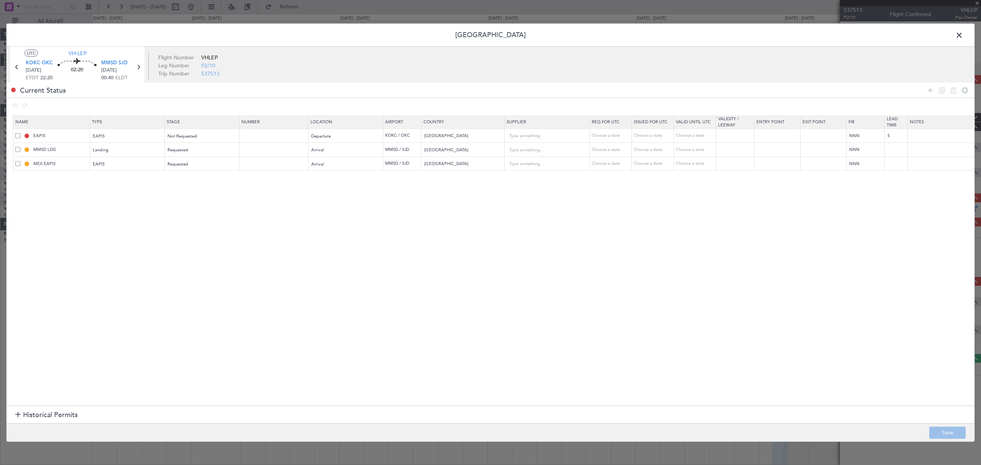
click at [963, 37] on span at bounding box center [963, 37] width 0 height 15
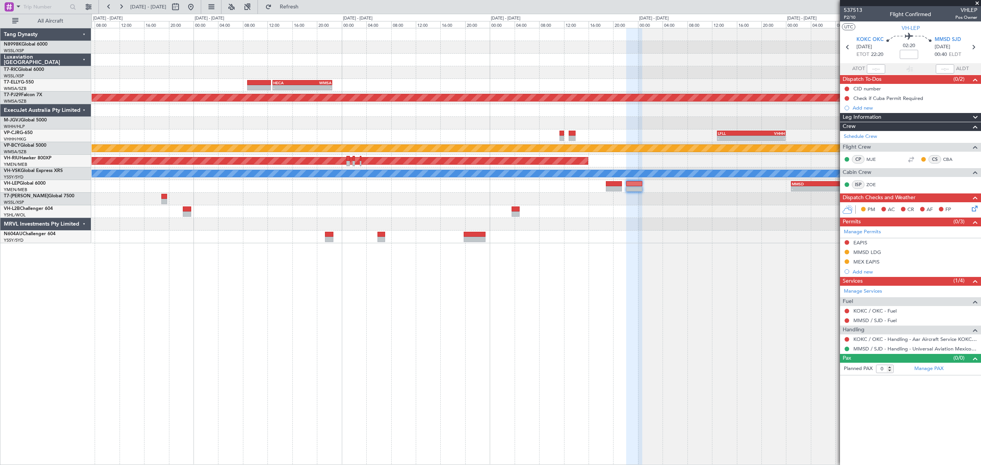
click at [644, 209] on div "- - HECA 12:50 Z WMSA 22:30 Z Planned Maint [GEOGRAPHIC_DATA] (Sultan [PERSON_N…" at bounding box center [536, 135] width 889 height 215
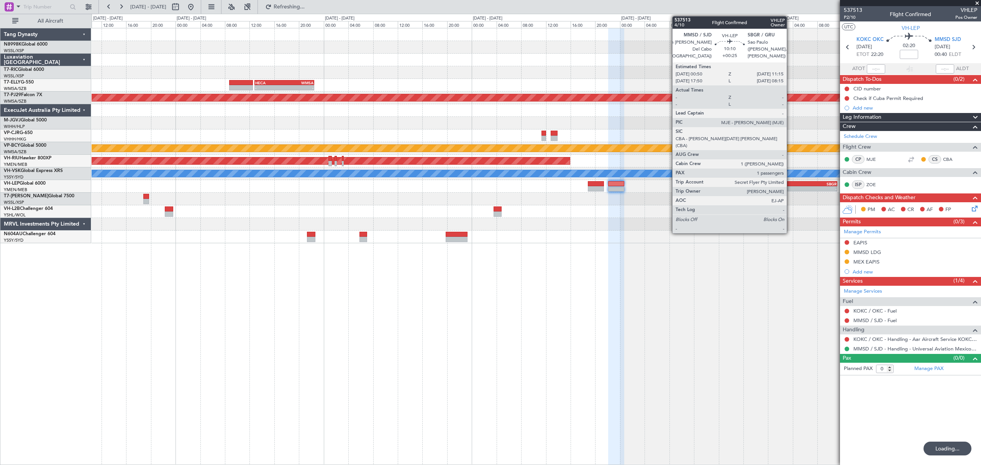
click at [791, 184] on div "MMSD" at bounding box center [789, 184] width 31 height 5
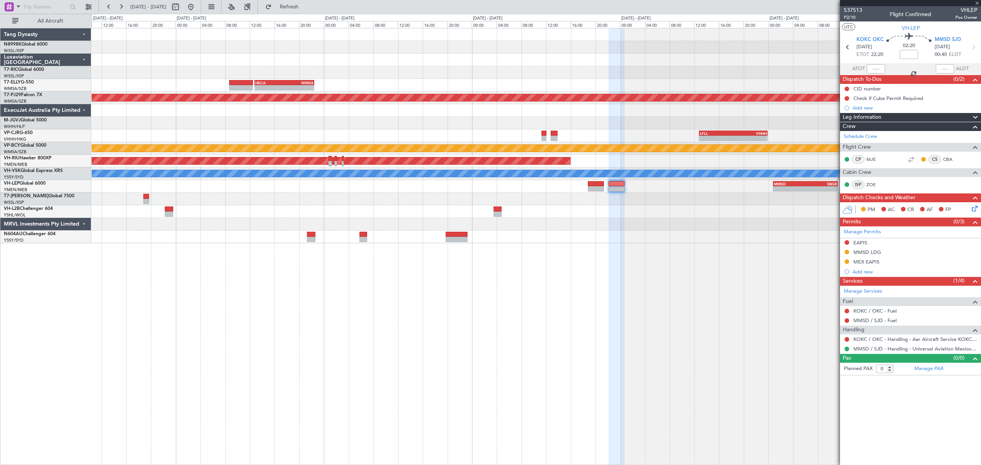
type input "+00:25"
type input "1"
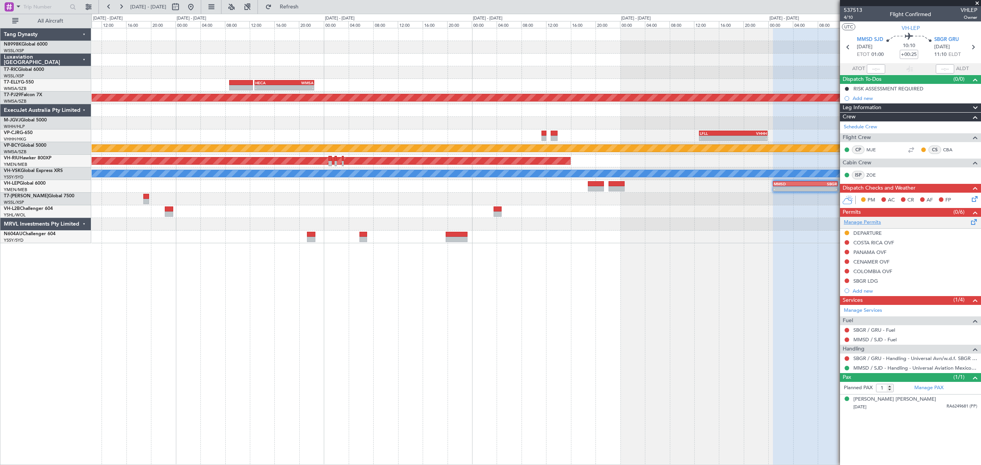
click at [875, 220] on link "Manage Permits" at bounding box center [862, 223] width 37 height 8
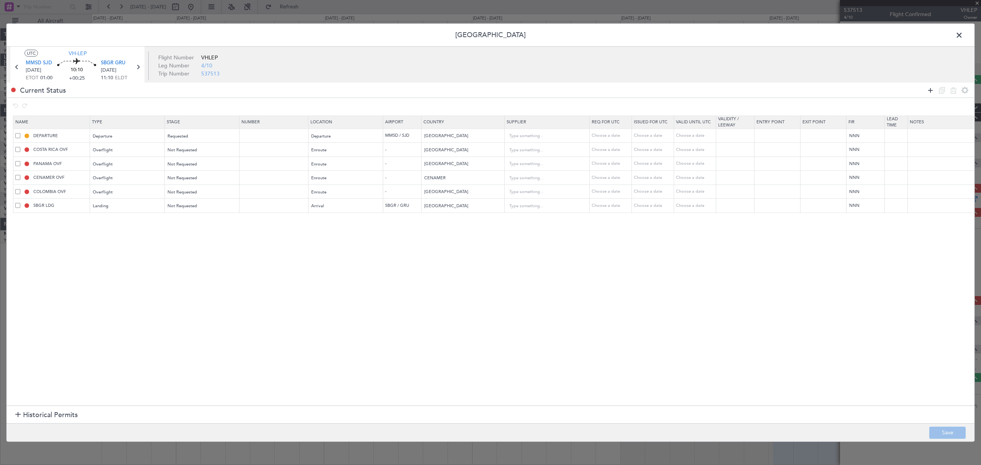
click at [928, 90] on icon at bounding box center [930, 89] width 9 height 9
click at [141, 222] on div "Type" at bounding box center [126, 220] width 64 height 11
click at [120, 250] on span "EAPIS" at bounding box center [128, 250] width 68 height 11
click at [192, 221] on span "Select an option" at bounding box center [183, 220] width 31 height 6
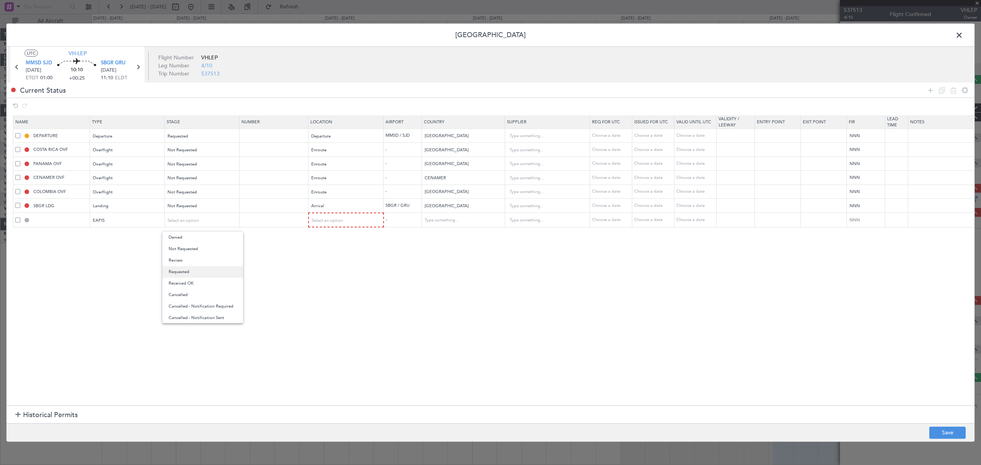
click at [185, 267] on span "Requested" at bounding box center [203, 271] width 68 height 11
click at [330, 220] on span "Select an option" at bounding box center [327, 220] width 31 height 6
click at [341, 238] on span "Departure" at bounding box center [347, 237] width 68 height 11
click at [947, 431] on button "Save" at bounding box center [947, 433] width 36 height 12
type input "EAPIS"
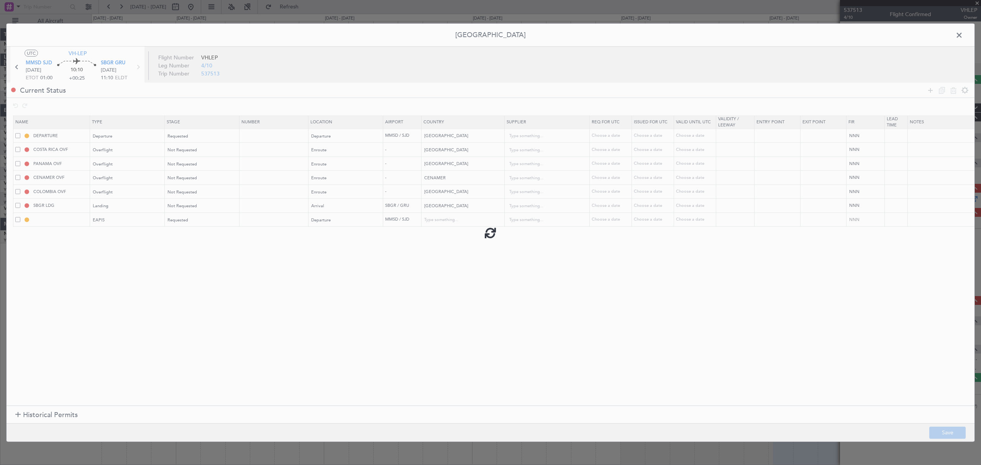
type input "[GEOGRAPHIC_DATA]"
type input "NNN"
click at [36, 220] on input "EAPIS" at bounding box center [60, 220] width 57 height 7
click at [32, 220] on input "EAPIS" at bounding box center [60, 220] width 57 height 7
type input "MEX EAPIS"
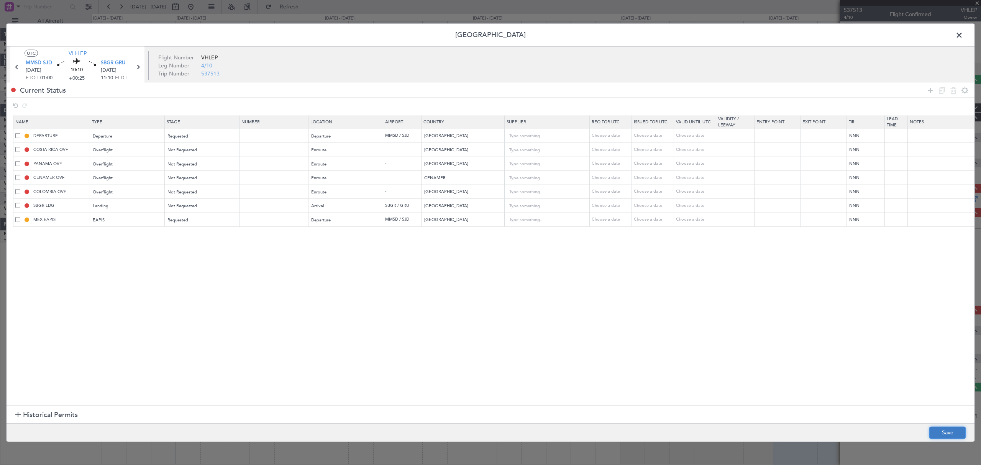
click at [951, 429] on button "Save" at bounding box center [947, 433] width 36 height 12
click at [963, 34] on span at bounding box center [963, 37] width 0 height 15
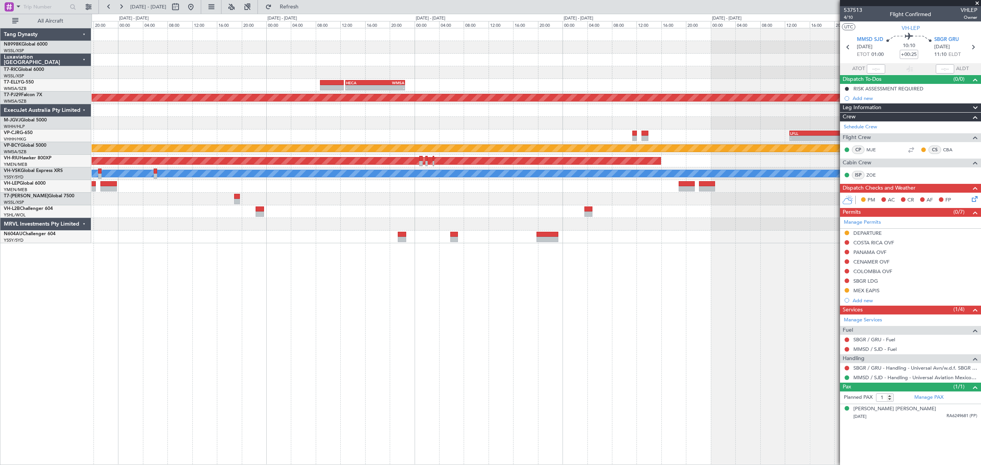
click at [492, 192] on div "- - MMSD 00:50 Z SBGR 11:15 Z" at bounding box center [536, 186] width 889 height 13
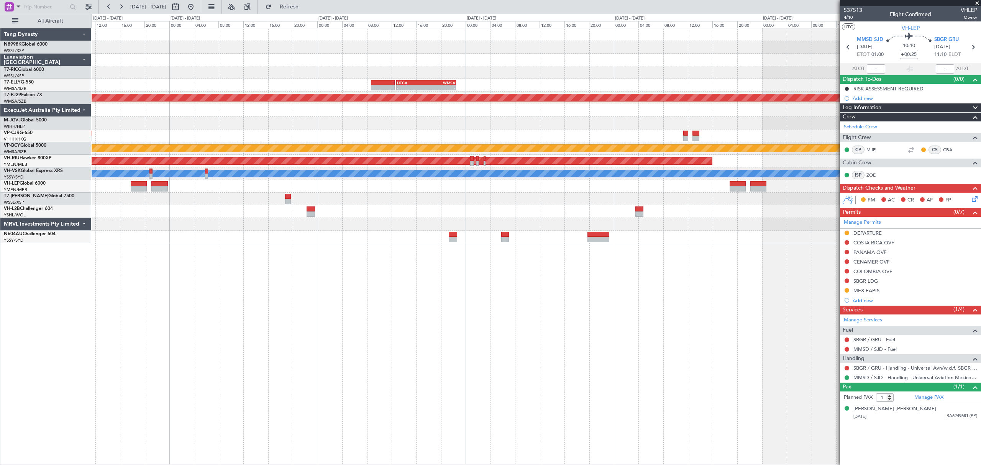
click at [431, 111] on div at bounding box center [536, 110] width 889 height 13
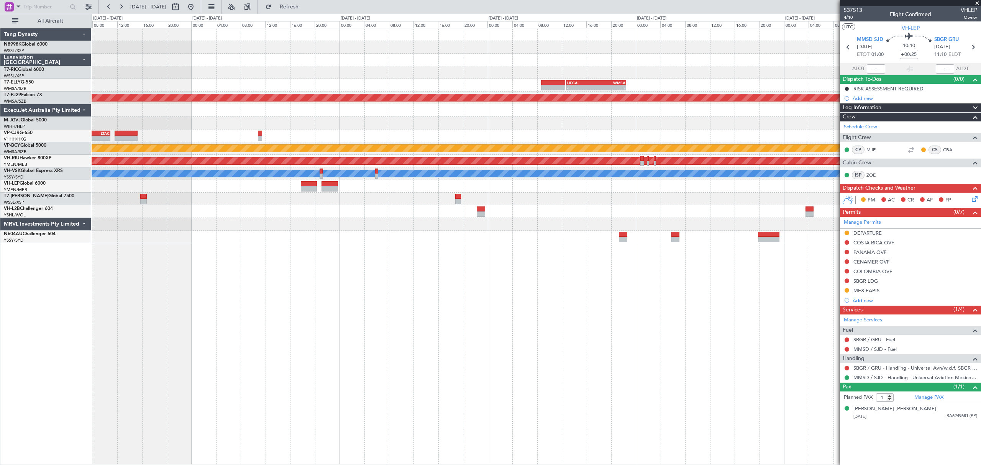
click at [525, 134] on div "- - VHHH 06:20 Z OMDW 13:50 Z - - HECA 12:50 Z WMSA 22:30 Z Planned Maint [GEOG…" at bounding box center [536, 135] width 889 height 215
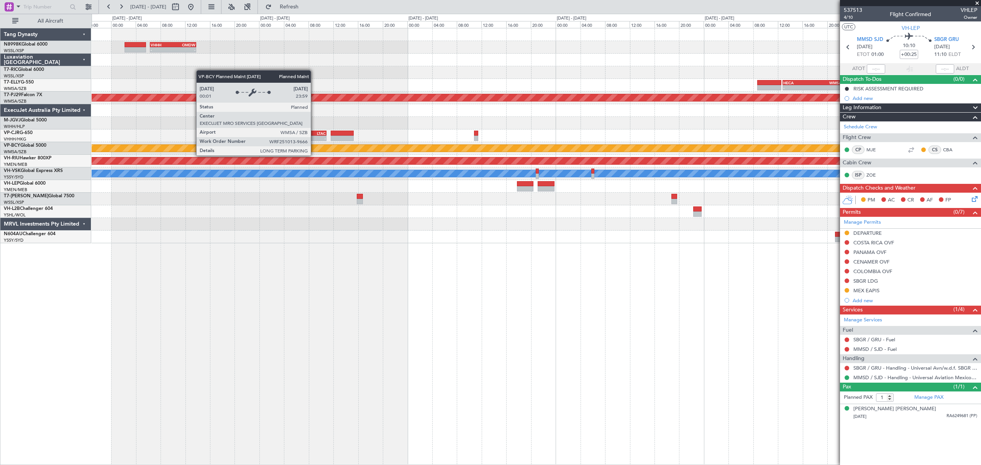
click at [518, 133] on div "- - VHHH 06:20 Z OMDW 13:50 Z - - HECA 12:50 Z WMSA 22:30 Z Planned Maint [GEOG…" at bounding box center [536, 135] width 889 height 215
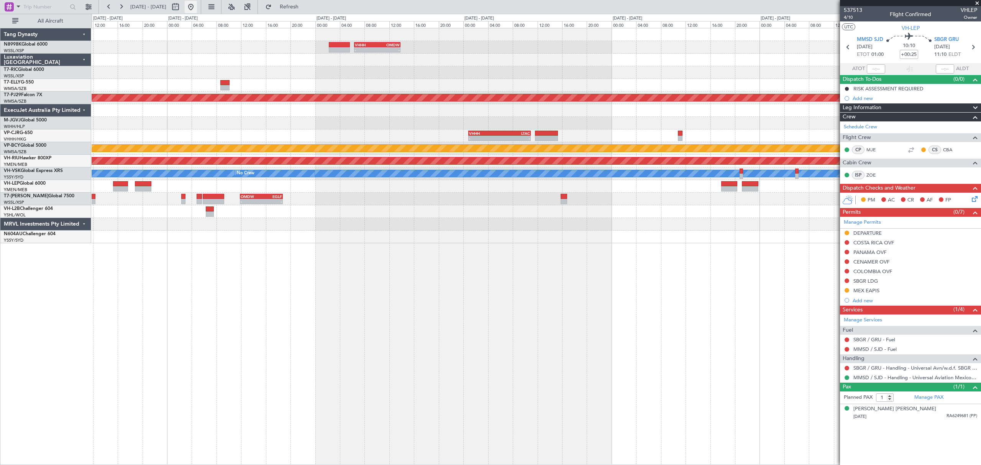
click at [197, 8] on button at bounding box center [191, 7] width 12 height 12
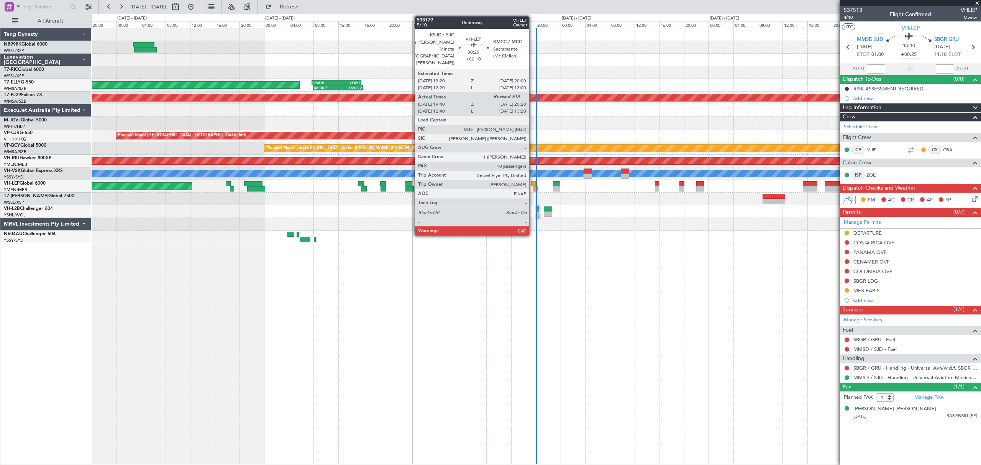
click at [533, 182] on div at bounding box center [533, 183] width 4 height 5
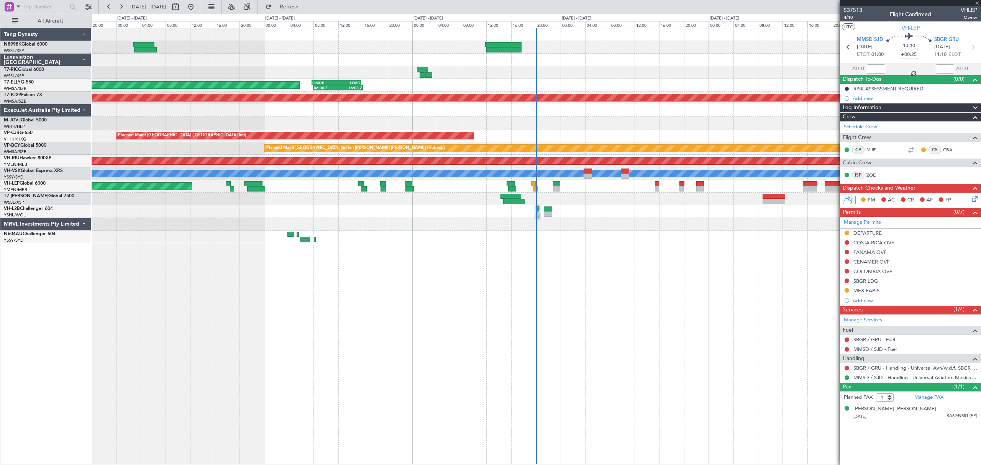
type input "+00:10"
type input "19:50"
type input "10"
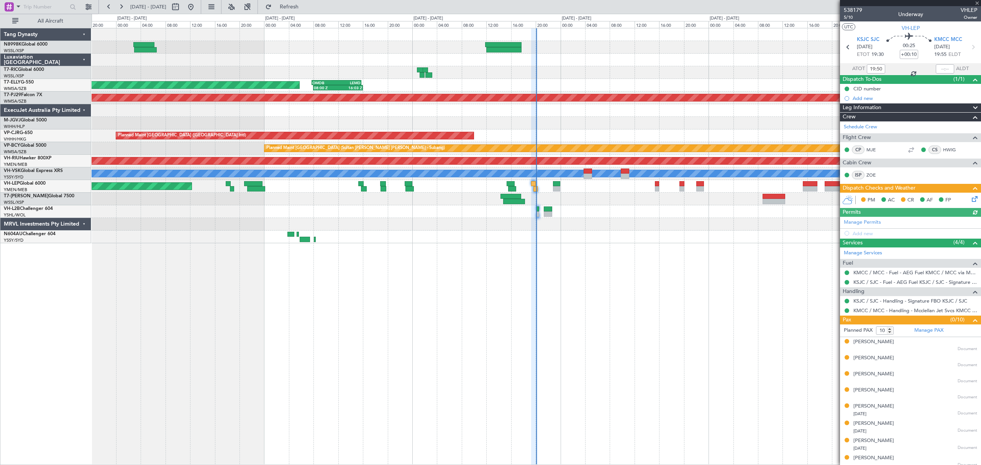
type input "[PERSON_NAME] (LEU)"
click at [970, 199] on icon at bounding box center [973, 198] width 6 height 6
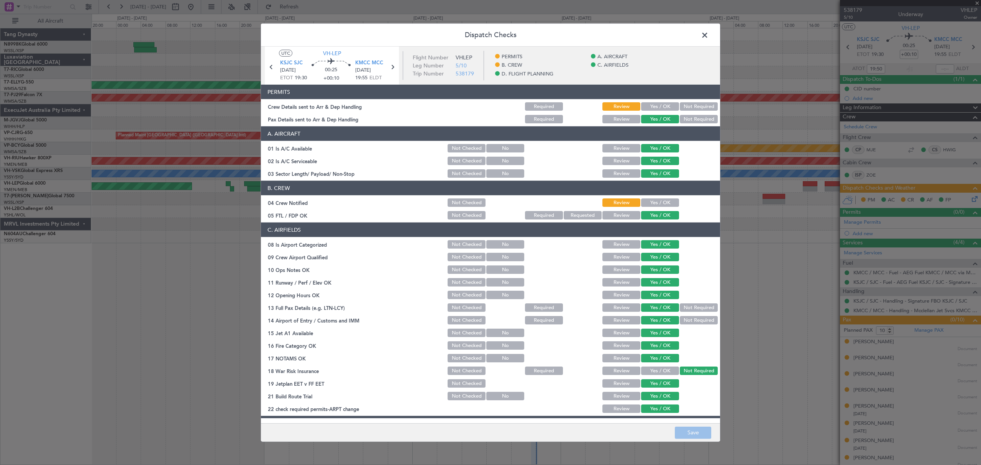
click at [656, 106] on button "Yes / OK" at bounding box center [660, 106] width 38 height 8
click at [658, 201] on button "Yes / OK" at bounding box center [660, 203] width 38 height 8
click at [695, 430] on button "Save" at bounding box center [693, 433] width 36 height 12
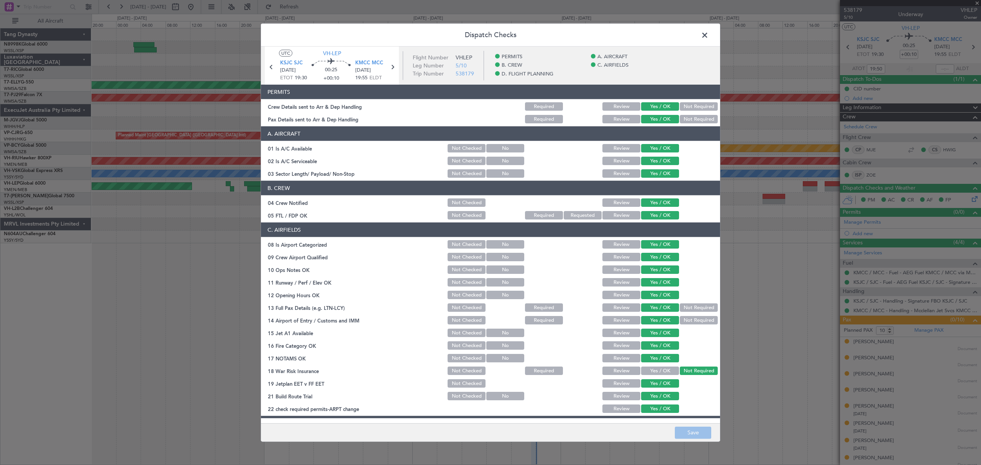
click at [709, 37] on span at bounding box center [709, 37] width 0 height 15
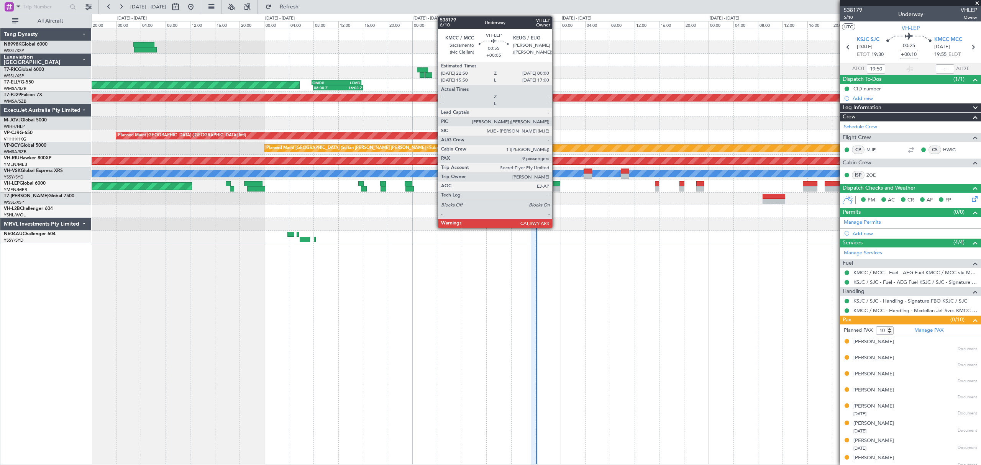
click at [556, 184] on div at bounding box center [556, 183] width 7 height 5
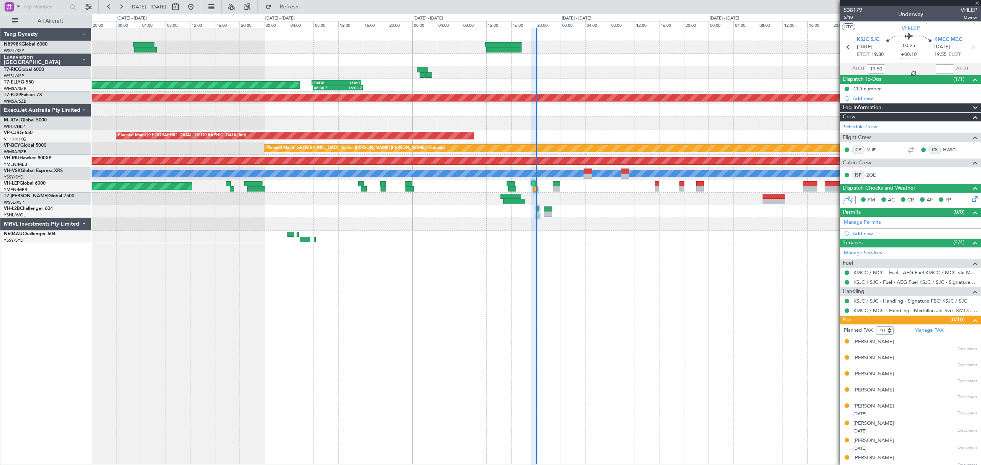
type input "+00:05"
type input "9"
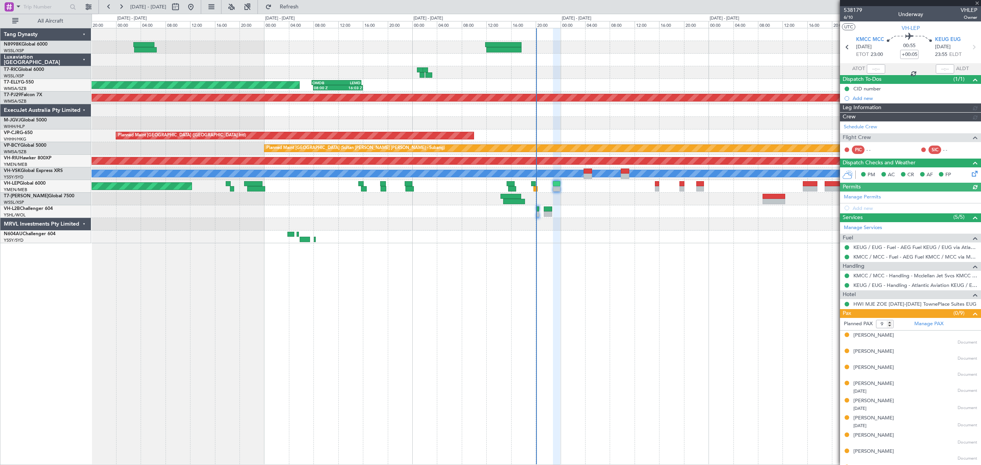
type input "[PERSON_NAME] (LEU)"
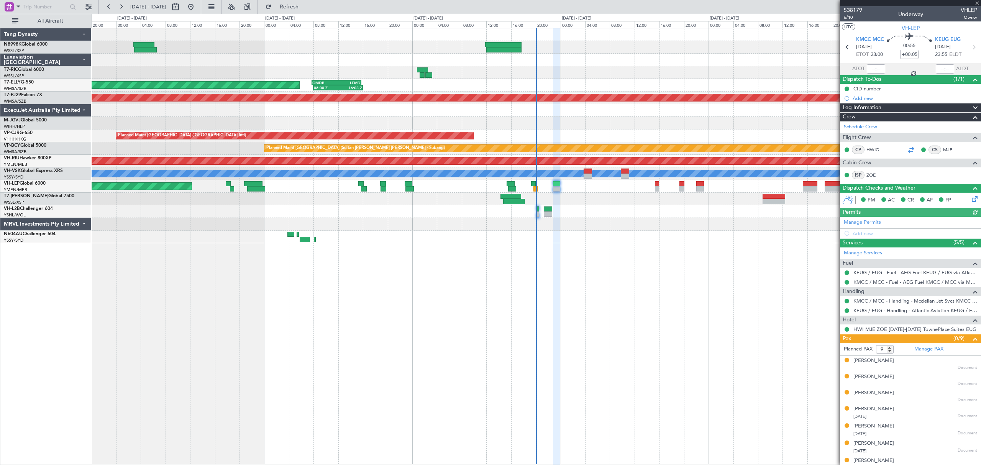
click at [907, 148] on div at bounding box center [910, 149] width 9 height 9
click at [970, 198] on icon at bounding box center [973, 198] width 6 height 6
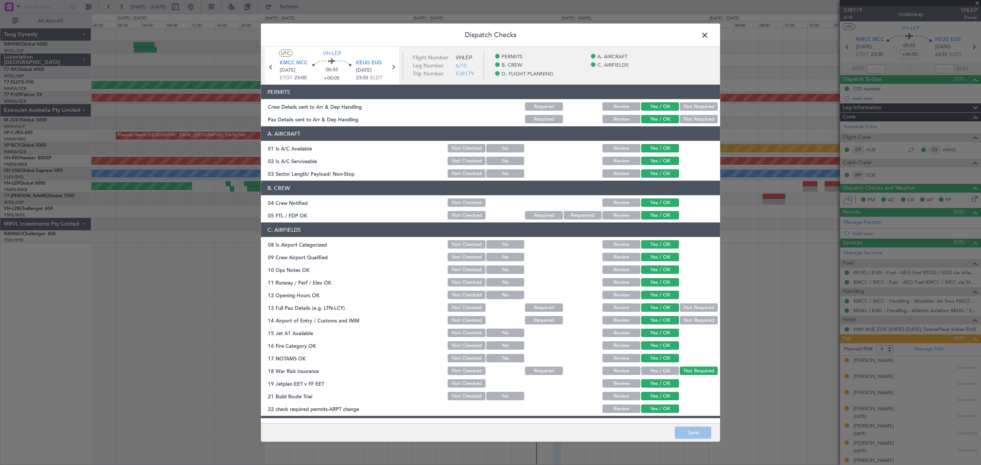
click at [709, 34] on span at bounding box center [709, 37] width 0 height 15
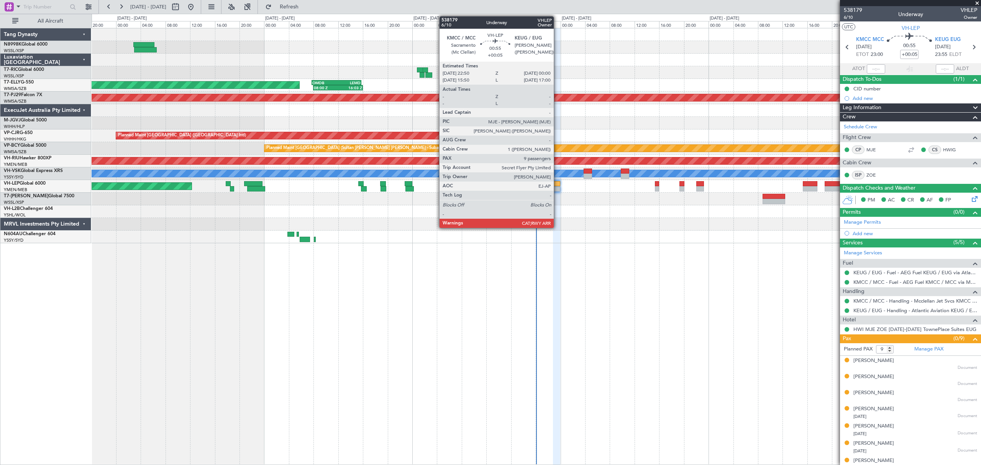
click at [557, 186] on div at bounding box center [556, 188] width 7 height 5
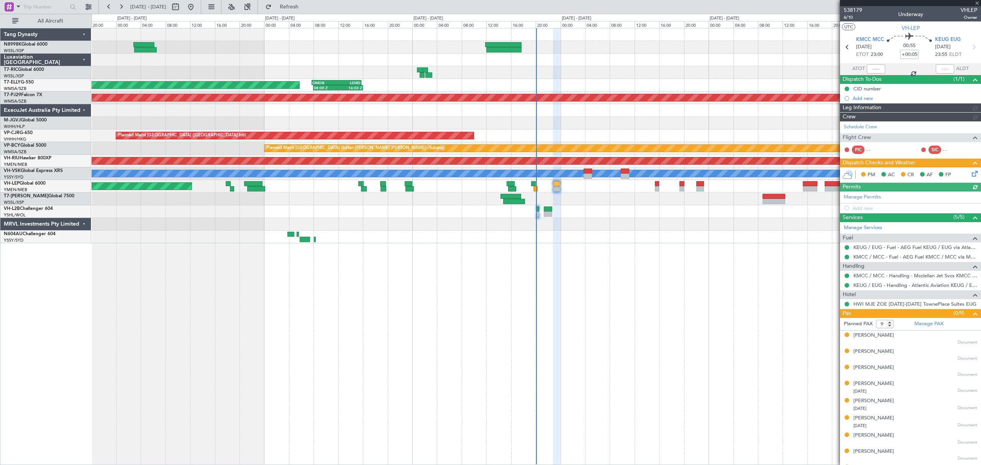
type input "[PERSON_NAME] (LEU)"
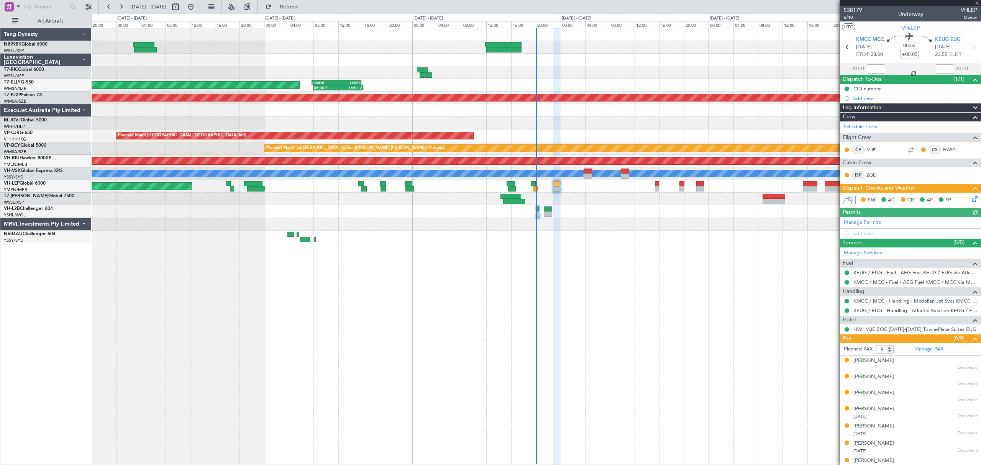
click at [970, 201] on icon at bounding box center [973, 198] width 6 height 6
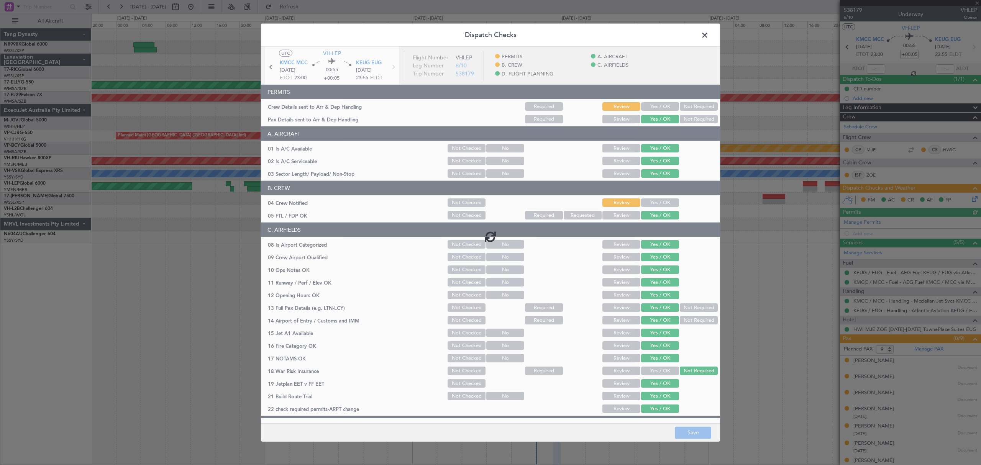
click at [659, 109] on div at bounding box center [490, 237] width 459 height 380
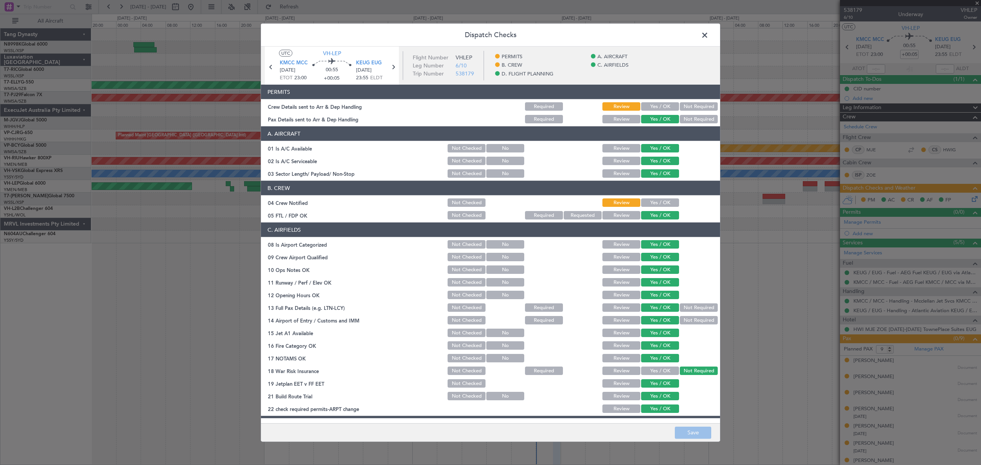
click at [658, 107] on button "Yes / OK" at bounding box center [660, 106] width 38 height 8
click at [646, 201] on button "Yes / OK" at bounding box center [660, 203] width 38 height 8
click at [693, 435] on button "Save" at bounding box center [693, 433] width 36 height 12
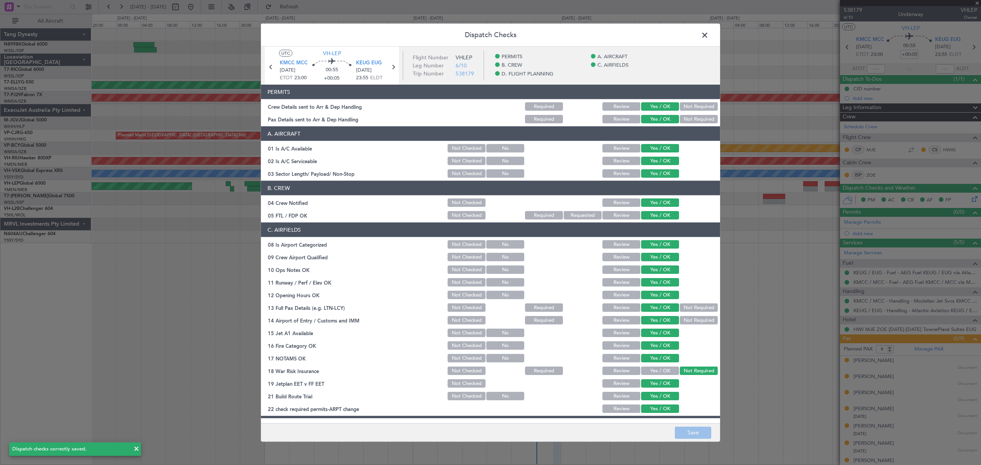
click at [709, 35] on span at bounding box center [709, 37] width 0 height 15
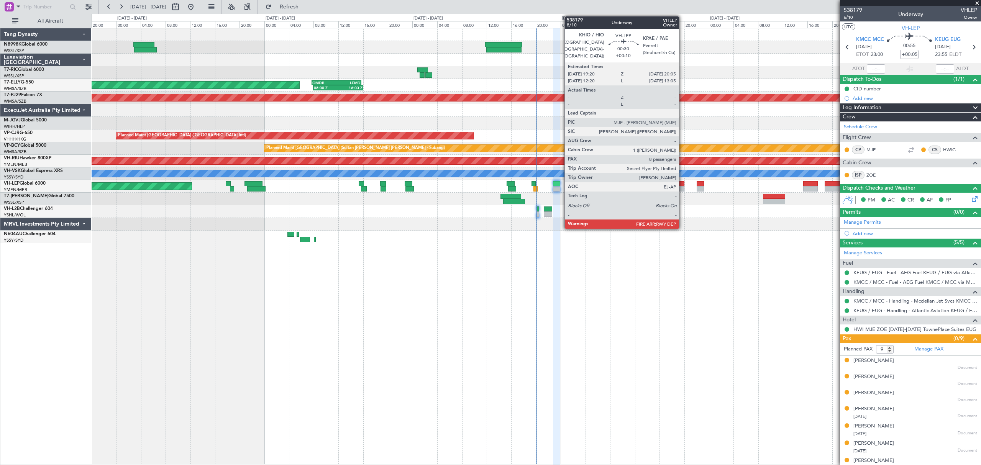
click at [683, 187] on div at bounding box center [681, 188] width 5 height 5
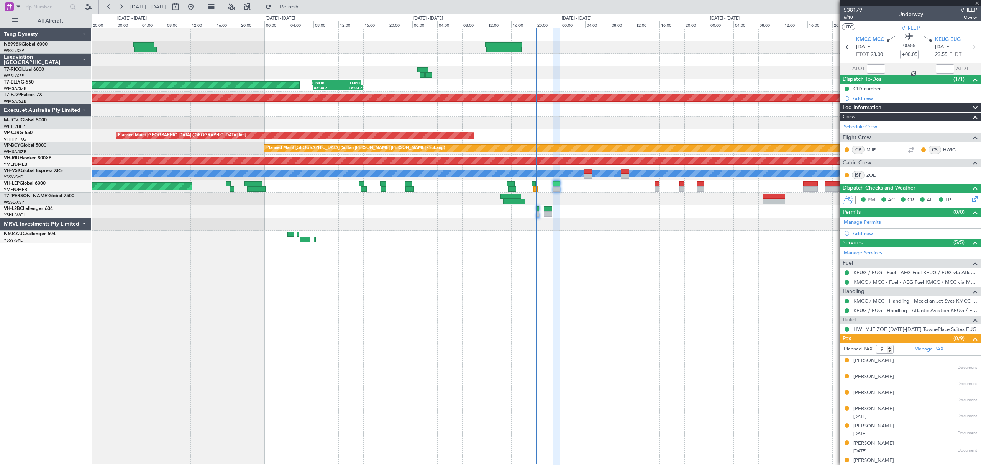
type input "+00:10"
type input "8"
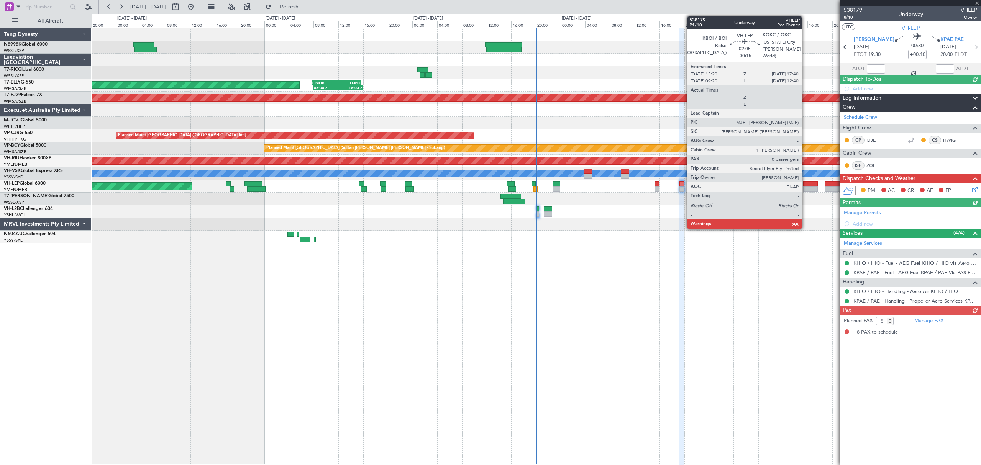
click at [805, 186] on div at bounding box center [810, 188] width 15 height 5
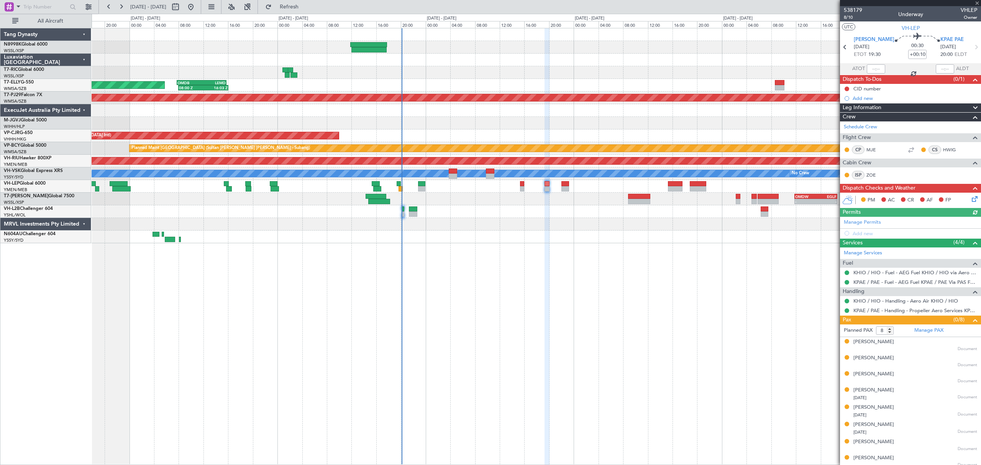
click at [617, 245] on div "- - VHHH 06:20 Z OMDW 13:50 Z Planned Maint Dubai (Dubai Intl) 08:00 Z 16:03 Z …" at bounding box center [536, 246] width 889 height 437
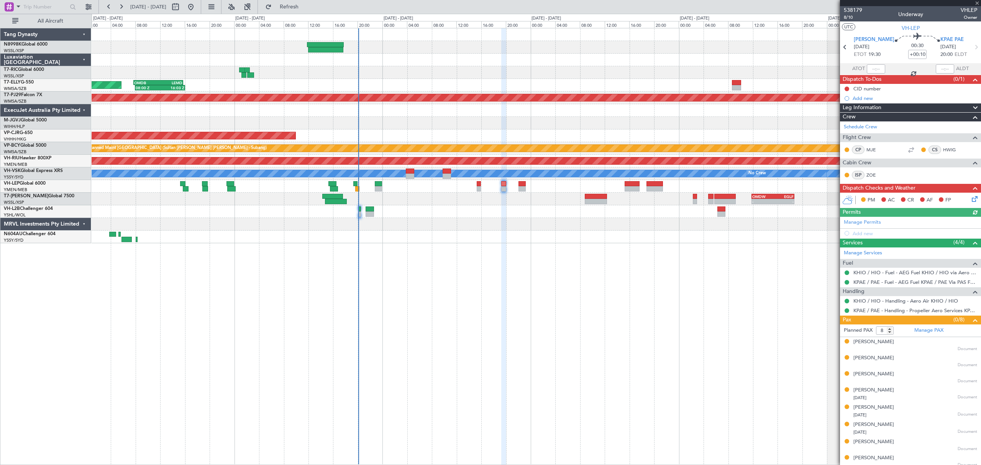
type input "-00:15"
type input "0"
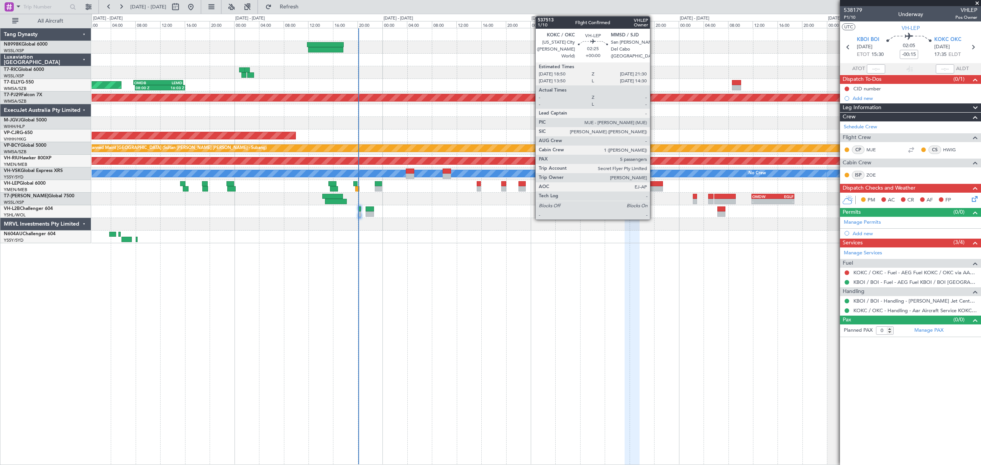
click at [653, 185] on div at bounding box center [654, 183] width 16 height 5
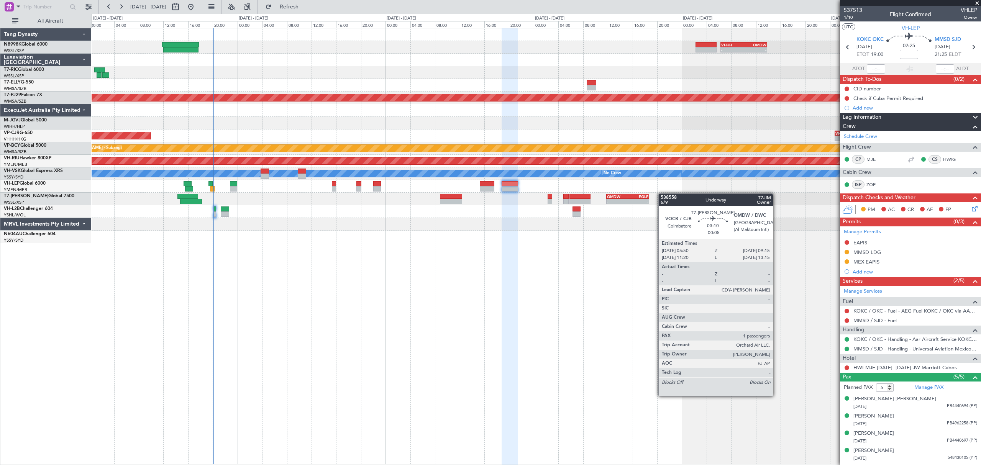
click at [529, 196] on div "- - VHHH 06:20 Z OMDW 13:50 Z 08:00 Z 16:03 Z OMDB 07:45 Z LEMD 15:45 Z Planned…" at bounding box center [536, 135] width 889 height 215
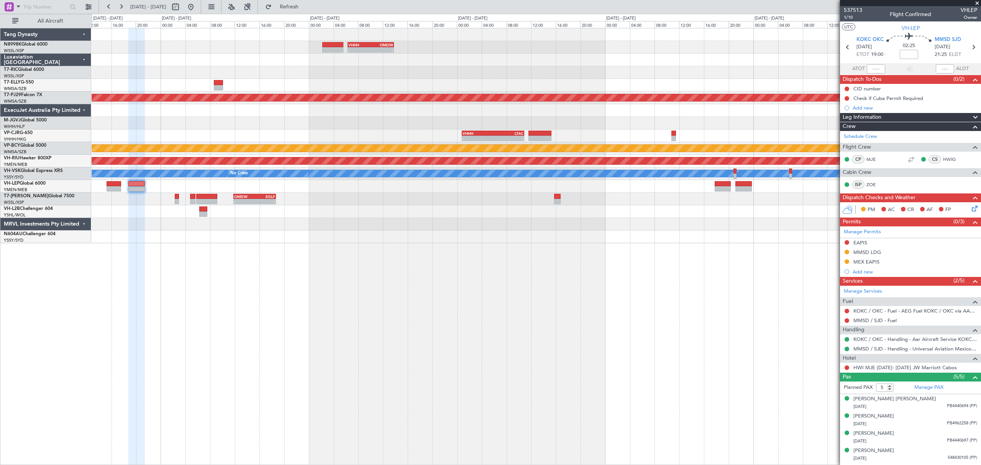
click at [619, 196] on div "- - VHHH 06:20 Z OMDW 13:50 Z - - HECA 12:50 Z WMSA 22:30 Z Planned Maint [GEOG…" at bounding box center [536, 135] width 889 height 215
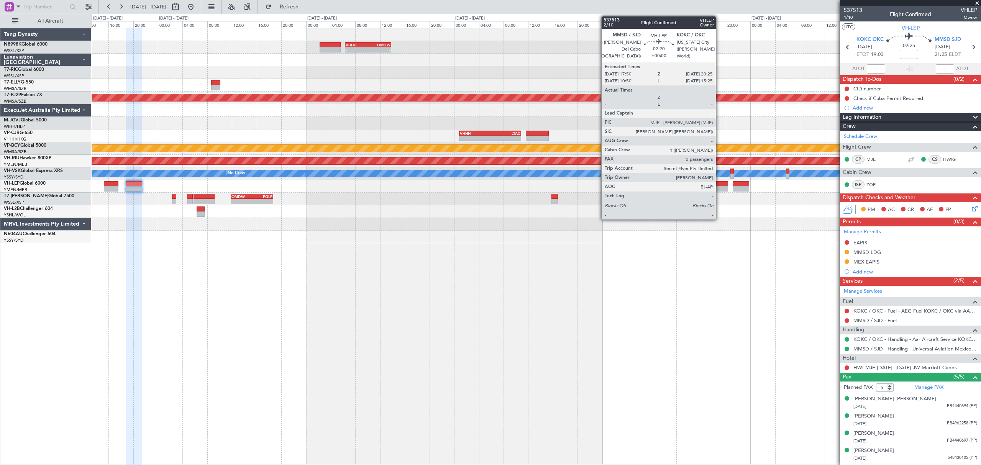
click at [719, 182] on div at bounding box center [720, 183] width 16 height 5
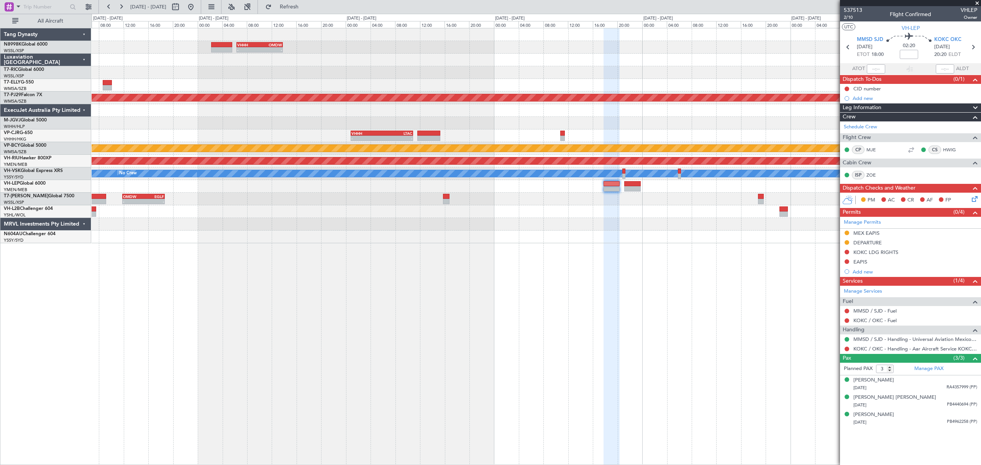
click at [615, 132] on div "- - VHHH 06:20 Z OMDW 13:50 Z - - HECA 12:50 Z WMSA 22:30 Z Planned Maint [GEOG…" at bounding box center [536, 135] width 889 height 215
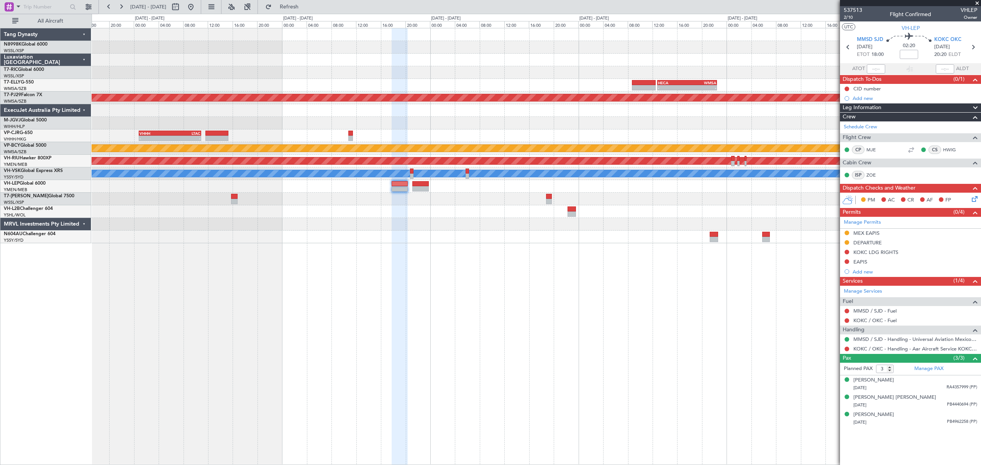
click at [546, 136] on div "- - VHHH 00:50 Z LTAC 10:55 Z - - LFLL 12:50 Z VHHH 23:55 Z" at bounding box center [536, 136] width 889 height 13
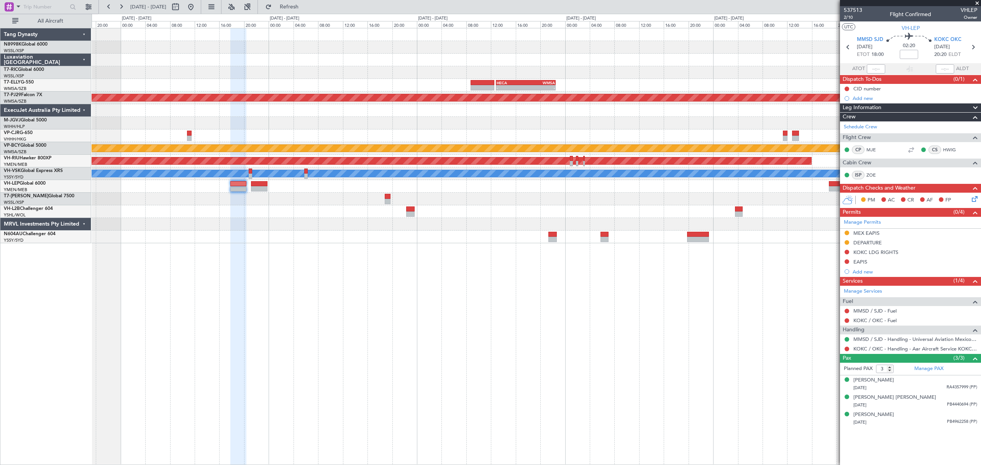
click at [782, 134] on div "- - LFLL 12:50 Z VHHH 23:55 Z VHHH 00:50 Z LTAC 10:55 Z - -" at bounding box center [536, 136] width 889 height 13
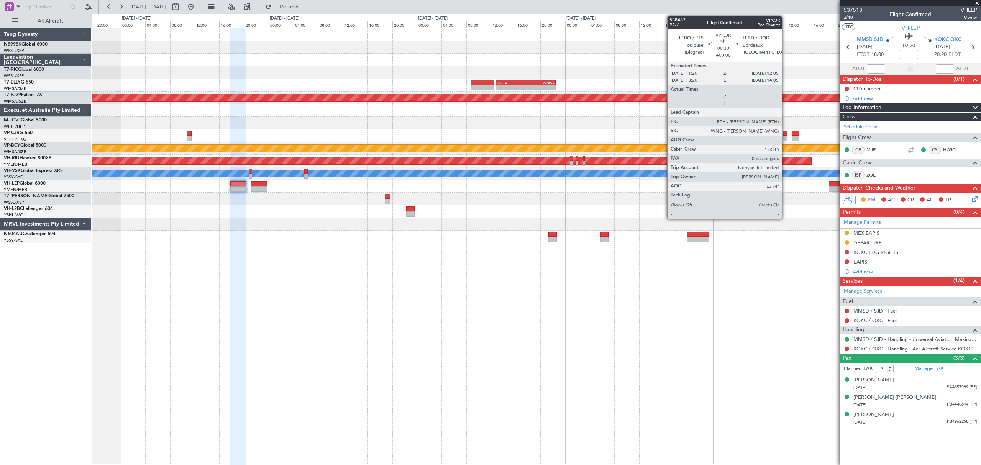
click at [785, 134] on div at bounding box center [785, 133] width 5 height 5
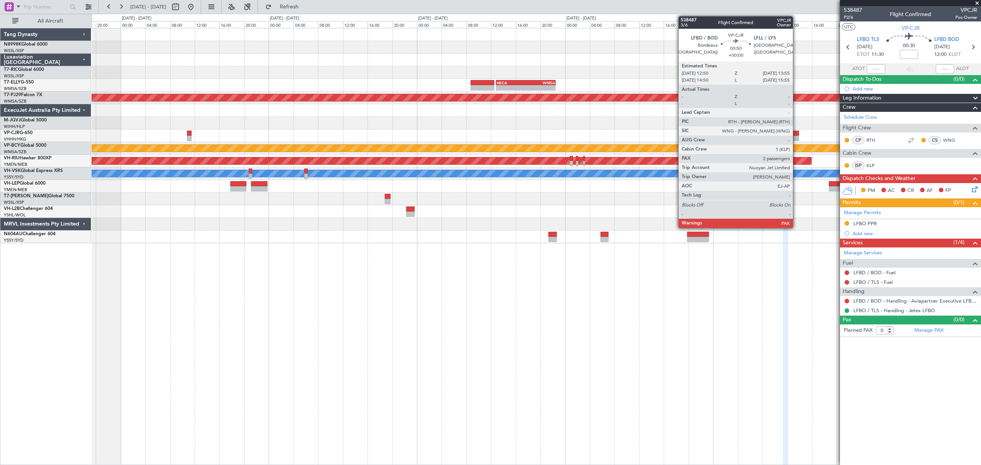
click at [796, 133] on div at bounding box center [795, 133] width 7 height 5
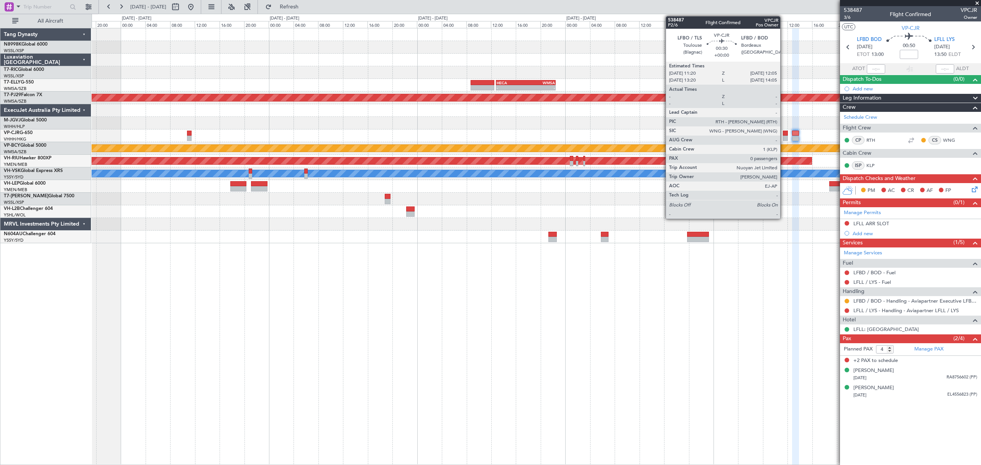
click at [784, 134] on div at bounding box center [785, 133] width 5 height 5
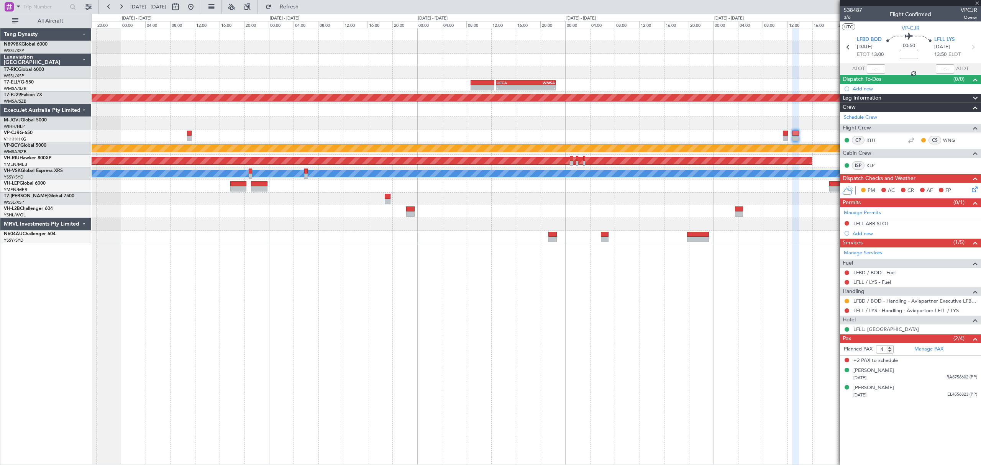
type input "0"
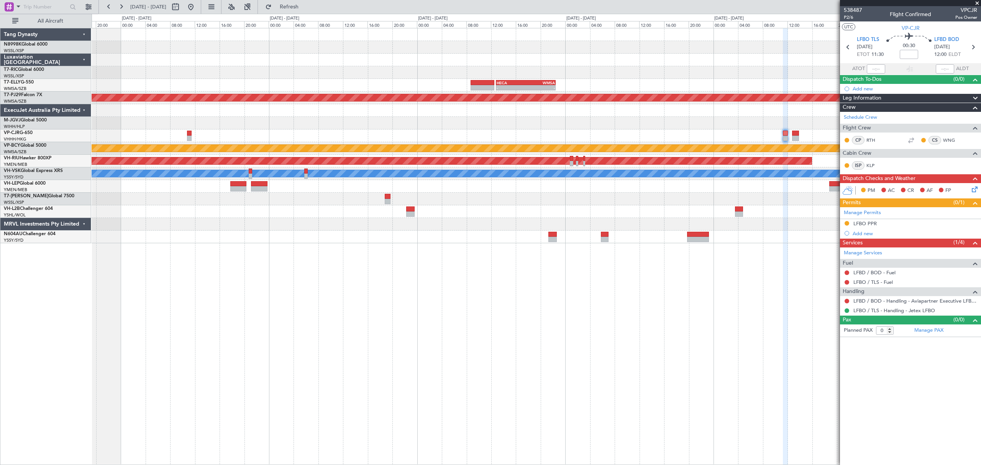
click at [625, 154] on div "- - VHHH 06:20 Z OMDW 13:50 Z - - HECA 12:50 Z WMSA 22:30 Z Planned Maint [GEOG…" at bounding box center [536, 135] width 889 height 215
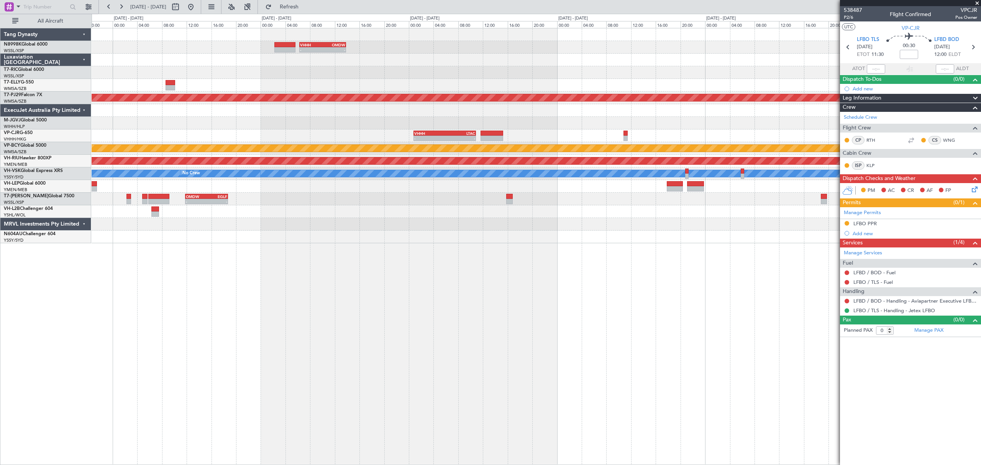
click at [718, 159] on div "- - VHHH 06:20 Z OMDW 13:50 Z - - HECA 12:50 Z WMSA 22:30 Z Planned Maint Kuala…" at bounding box center [536, 135] width 889 height 215
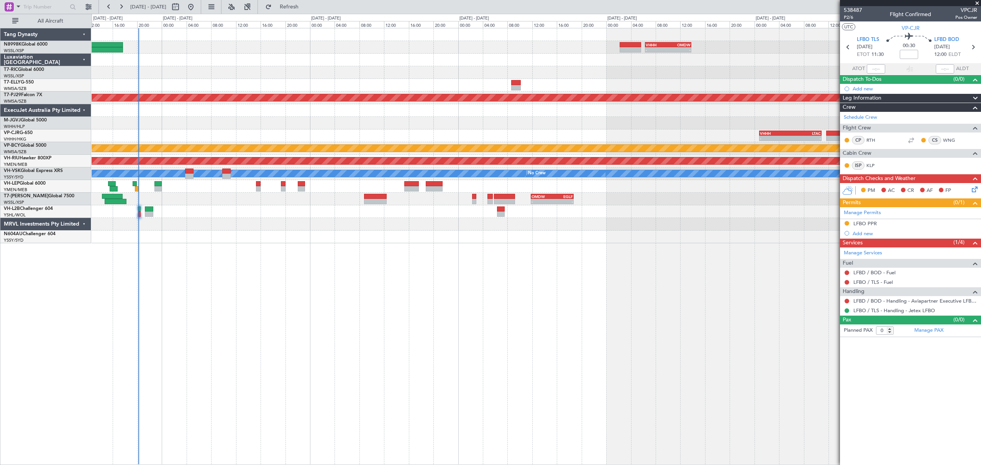
click at [596, 154] on div "- - VHHH 06:20 Z OMDW 13:50 Z 08:00 Z 16:03 Z OMDB 07:45 Z LEMD 15:45 Z Planned…" at bounding box center [536, 135] width 889 height 215
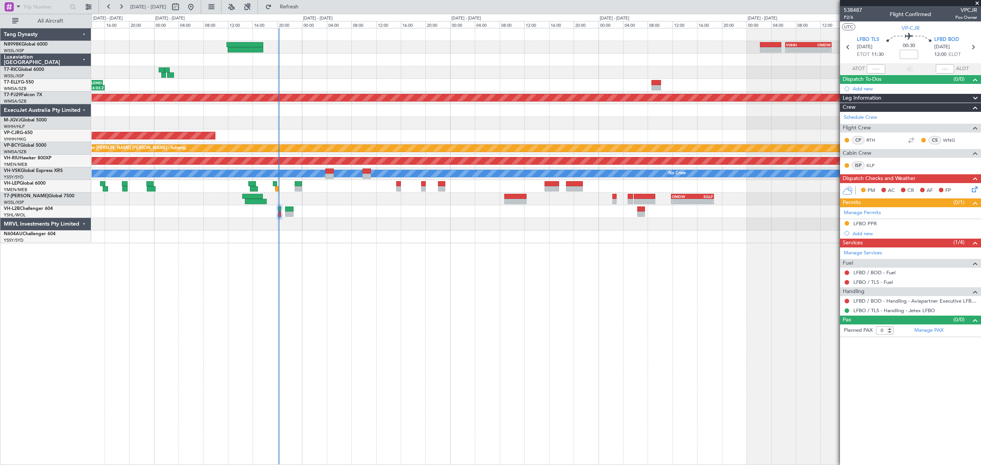
click at [373, 251] on div "- - VHHH 06:20 Z OMDW 13:50 Z 08:00 Z 16:03 Z OMDB 07:45 Z LEMD 15:45 Z Planned…" at bounding box center [536, 246] width 889 height 437
